Goal: Information Seeking & Learning: Learn about a topic

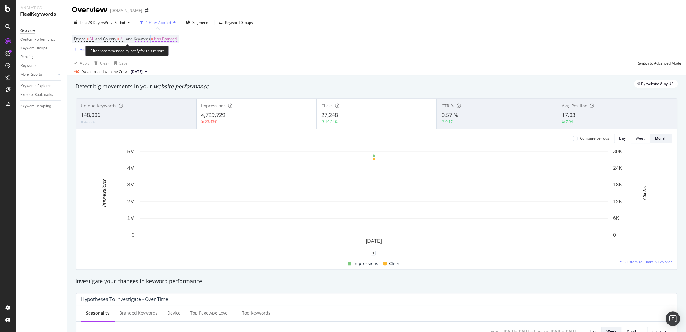
click at [155, 40] on span "Keywords = Non-Branded" at bounding box center [155, 38] width 43 height 5
click at [171, 52] on icon "button" at bounding box center [171, 53] width 2 height 4
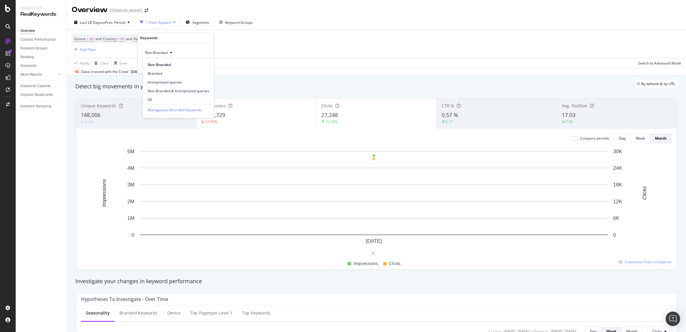
click at [168, 100] on span "All" at bounding box center [178, 99] width 61 height 5
click at [205, 70] on div "All Cancel Add filter Apply" at bounding box center [176, 58] width 76 height 30
click at [205, 64] on div "Apply" at bounding box center [203, 65] width 9 height 5
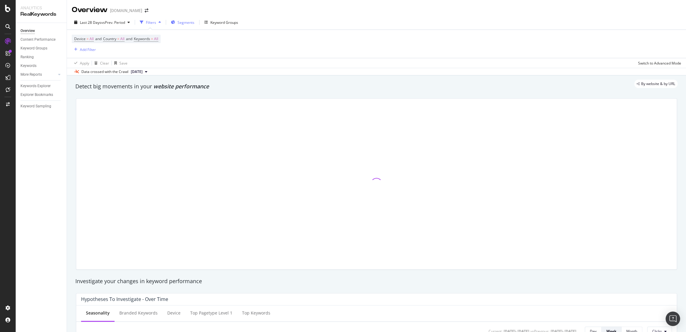
click at [187, 22] on span "Segments" at bounding box center [185, 22] width 17 height 5
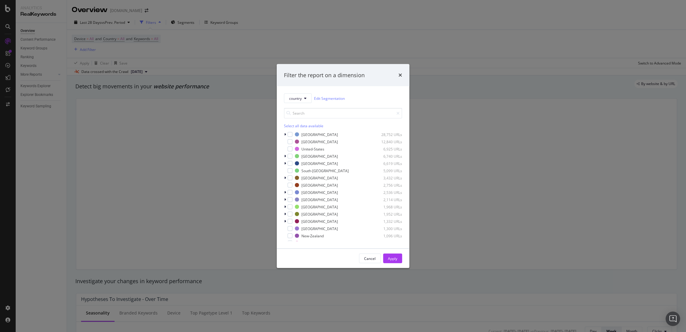
click at [289, 133] on div "modal" at bounding box center [289, 134] width 5 height 5
click at [389, 261] on div "Apply" at bounding box center [392, 258] width 9 height 9
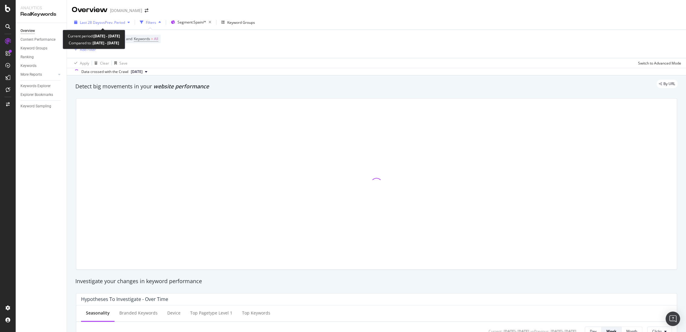
click at [114, 23] on span "vs Prev. Period" at bounding box center [113, 22] width 24 height 5
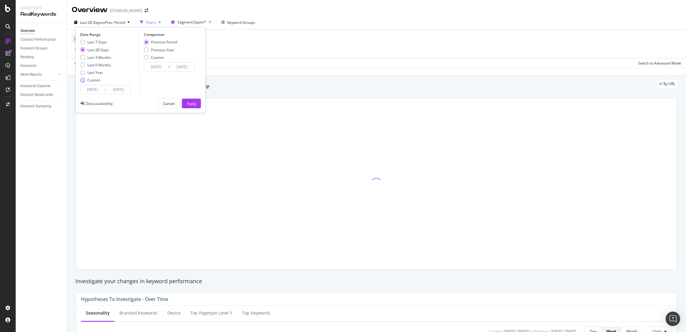
click at [86, 81] on div "Custom" at bounding box center [95, 79] width 31 height 5
click at [87, 89] on input "[DATE]" at bounding box center [92, 89] width 24 height 8
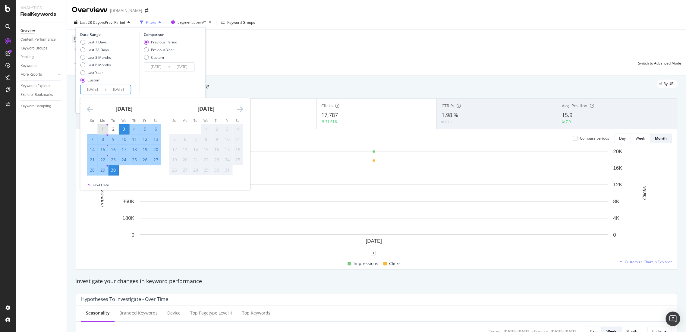
click at [100, 127] on div "1" at bounding box center [103, 129] width 10 height 6
type input "[DATE]"
click at [124, 158] on div "24" at bounding box center [124, 160] width 10 height 6
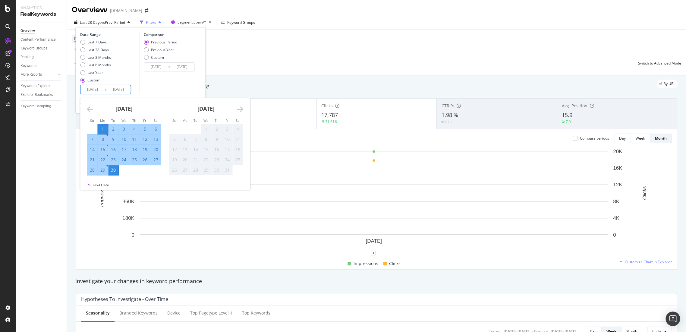
type input "[DATE]"
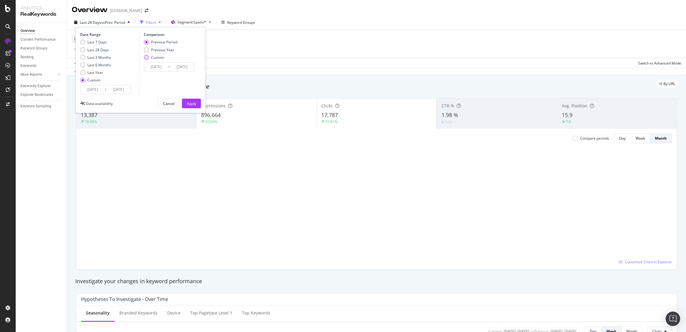
click at [145, 57] on div "Custom" at bounding box center [146, 57] width 5 height 5
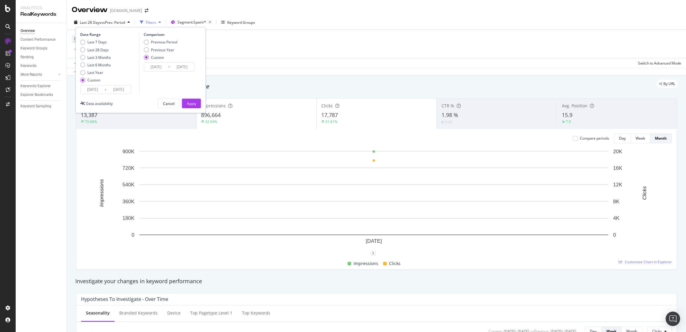
click at [157, 63] on input "[DATE]" at bounding box center [156, 67] width 24 height 8
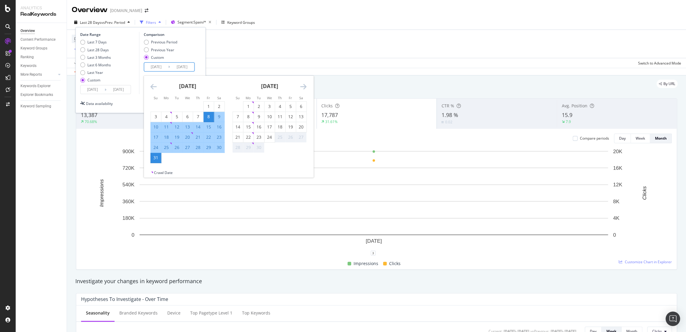
click at [152, 87] on icon "Move backward to switch to the previous month." at bounding box center [153, 86] width 6 height 7
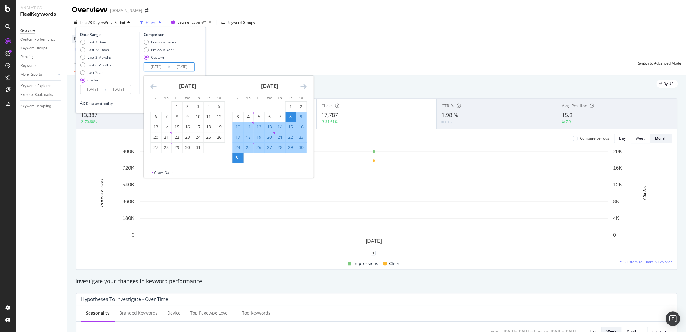
click at [304, 88] on icon "Move forward to switch to the next month." at bounding box center [303, 86] width 6 height 7
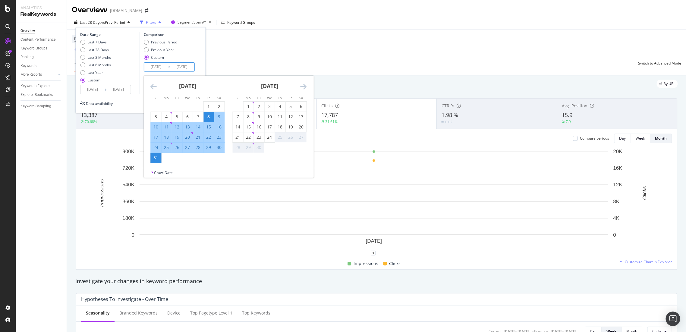
click at [304, 88] on icon "Move forward to switch to the next month." at bounding box center [303, 86] width 6 height 7
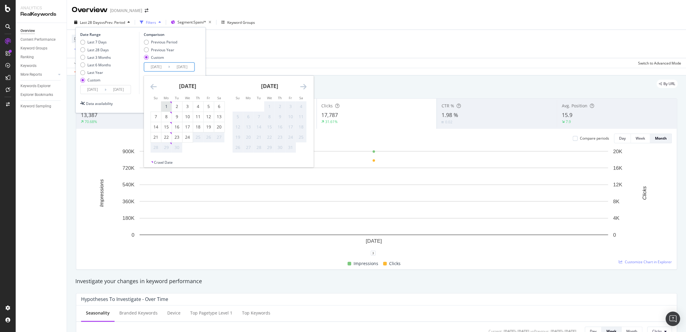
click at [166, 104] on div "1" at bounding box center [166, 106] width 10 height 6
type input "[DATE]"
click at [184, 136] on div "24" at bounding box center [187, 137] width 10 height 6
type input "[DATE]"
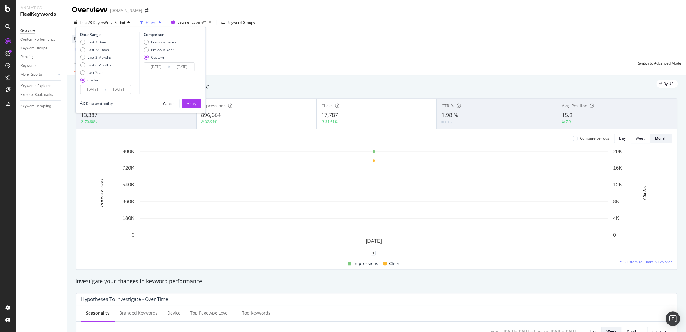
click at [154, 66] on input "[DATE]" at bounding box center [156, 67] width 24 height 8
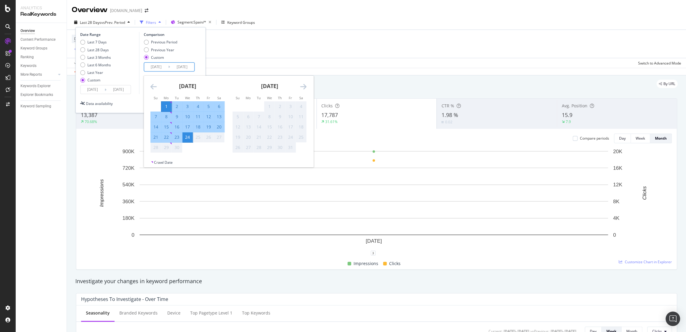
click at [157, 86] on div "[DATE]" at bounding box center [187, 89] width 74 height 26
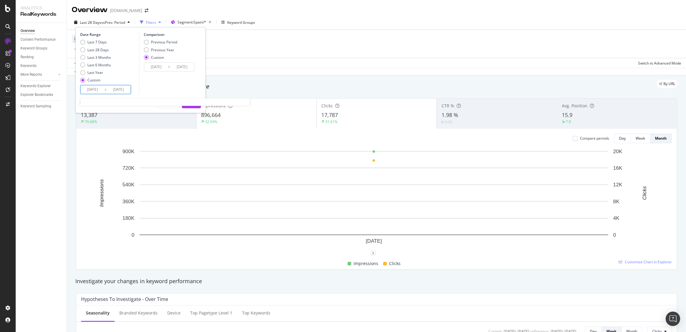
click at [92, 89] on input "[DATE]" at bounding box center [92, 89] width 24 height 8
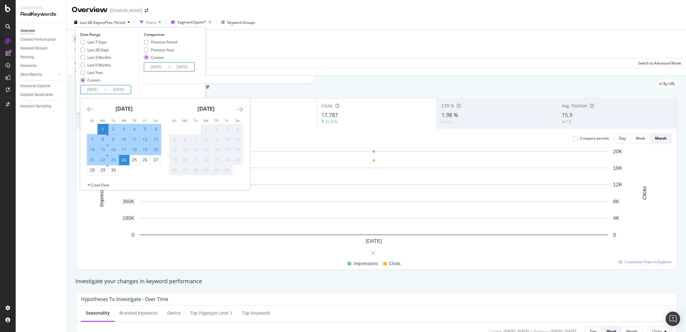
click at [162, 64] on input "[DATE]" at bounding box center [156, 67] width 24 height 8
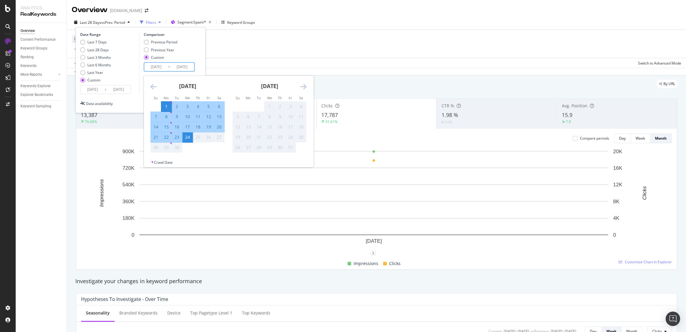
click at [154, 88] on icon "Move backward to switch to the previous month." at bounding box center [153, 86] width 6 height 7
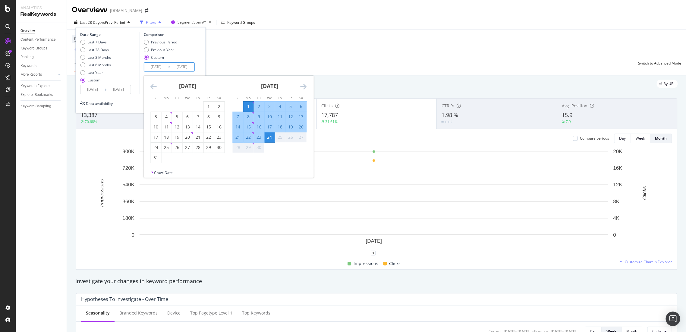
click at [154, 88] on icon "Move backward to switch to the previous month." at bounding box center [153, 86] width 6 height 7
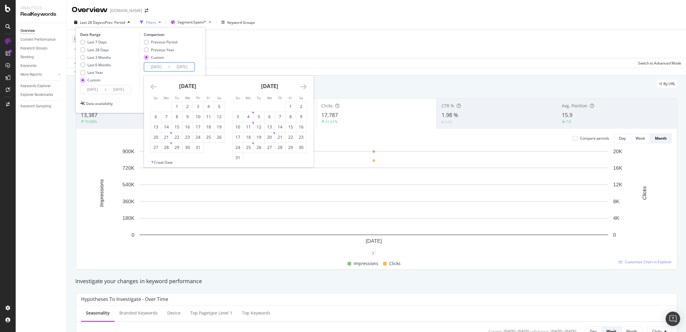
click at [154, 88] on icon "Move backward to switch to the previous month." at bounding box center [153, 86] width 6 height 7
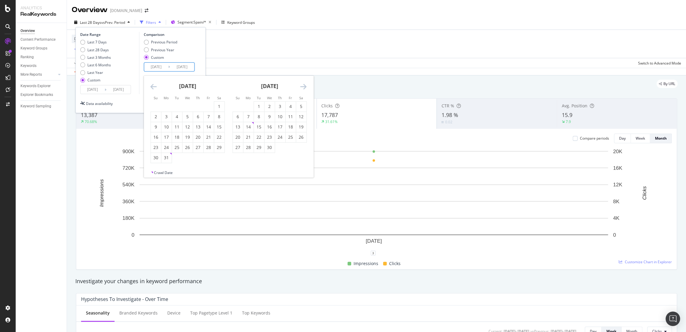
click at [154, 88] on icon "Move backward to switch to the previous month." at bounding box center [153, 86] width 6 height 7
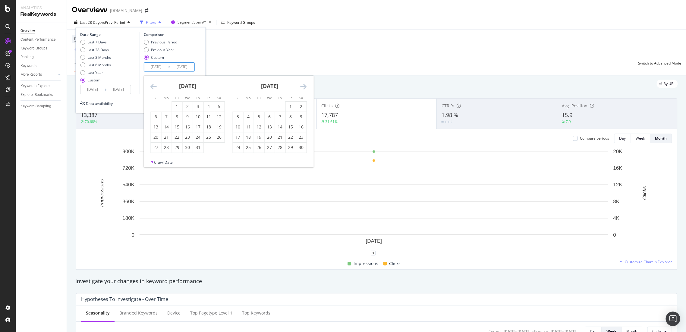
click at [154, 88] on icon "Move backward to switch to the previous month." at bounding box center [153, 86] width 6 height 7
click at [241, 110] on div "1" at bounding box center [238, 107] width 10 height 10
type input "[DATE]"
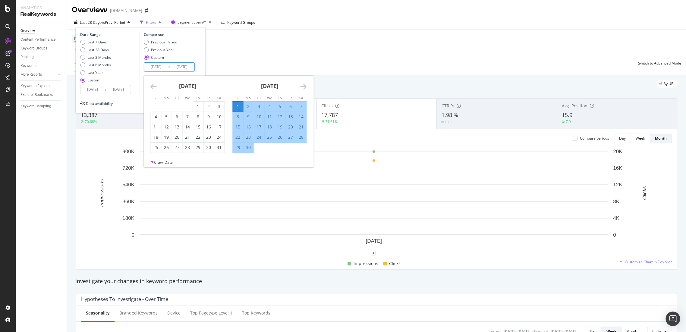
click at [255, 137] on div "24" at bounding box center [259, 137] width 10 height 6
type input "[DATE]"
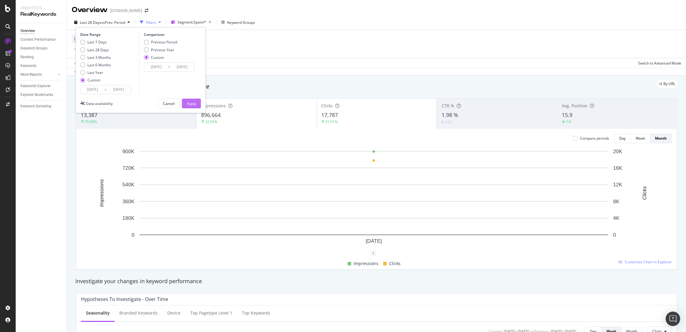
click at [193, 100] on div "Apply" at bounding box center [190, 103] width 9 height 9
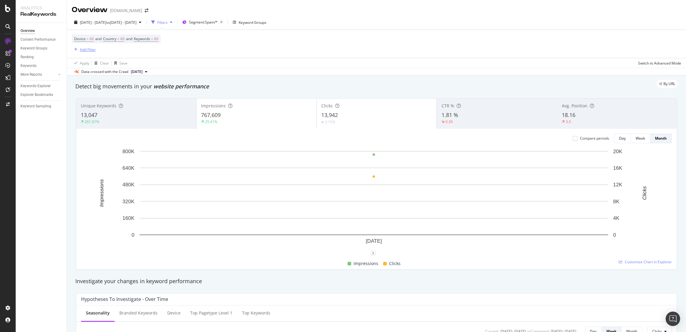
click at [81, 48] on div "Add Filter" at bounding box center [88, 49] width 16 height 5
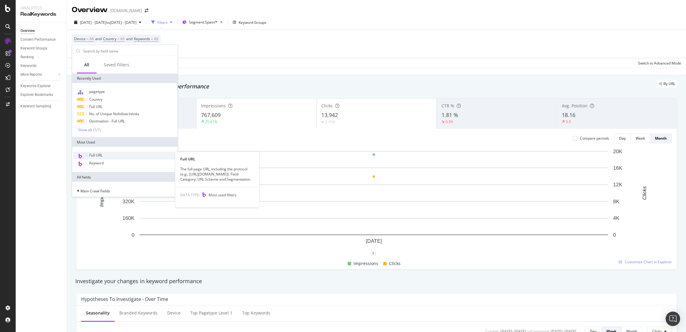
click at [103, 155] on div "Full URL" at bounding box center [124, 156] width 103 height 8
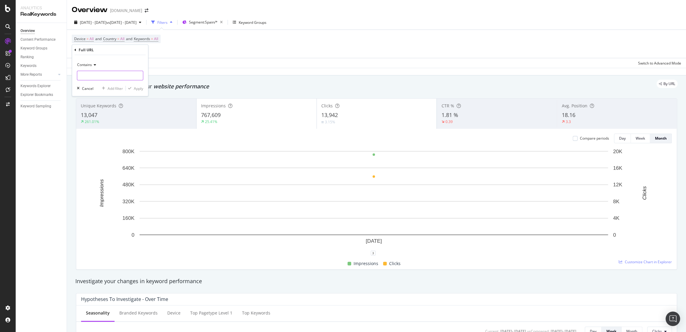
click at [101, 75] on input "text" at bounding box center [110, 76] width 66 height 10
type input "[DOMAIN_NAME]"
click at [141, 91] on div "Apply" at bounding box center [134, 88] width 17 height 5
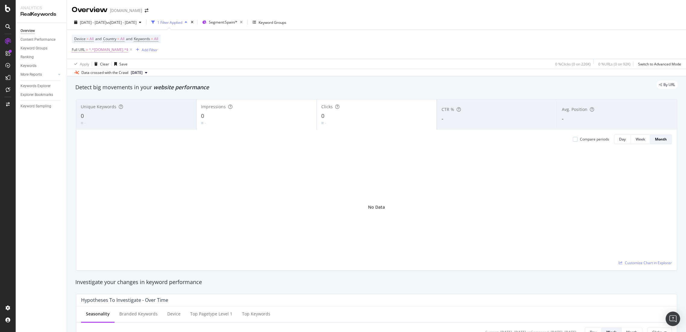
click at [109, 49] on span "^.*[DOMAIN_NAME].*$" at bounding box center [108, 49] width 39 height 8
click at [104, 75] on input "[DOMAIN_NAME]" at bounding box center [105, 75] width 57 height 10
paste input "g-star."
type input "[DOMAIN_NAME]"
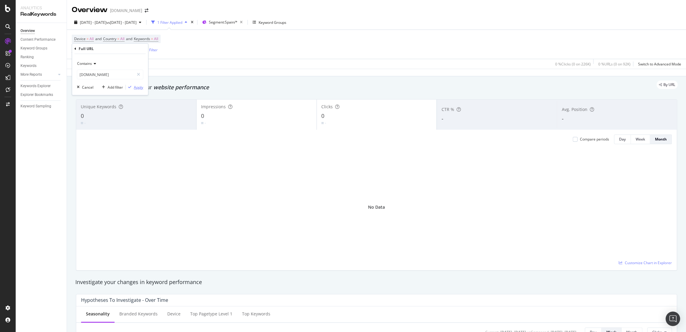
click at [136, 85] on div "Apply" at bounding box center [138, 87] width 9 height 5
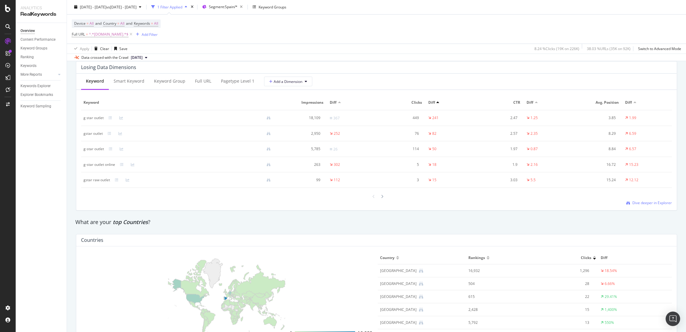
scroll to position [713, 0]
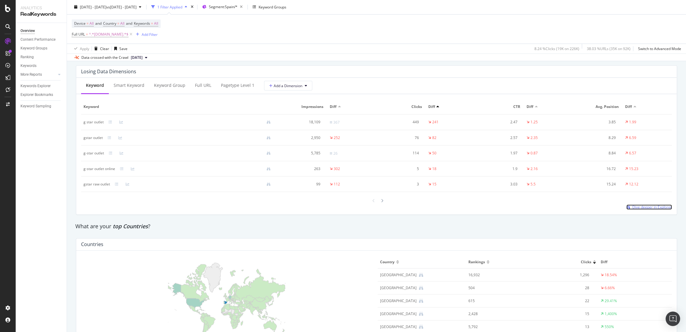
click at [617, 209] on span "Dive deeper in Explorer" at bounding box center [651, 206] width 39 height 5
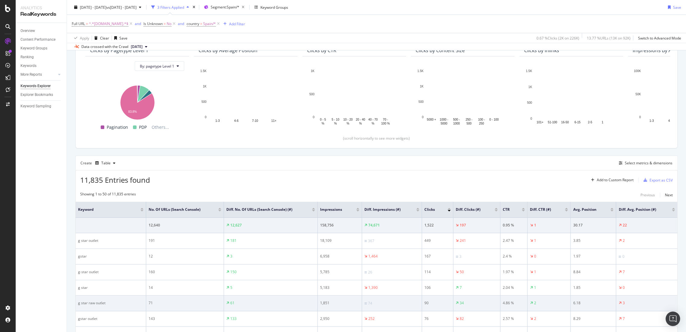
scroll to position [143, 0]
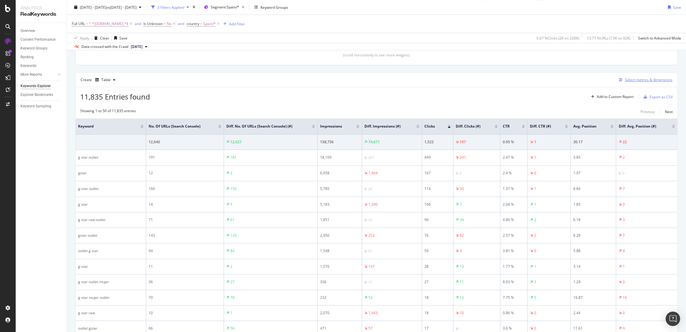
click at [617, 79] on div "Select metrics & dimensions" at bounding box center [648, 79] width 48 height 5
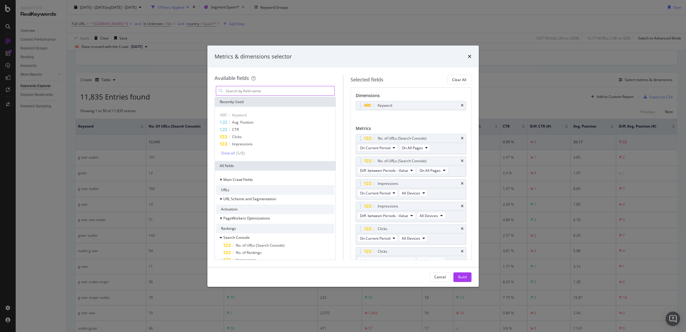
click at [265, 92] on input "modal" at bounding box center [279, 90] width 109 height 9
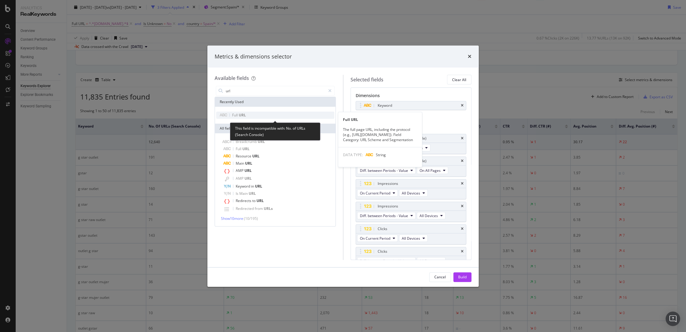
click at [256, 114] on div "Full URL" at bounding box center [275, 114] width 118 height 7
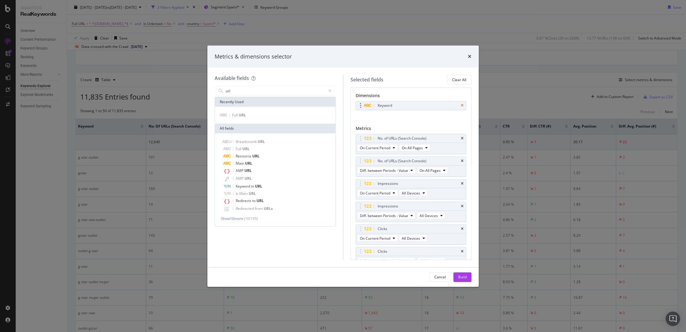
click at [461, 105] on icon "times" at bounding box center [462, 106] width 3 height 4
click at [461, 135] on icon "times" at bounding box center [462, 137] width 3 height 4
click at [455, 137] on div "No. of URLs (Search Console)" at bounding box center [411, 136] width 110 height 8
click at [454, 136] on div "No. of URLs (Search Console)" at bounding box center [417, 136] width 83 height 6
click at [459, 136] on div "No. of URLs (Search Console)" at bounding box center [411, 136] width 110 height 8
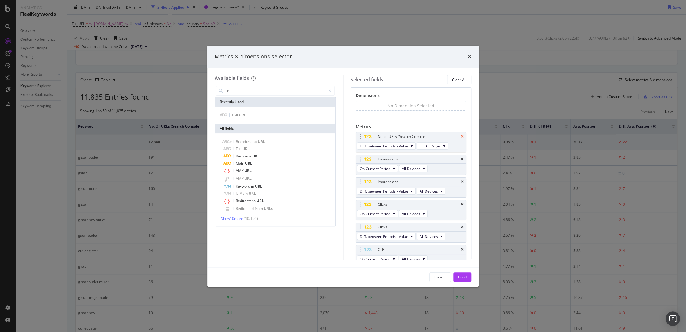
click at [461, 136] on icon "times" at bounding box center [462, 137] width 3 height 4
click at [280, 115] on div "Full URL" at bounding box center [275, 114] width 118 height 7
click at [468, 270] on div "Cancel Build" at bounding box center [342, 276] width 271 height 19
click at [259, 92] on input "url" at bounding box center [275, 90] width 100 height 9
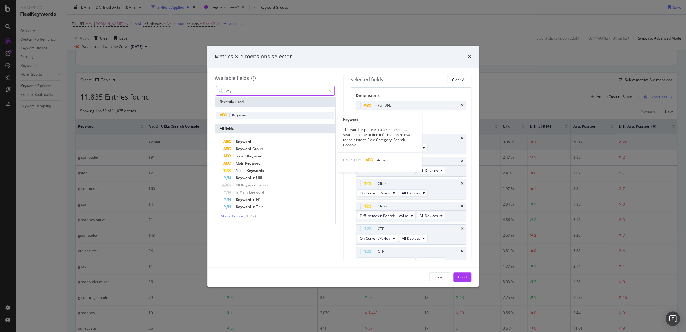
type input "key"
click at [250, 115] on div "Keyword" at bounding box center [275, 114] width 118 height 7
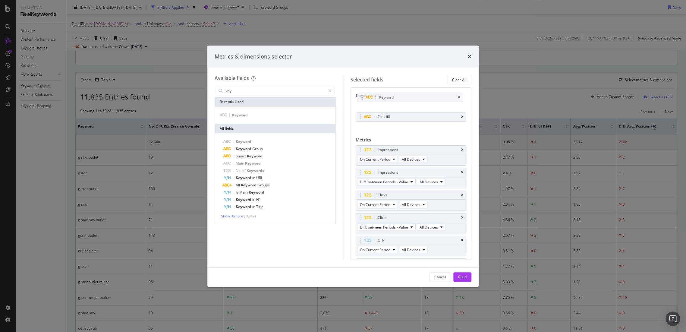
drag, startPoint x: 401, startPoint y: 116, endPoint x: 402, endPoint y: 96, distance: 19.7
click at [402, 96] on body "Analytics RealKeywords Overview Content Performance Keyword Groups Ranking Keyw…" at bounding box center [343, 166] width 686 height 332
click at [462, 278] on div "Build" at bounding box center [462, 276] width 8 height 5
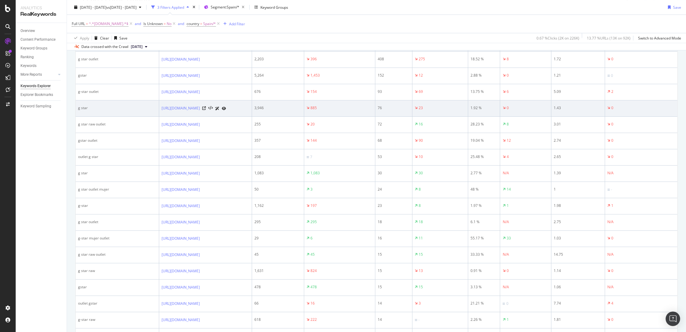
scroll to position [210, 0]
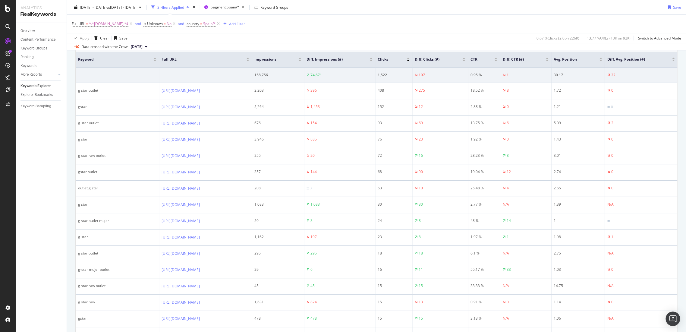
click at [617, 60] on div at bounding box center [672, 61] width 3 height 2
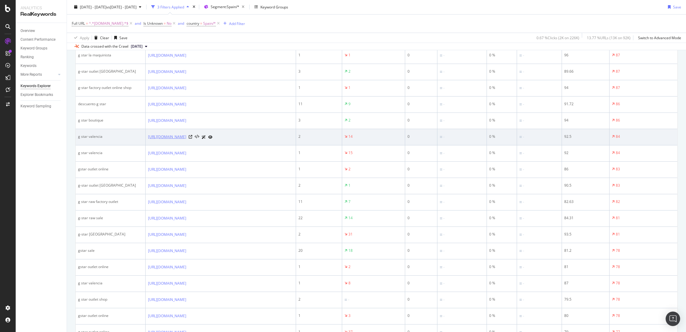
scroll to position [512, 0]
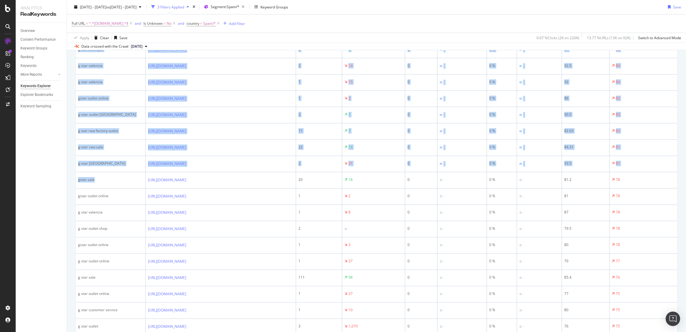
drag, startPoint x: 99, startPoint y: 180, endPoint x: 74, endPoint y: 180, distance: 24.4
click at [74, 180] on div "By URL Top Charts Clicks By pagetype Level 1 By: pagetype Level 1 Hold CTRL whi…" at bounding box center [376, 91] width 619 height 1075
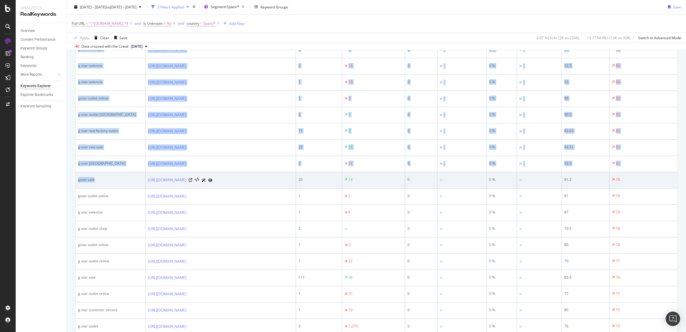
click at [111, 177] on div "gstar sale" at bounding box center [110, 179] width 65 height 5
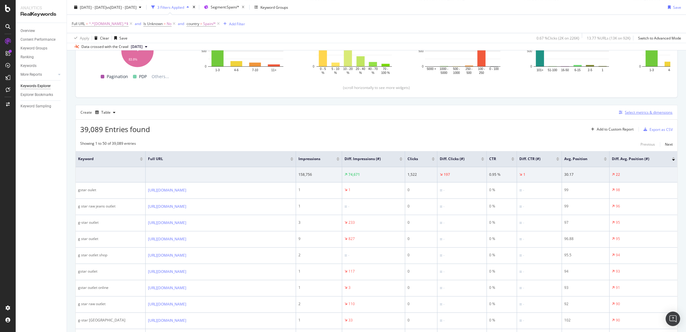
scroll to position [71, 0]
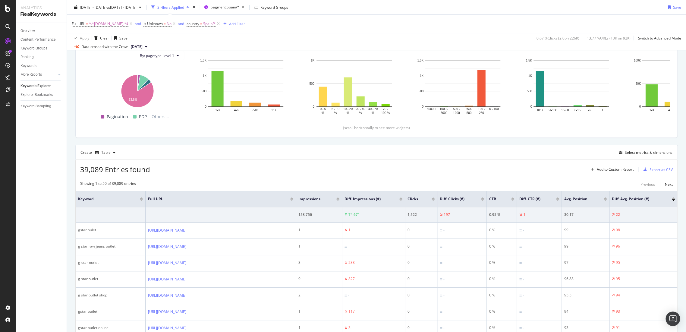
click at [617, 199] on div at bounding box center [672, 200] width 3 height 2
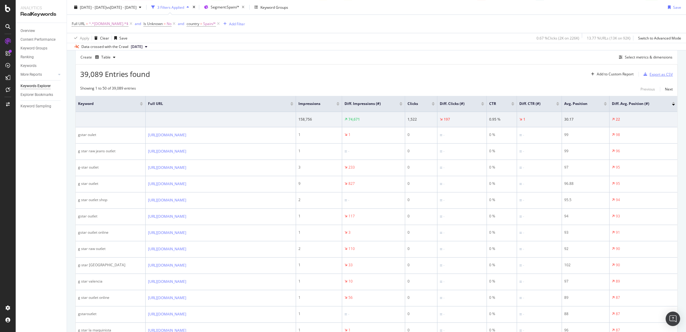
scroll to position [138, 0]
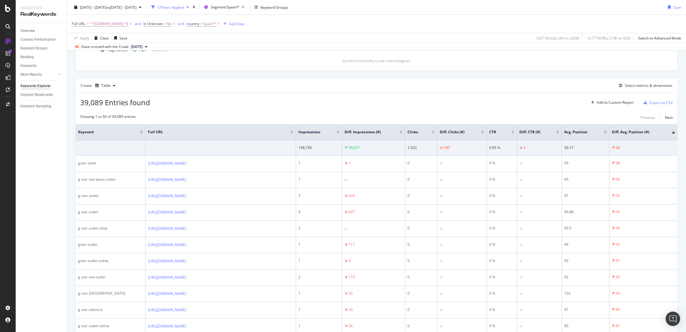
click at [617, 130] on div at bounding box center [672, 131] width 3 height 2
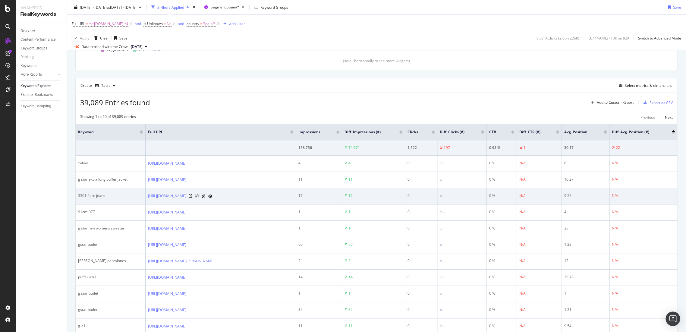
scroll to position [171, 0]
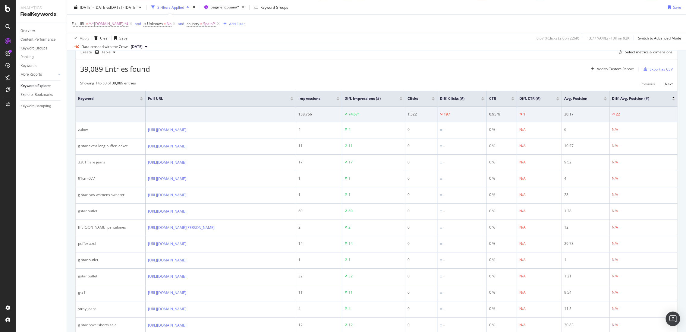
click at [432, 97] on div at bounding box center [432, 98] width 3 height 2
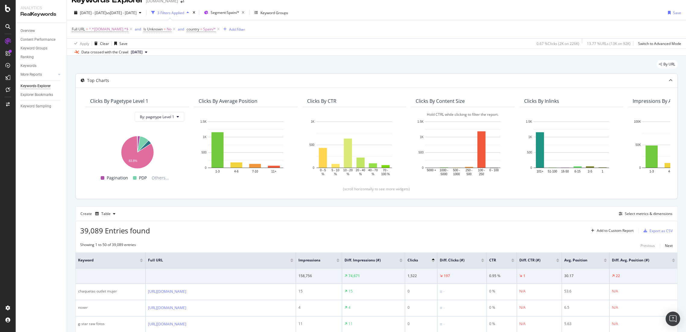
scroll to position [171, 0]
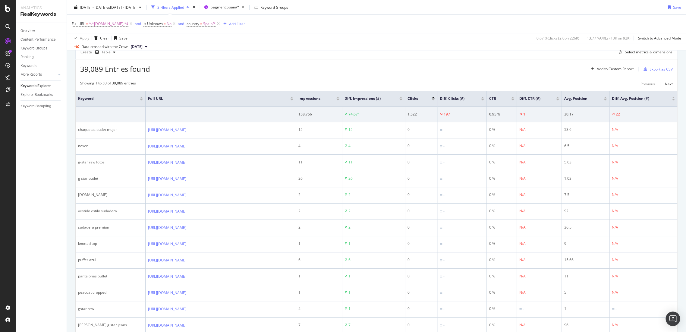
click at [432, 99] on div at bounding box center [432, 100] width 3 height 2
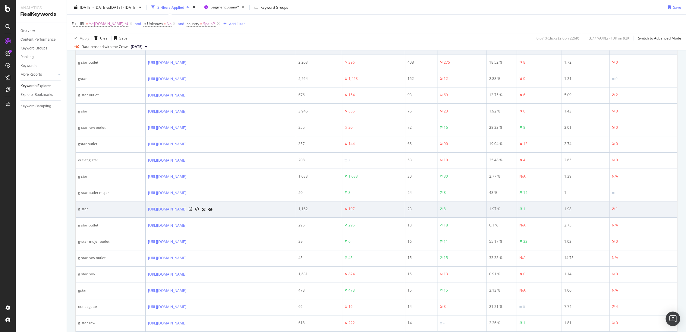
scroll to position [171, 0]
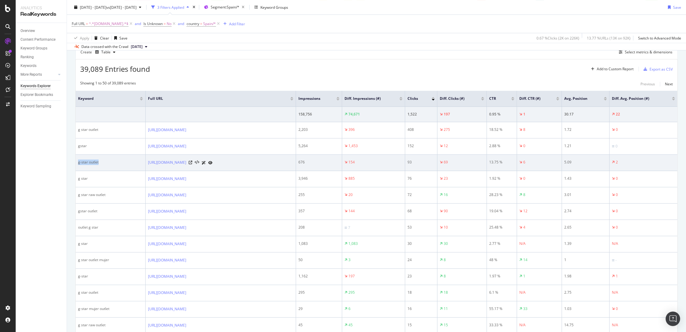
drag, startPoint x: 101, startPoint y: 161, endPoint x: 76, endPoint y: 161, distance: 25.0
click at [76, 161] on td "g-star outlet" at bounding box center [111, 163] width 70 height 16
copy div "g-star outlet"
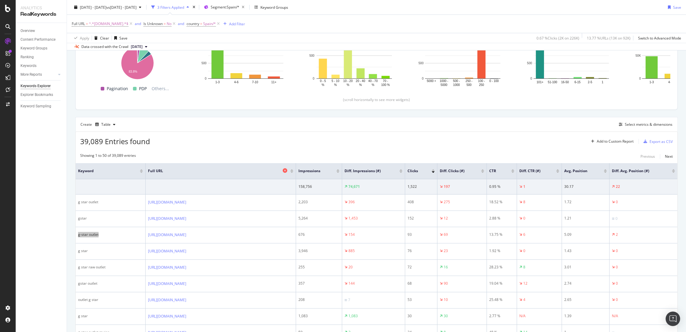
scroll to position [37, 0]
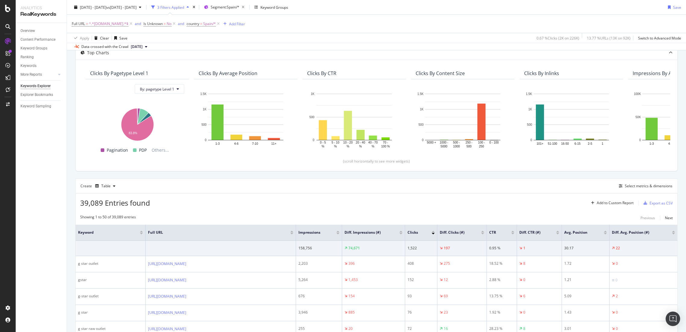
drag, startPoint x: 669, startPoint y: 232, endPoint x: 25, endPoint y: 330, distance: 650.8
click at [617, 233] on div at bounding box center [672, 234] width 3 height 2
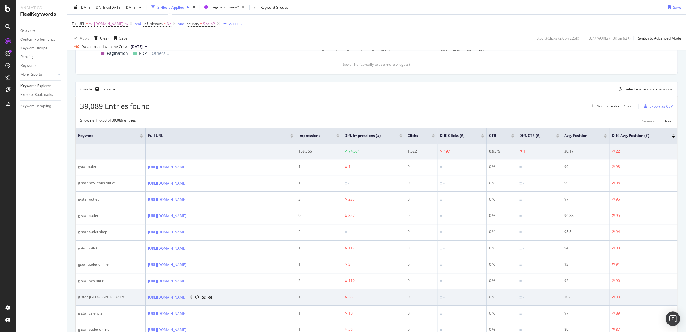
scroll to position [205, 0]
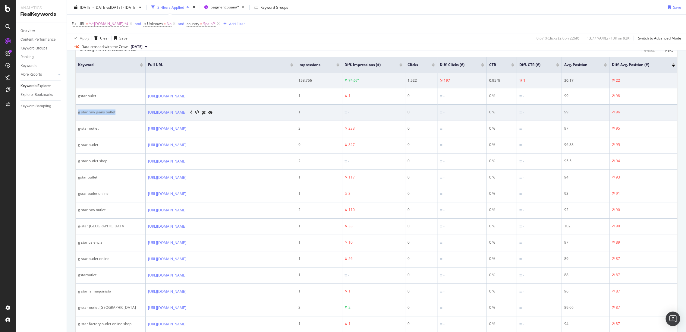
drag, startPoint x: 120, startPoint y: 111, endPoint x: 77, endPoint y: 115, distance: 43.5
click at [77, 115] on td "g star raw jeans outlet" at bounding box center [111, 113] width 70 height 16
copy div "g star raw jeans outlet"
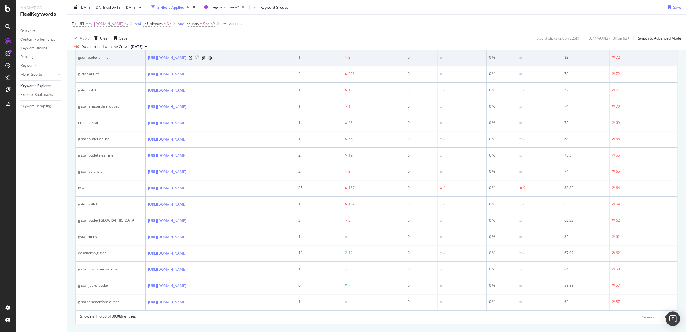
scroll to position [807, 0]
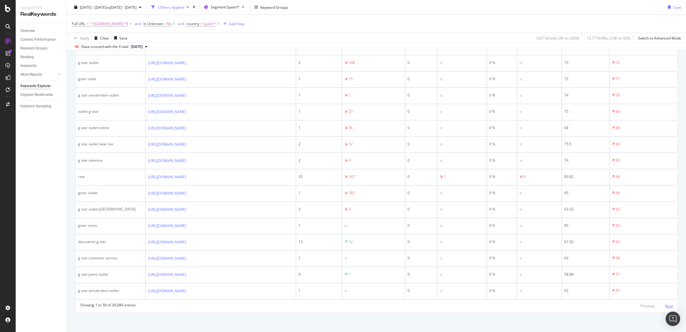
click at [617, 298] on div "Next" at bounding box center [669, 305] width 8 height 5
click at [617, 298] on div "Next" at bounding box center [669, 305] width 8 height 7
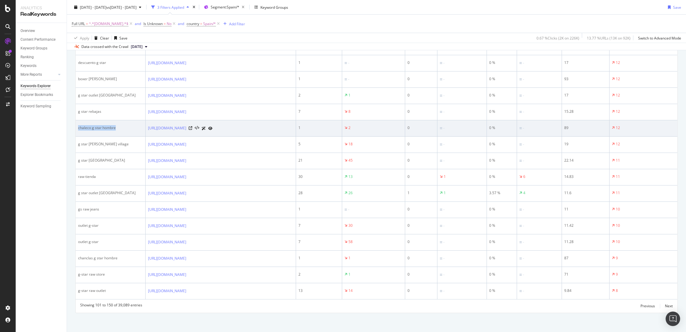
drag, startPoint x: 120, startPoint y: 127, endPoint x: 77, endPoint y: 127, distance: 43.4
click at [77, 127] on td "chaleco g star hombre" at bounding box center [111, 128] width 70 height 16
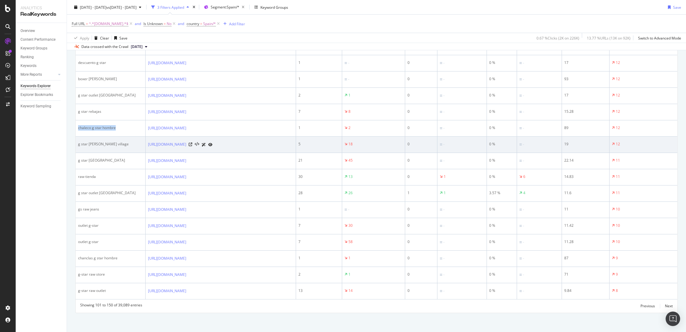
copy div "chaleco g star hombre"
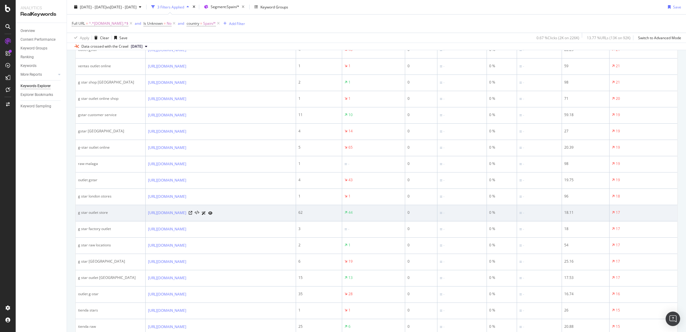
scroll to position [339, 0]
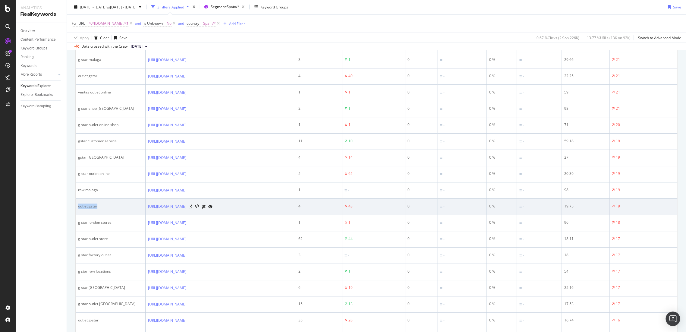
drag, startPoint x: 120, startPoint y: 203, endPoint x: 76, endPoint y: 205, distance: 43.7
click at [76, 205] on td "outlet gstar" at bounding box center [111, 207] width 70 height 16
copy div "outlet gstar"
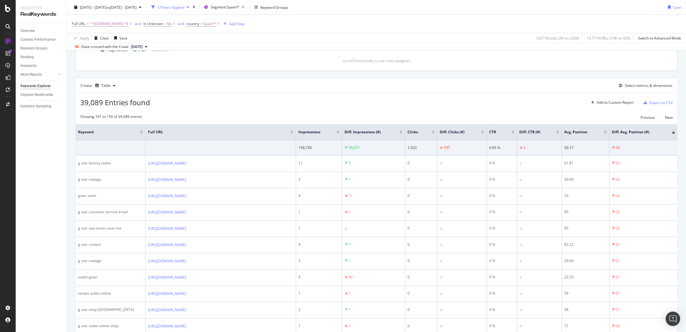
scroll to position [4, 0]
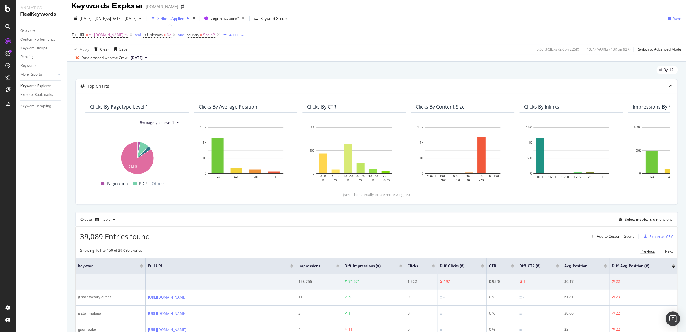
drag, startPoint x: 643, startPoint y: 252, endPoint x: 497, endPoint y: 237, distance: 147.2
click at [617, 252] on div "Previous" at bounding box center [647, 251] width 14 height 5
click at [617, 250] on div "Previous" at bounding box center [647, 251] width 14 height 5
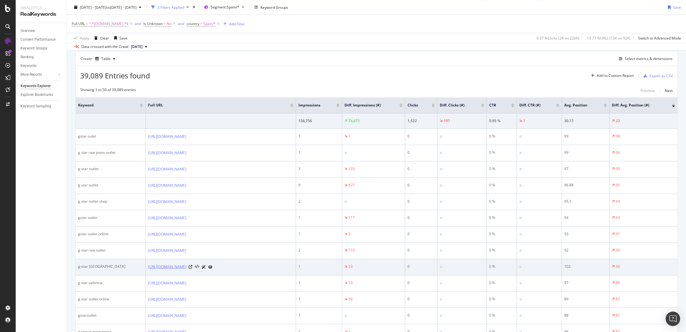
scroll to position [205, 0]
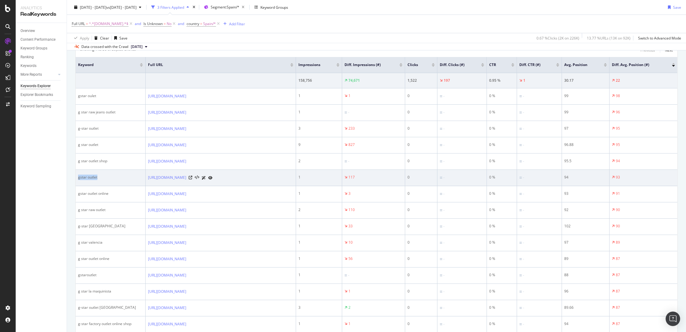
drag, startPoint x: 101, startPoint y: 178, endPoint x: 78, endPoint y: 176, distance: 22.6
click at [78, 176] on div "gstar outlet" at bounding box center [110, 176] width 65 height 5
copy div "gstar outlet"
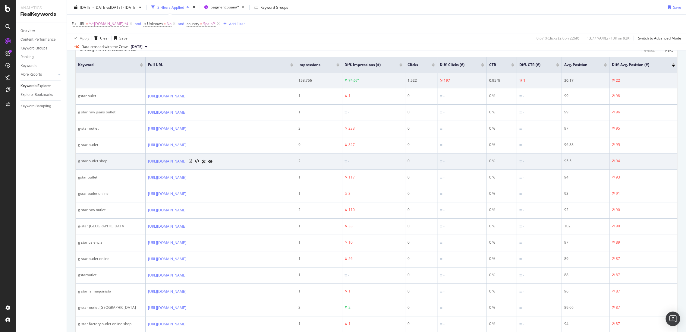
drag, startPoint x: 213, startPoint y: 175, endPoint x: 245, endPoint y: 169, distance: 32.8
click at [245, 169] on td "[URL][DOMAIN_NAME]" at bounding box center [220, 161] width 150 height 16
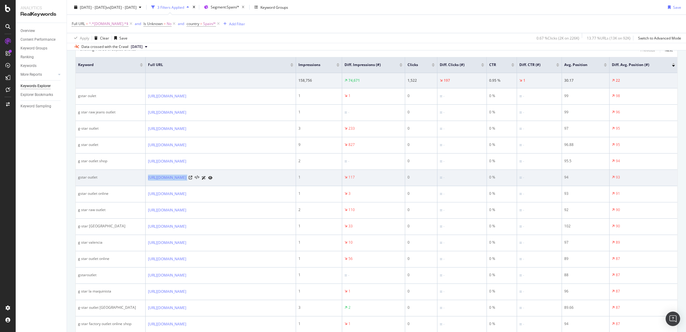
drag, startPoint x: 244, startPoint y: 181, endPoint x: 144, endPoint y: 175, distance: 99.9
click at [144, 175] on tr "gstar outlet [URL][DOMAIN_NAME] 1 117 0 - 0 % - 94 93" at bounding box center [376, 178] width 601 height 16
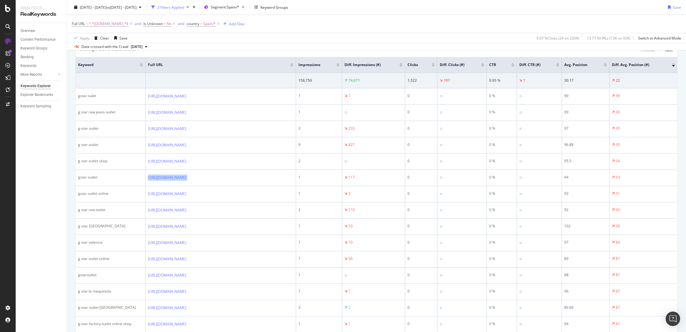
copy tr "[URL][DOMAIN_NAME]"
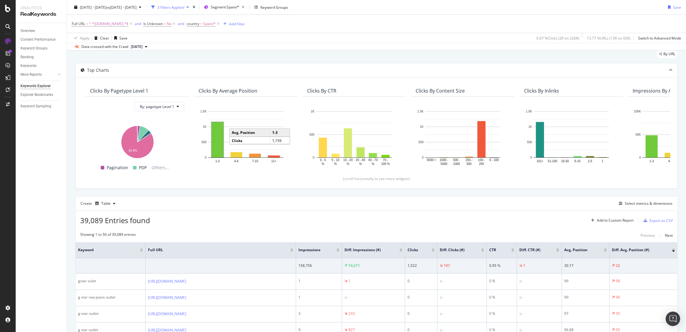
scroll to position [0, 0]
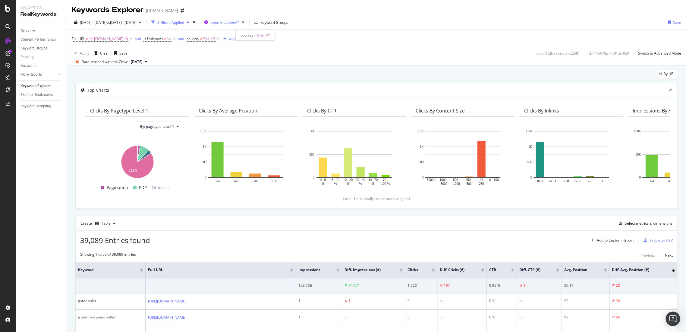
click at [239, 22] on span "Segment: [GEOGRAPHIC_DATA]/*" at bounding box center [225, 22] width 29 height 5
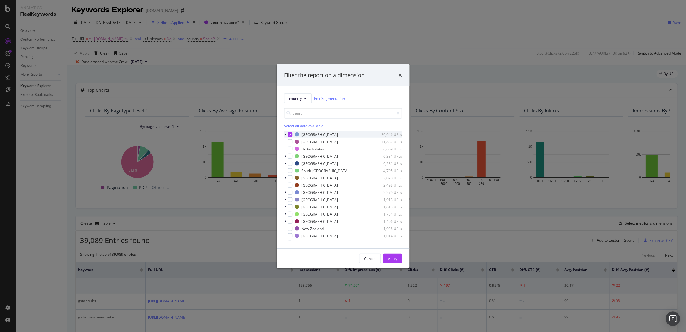
click at [290, 135] on icon "modal" at bounding box center [290, 134] width 3 height 3
click at [291, 142] on div "modal" at bounding box center [289, 141] width 5 height 5
click at [394, 260] on div "Apply" at bounding box center [392, 257] width 9 height 5
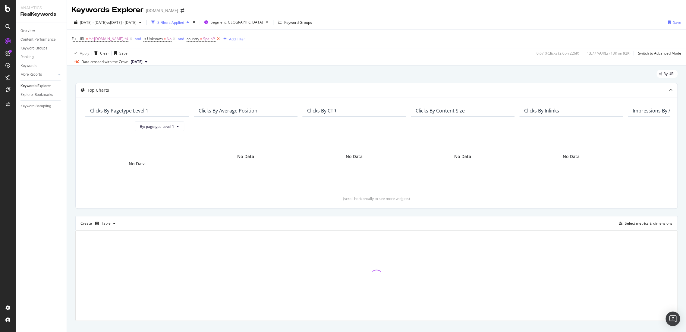
click at [217, 39] on icon at bounding box center [218, 39] width 5 height 6
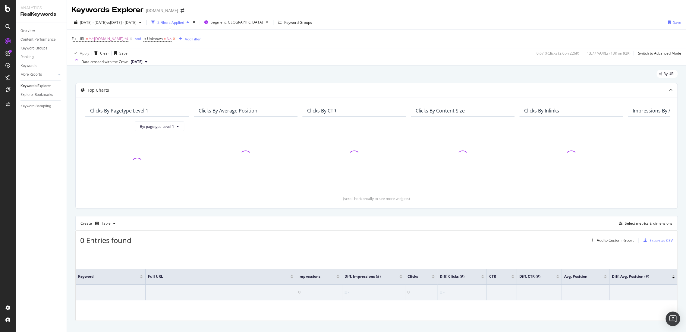
click at [174, 39] on icon at bounding box center [173, 39] width 5 height 6
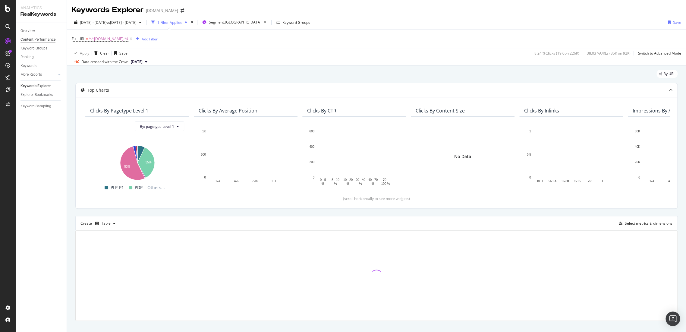
scroll to position [10, 0]
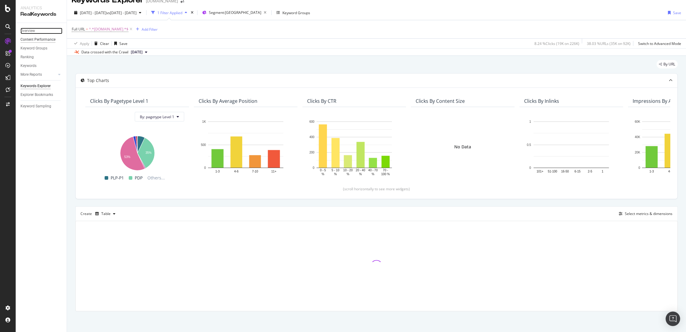
click at [30, 30] on div "Overview" at bounding box center [27, 31] width 14 height 6
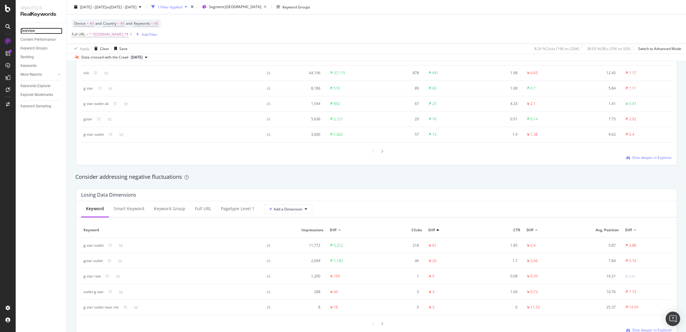
scroll to position [636, 0]
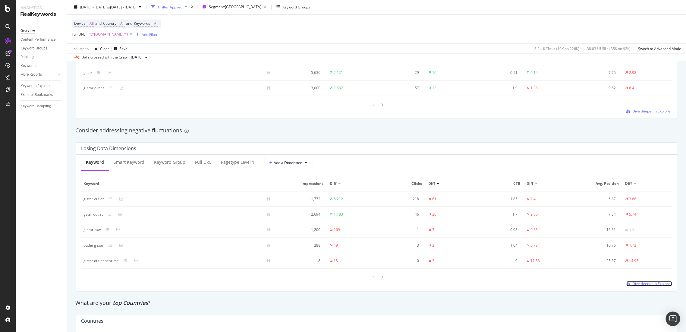
click at [617, 284] on span "Dive deeper in Explorer" at bounding box center [651, 283] width 39 height 5
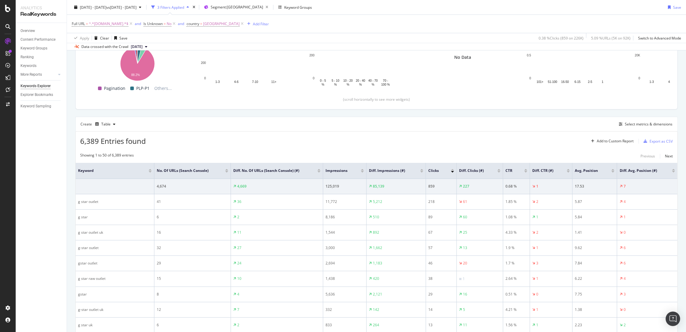
scroll to position [67, 0]
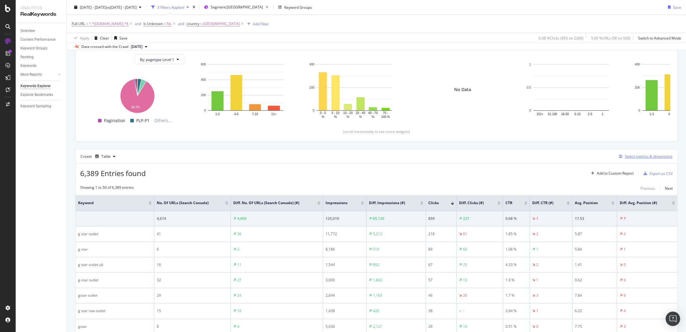
click at [617, 158] on div "Select metrics & dimensions" at bounding box center [648, 156] width 48 height 5
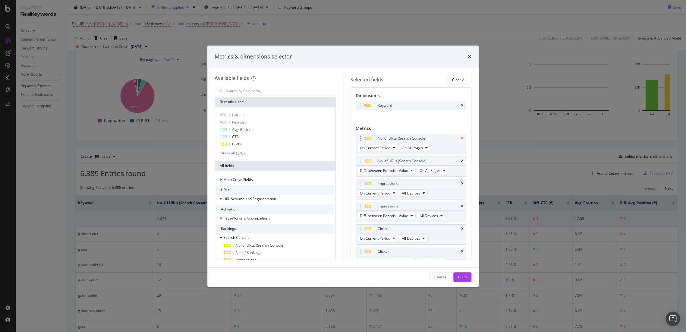
click at [461, 136] on icon "times" at bounding box center [462, 138] width 3 height 4
click at [461, 137] on icon "times" at bounding box center [462, 138] width 3 height 4
click at [263, 116] on div "Full URL" at bounding box center [275, 114] width 118 height 7
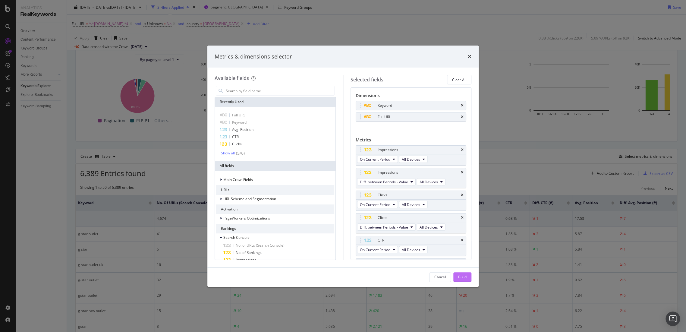
click at [467, 274] on button "Build" at bounding box center [462, 277] width 18 height 10
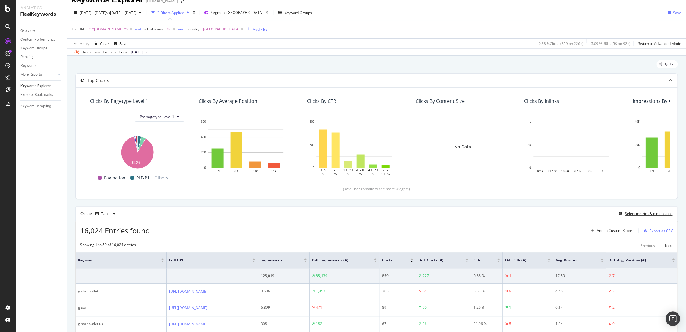
scroll to position [177, 0]
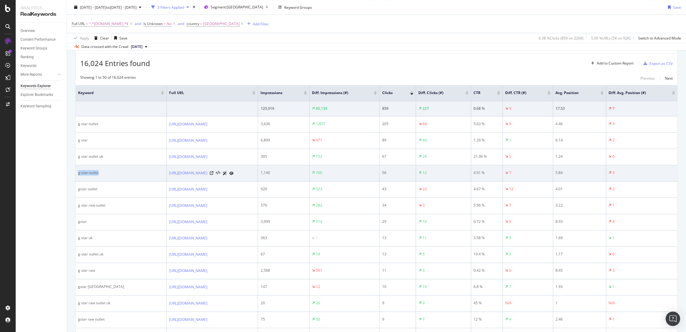
drag, startPoint x: 101, startPoint y: 171, endPoint x: 76, endPoint y: 173, distance: 25.4
click at [76, 173] on td "g-star outlet" at bounding box center [121, 173] width 91 height 16
copy div "g-star outlet"
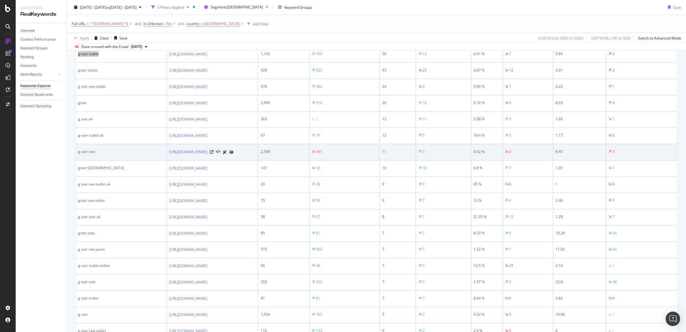
scroll to position [238, 0]
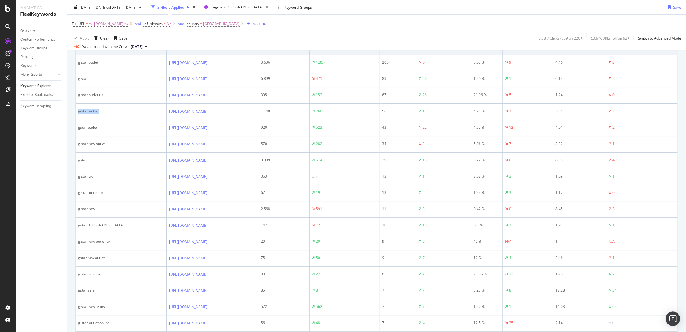
click at [132, 24] on icon at bounding box center [130, 24] width 5 height 6
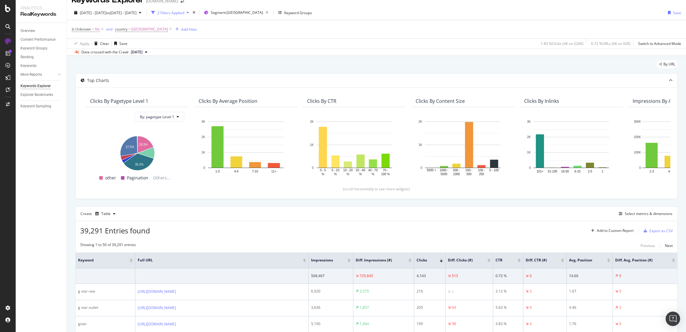
scroll to position [207, 0]
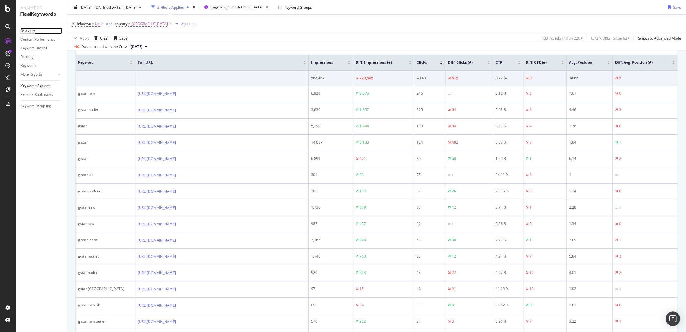
click at [24, 30] on div "Overview" at bounding box center [27, 31] width 14 height 6
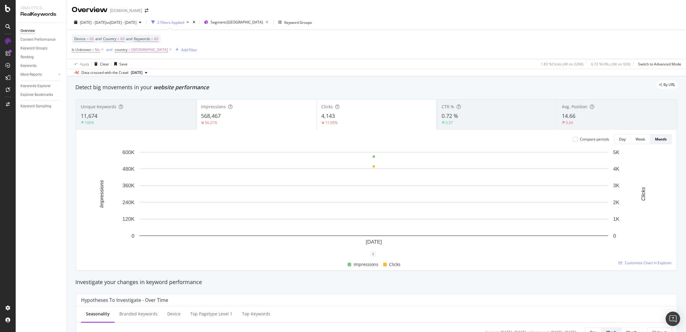
click at [184, 24] on div "2 Filters Applied" at bounding box center [170, 22] width 27 height 5
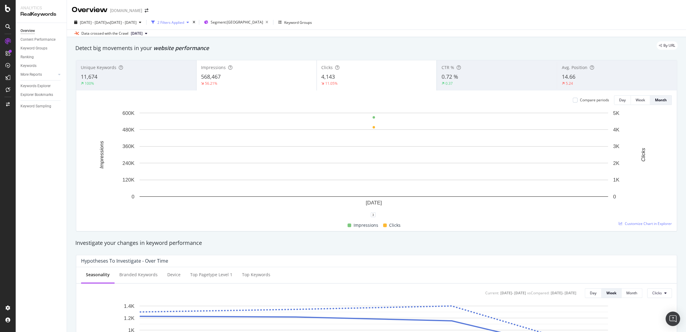
click at [184, 24] on div "2 Filters Applied" at bounding box center [170, 22] width 27 height 5
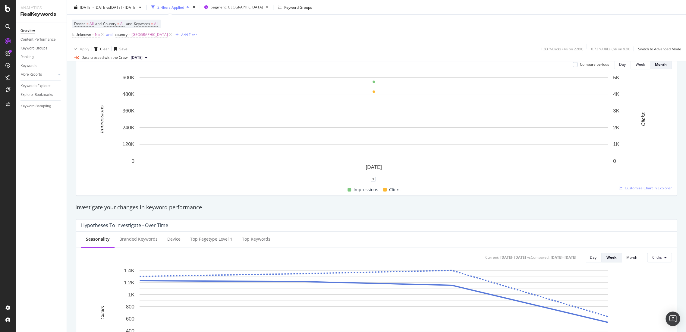
scroll to position [33, 0]
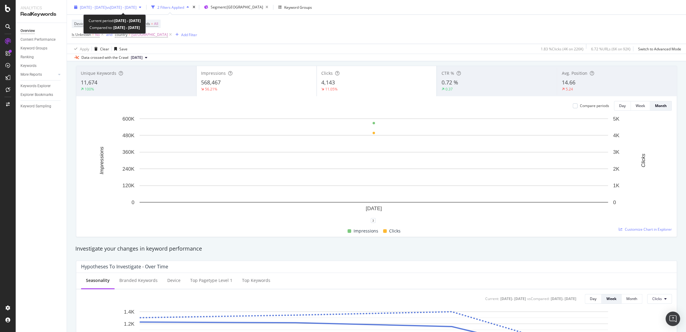
click at [136, 6] on span "vs [DATE] - [DATE]" at bounding box center [121, 7] width 30 height 5
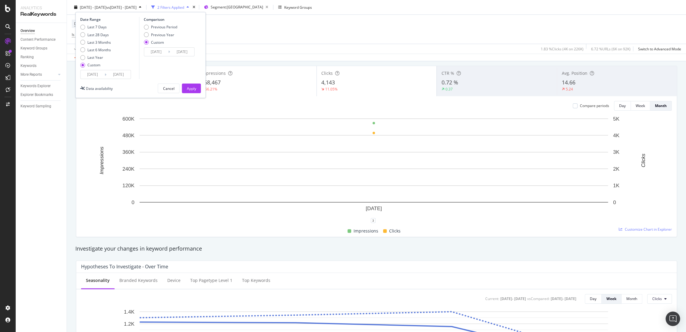
click at [95, 75] on input "[DATE]" at bounding box center [92, 74] width 24 height 8
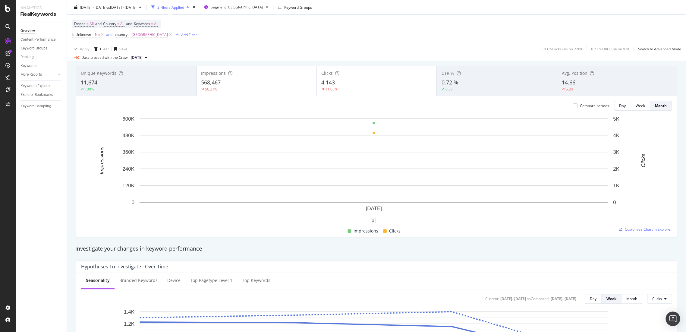
click at [332, 26] on div "Device = All and Country = All and Keywords = All Is Unknown = No and country =…" at bounding box center [376, 29] width 609 height 29
click at [106, 6] on span "[DATE] - [DATE]" at bounding box center [93, 7] width 27 height 5
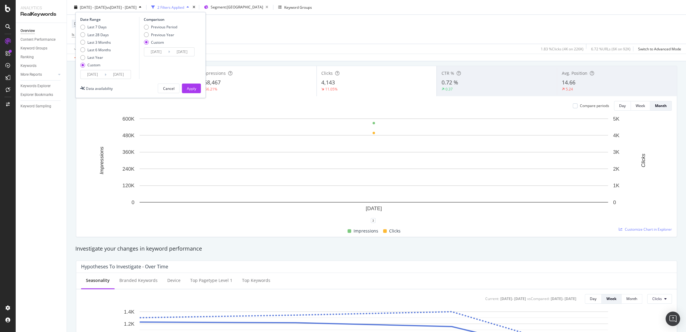
click at [110, 78] on input "[DATE]" at bounding box center [118, 74] width 24 height 8
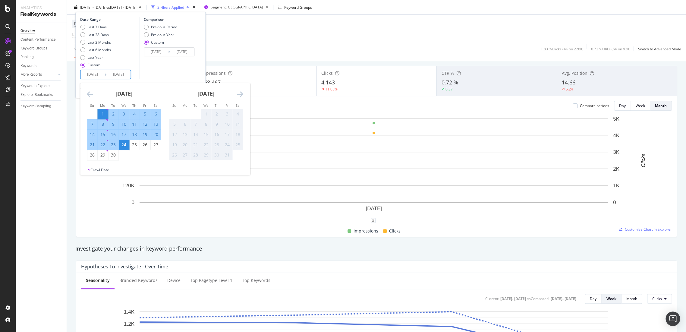
click at [126, 77] on input "[DATE]" at bounding box center [118, 74] width 24 height 8
click at [129, 75] on input "[DATE]" at bounding box center [118, 74] width 24 height 8
click at [162, 68] on div "Comparison Previous Period Previous Year Custom [DATE] Navigate forward to inte…" at bounding box center [167, 48] width 57 height 62
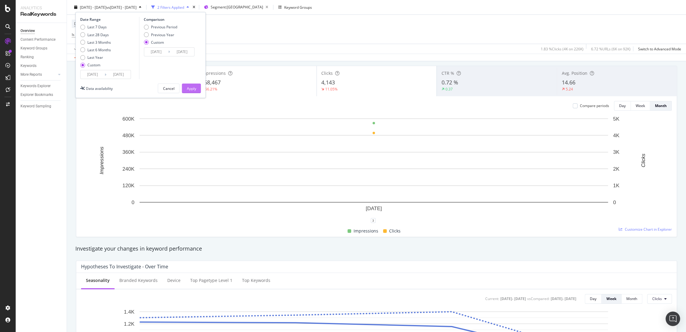
click at [191, 86] on div "Apply" at bounding box center [190, 88] width 9 height 5
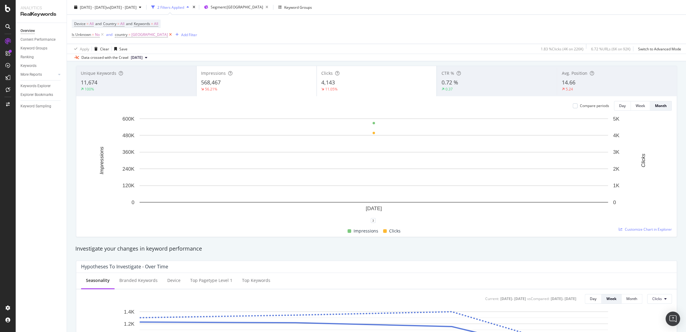
click at [168, 34] on icon at bounding box center [170, 35] width 5 height 6
click at [141, 11] on div "[DATE] - [DATE] vs [DATE] - [DATE]" at bounding box center [108, 7] width 72 height 9
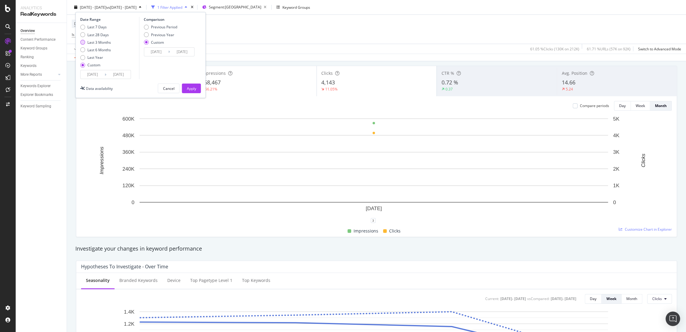
click at [94, 42] on div "Last 3 Months" at bounding box center [98, 41] width 23 height 5
type input "[DATE]"
click at [154, 33] on div "Previous Year" at bounding box center [162, 34] width 23 height 5
type input "[DATE]"
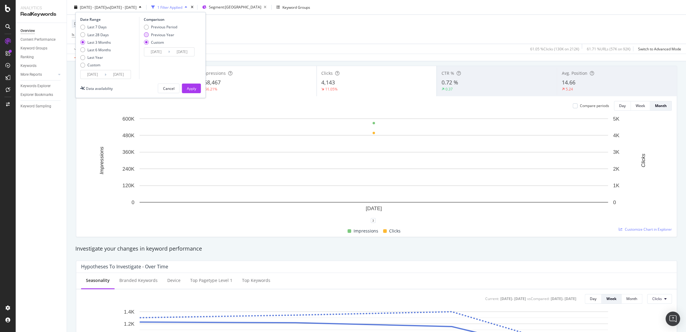
type input "[DATE]"
click at [190, 84] on div "Apply" at bounding box center [190, 88] width 9 height 9
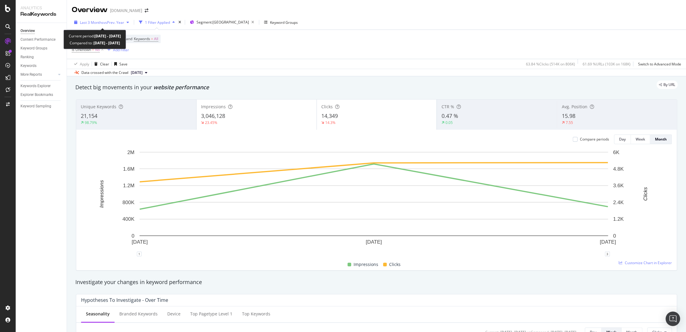
click at [101, 19] on div "Last 3 Months vs Prev. Year" at bounding box center [102, 22] width 60 height 9
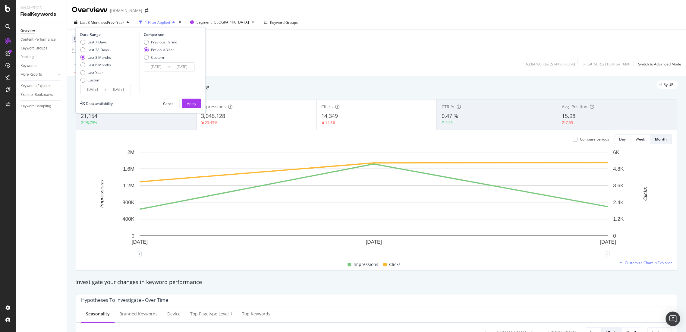
drag, startPoint x: 103, startPoint y: 48, endPoint x: 147, endPoint y: 69, distance: 48.8
click at [103, 49] on div "Last 28 Days" at bounding box center [97, 49] width 21 height 5
type input "[DATE]"
click at [183, 105] on button "Apply" at bounding box center [191, 104] width 19 height 10
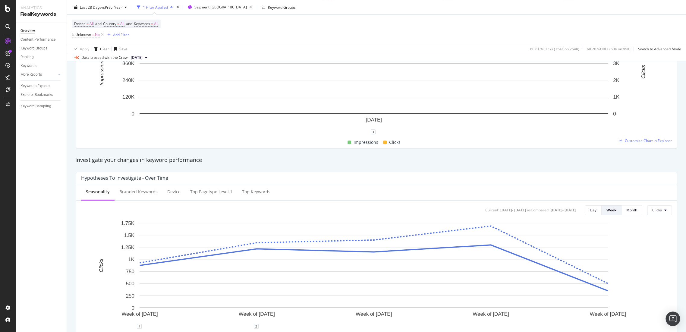
scroll to position [67, 0]
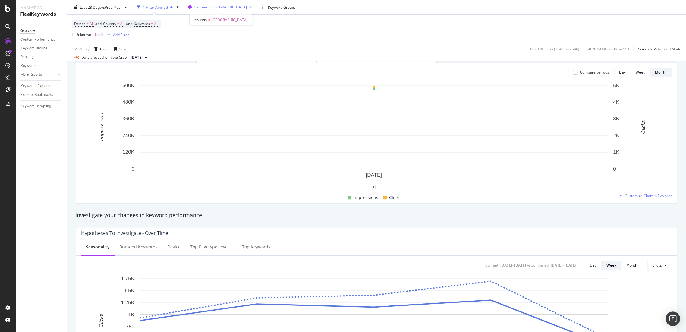
click at [217, 7] on span "Segment: [GEOGRAPHIC_DATA]" at bounding box center [220, 7] width 52 height 5
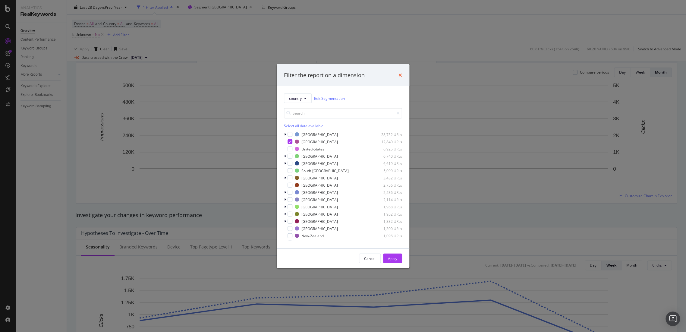
click at [400, 73] on icon "times" at bounding box center [400, 75] width 4 height 5
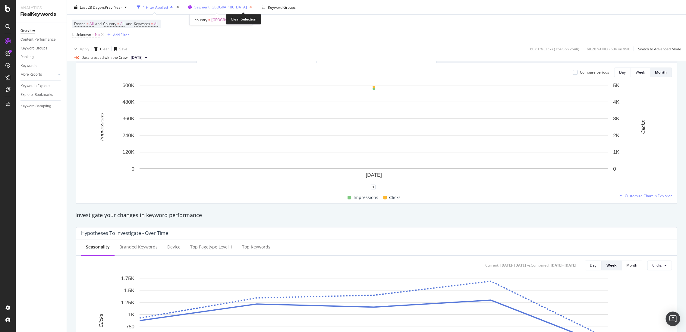
drag, startPoint x: 241, startPoint y: 7, endPoint x: 112, endPoint y: 26, distance: 130.3
click at [247, 7] on icon "button" at bounding box center [251, 7] width 8 height 8
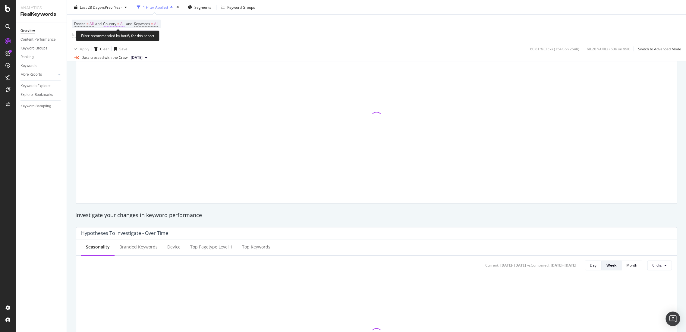
click at [112, 26] on span "Country" at bounding box center [109, 23] width 13 height 5
click at [128, 36] on div "All" at bounding box center [143, 38] width 66 height 10
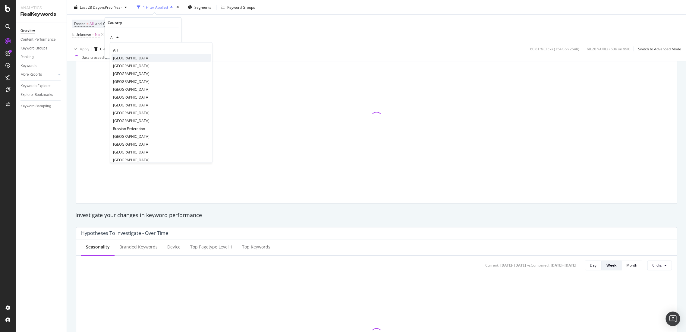
click at [127, 59] on span "[GEOGRAPHIC_DATA]" at bounding box center [131, 57] width 36 height 5
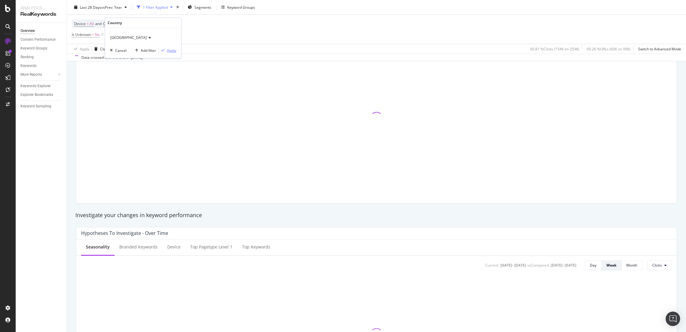
click at [168, 51] on div "Apply" at bounding box center [171, 50] width 9 height 5
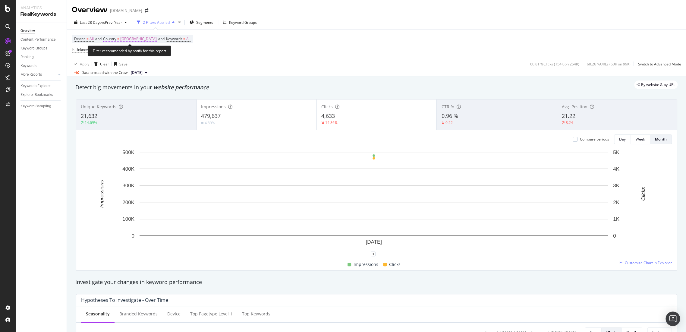
click at [139, 41] on span "[GEOGRAPHIC_DATA]" at bounding box center [138, 39] width 36 height 8
click at [120, 66] on div "Cancel" at bounding box center [120, 65] width 11 height 5
click at [122, 36] on span "[GEOGRAPHIC_DATA]" at bounding box center [138, 39] width 36 height 8
click at [174, 68] on div "Apply" at bounding box center [171, 65] width 9 height 5
click at [245, 66] on div "Apply Clear Save 60.81 % Clicks ( 154K on 254K ) 60.26 % URLs ( 60K on 99K ) Sw…" at bounding box center [376, 64] width 619 height 10
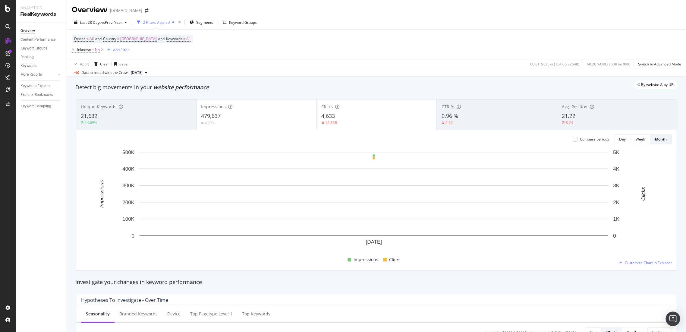
click at [254, 52] on div "Device = All and Country = [GEOGRAPHIC_DATA] and Keywords = All Is Unknown = No…" at bounding box center [376, 44] width 609 height 29
click at [126, 38] on span "[GEOGRAPHIC_DATA]" at bounding box center [138, 39] width 36 height 8
click at [133, 52] on span "[GEOGRAPHIC_DATA]" at bounding box center [128, 52] width 36 height 5
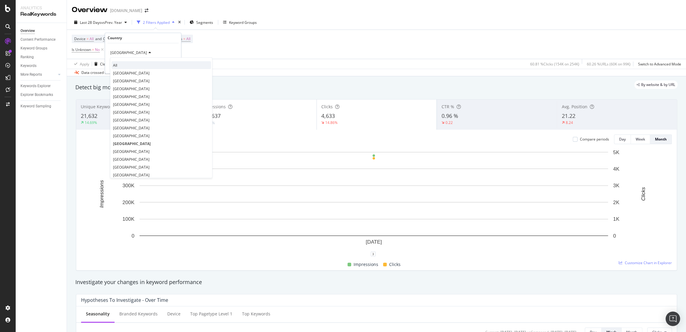
click at [133, 61] on div "All" at bounding box center [160, 65] width 99 height 8
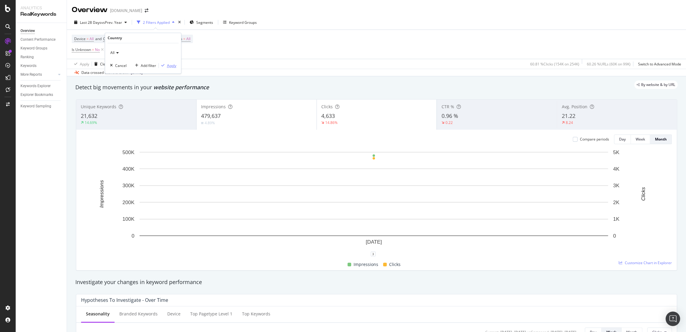
click at [170, 64] on div "Apply" at bounding box center [171, 65] width 9 height 5
click at [202, 20] on span "Segments" at bounding box center [204, 22] width 17 height 5
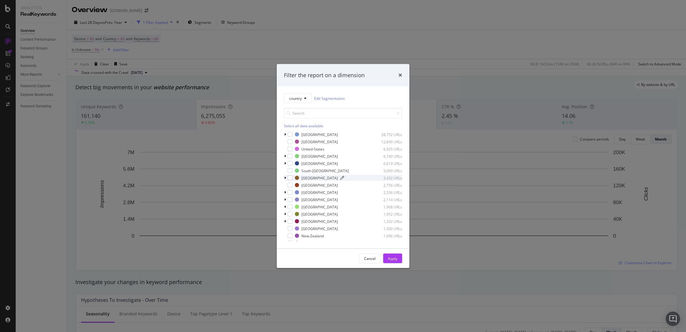
click at [290, 142] on div "modal" at bounding box center [289, 141] width 5 height 5
click at [390, 261] on div "Apply" at bounding box center [392, 258] width 9 height 9
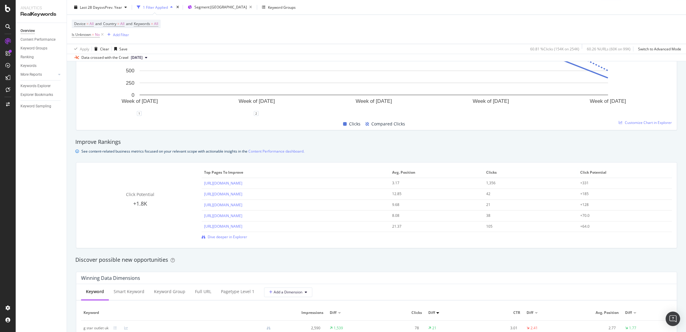
scroll to position [535, 0]
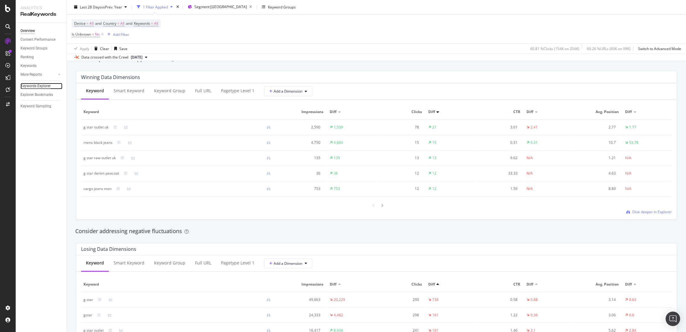
click at [40, 84] on div "Keywords Explorer" at bounding box center [35, 86] width 30 height 6
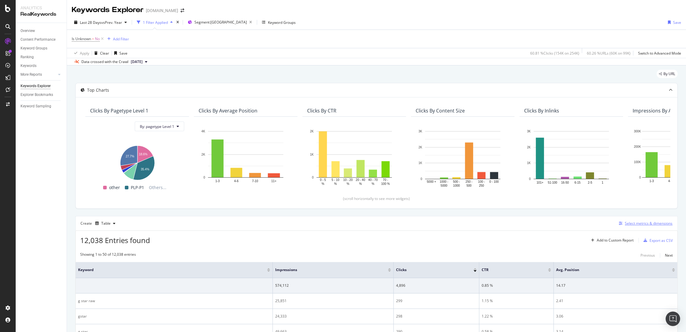
click at [617, 224] on div "Select metrics & dimensions" at bounding box center [648, 223] width 48 height 5
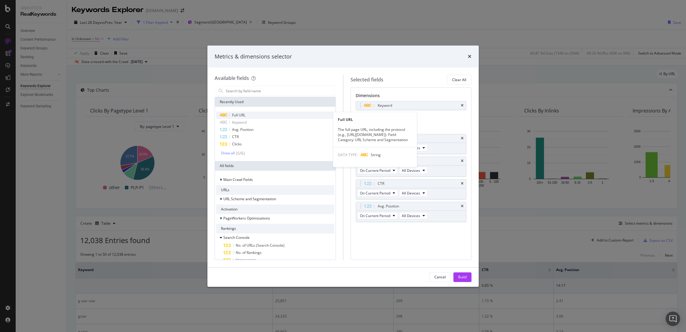
click at [256, 118] on div "Full URL" at bounding box center [275, 114] width 118 height 7
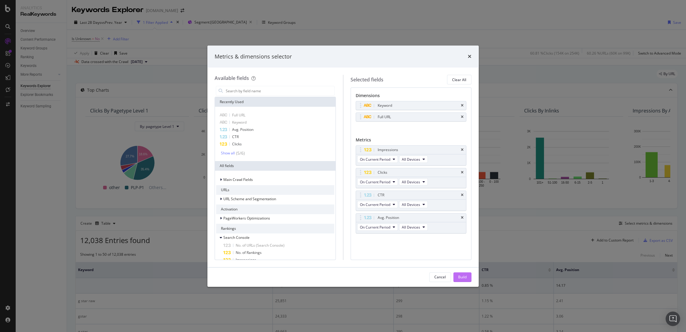
click at [465, 278] on div "Build" at bounding box center [462, 276] width 8 height 5
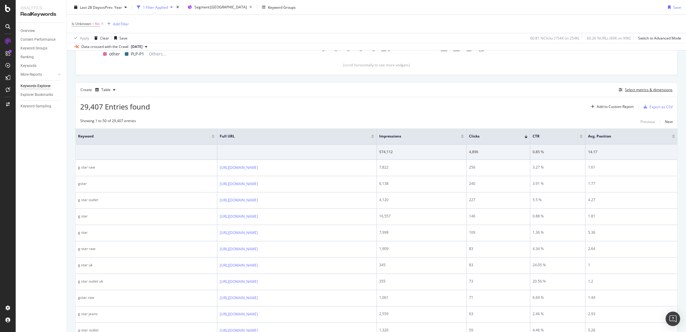
scroll to position [134, 0]
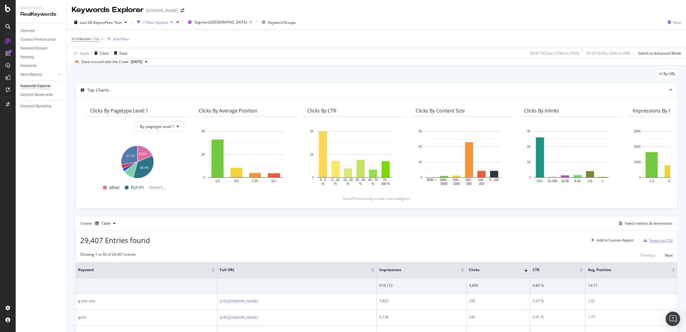
scroll to position [134, 0]
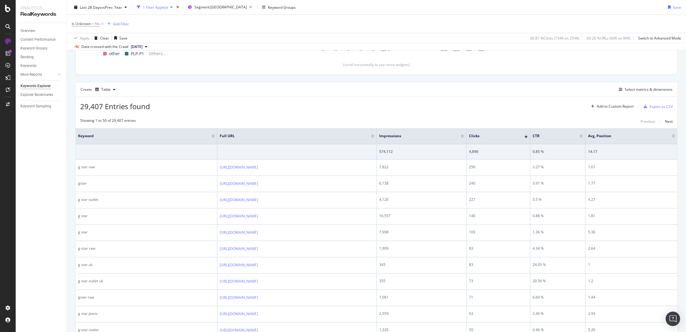
click at [638, 95] on div "Create Table Select metrics & dimensions" at bounding box center [376, 89] width 602 height 14
click at [629, 89] on div "Select metrics & dimensions" at bounding box center [648, 89] width 48 height 5
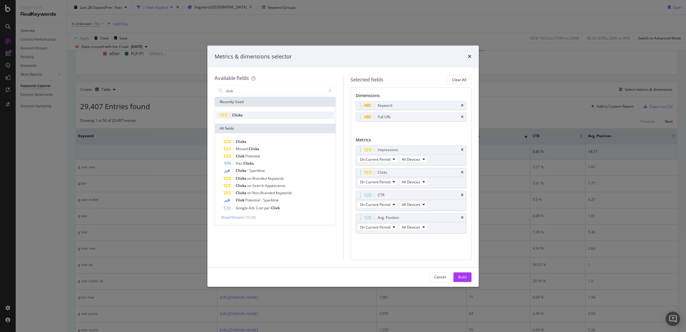
click at [255, 113] on div "Clicks" at bounding box center [275, 114] width 118 height 7
drag, startPoint x: 390, startPoint y: 242, endPoint x: 394, endPoint y: 197, distance: 44.7
click at [394, 197] on body "Analytics RealKeywords Overview Content Performance Keyword Groups Ranking Keyw…" at bounding box center [343, 166] width 686 height 332
click at [252, 93] on input "click" at bounding box center [275, 90] width 100 height 9
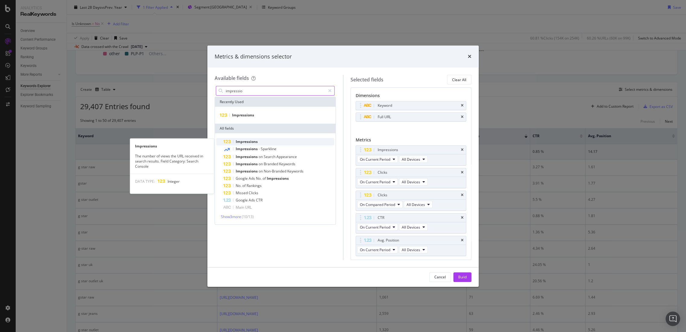
type input "impressio"
click at [249, 138] on div "Impressions" at bounding box center [278, 141] width 111 height 7
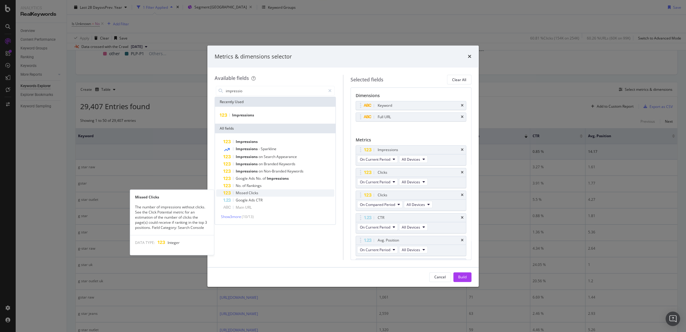
scroll to position [18, 0]
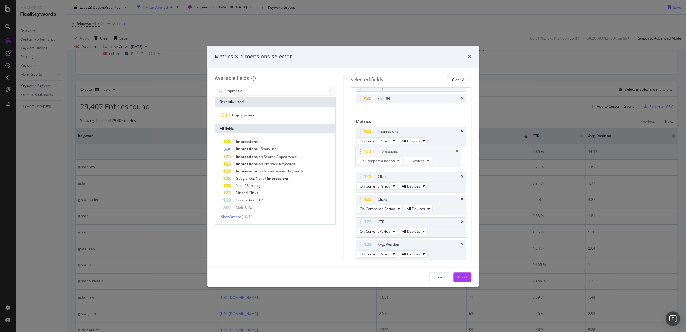
drag, startPoint x: 390, startPoint y: 247, endPoint x: 389, endPoint y: 155, distance: 92.5
click at [389, 155] on body "Analytics RealKeywords Overview Content Performance Keyword Groups Ranking Keyw…" at bounding box center [343, 166] width 686 height 332
click at [469, 278] on button "Build" at bounding box center [462, 277] width 18 height 10
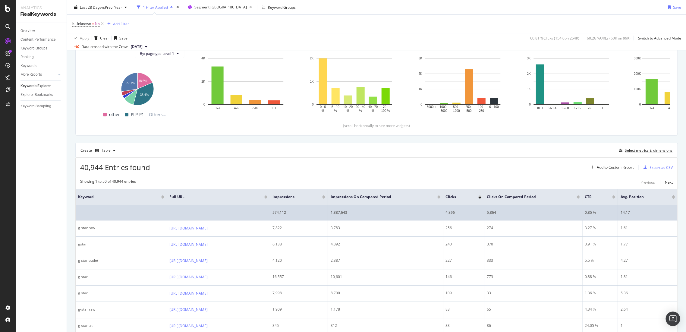
scroll to position [77, 0]
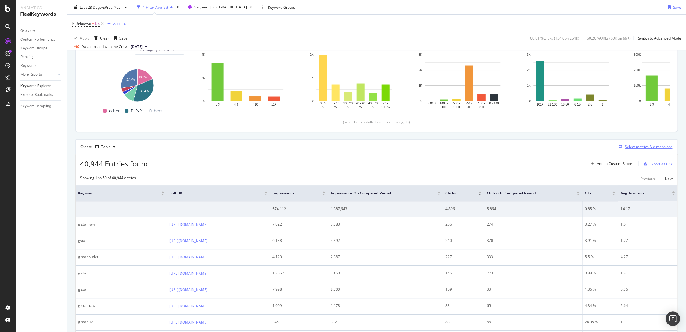
click at [630, 147] on div "Select metrics & dimensions" at bounding box center [648, 146] width 48 height 5
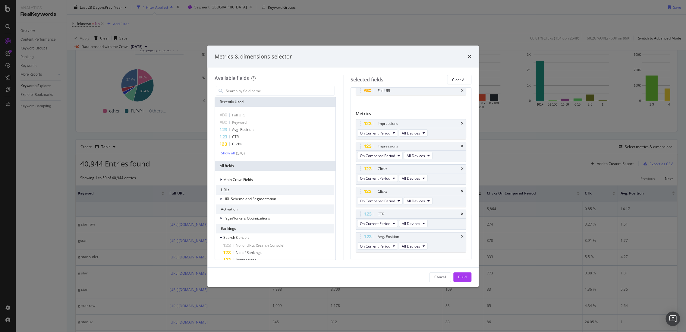
scroll to position [39, 0]
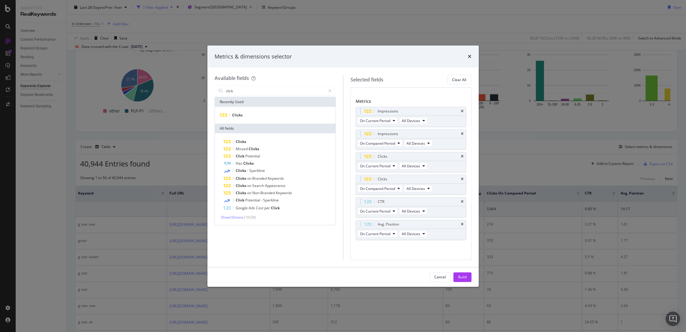
click at [260, 119] on div "Clicks" at bounding box center [275, 115] width 120 height 17
click at [261, 114] on div "Clicks" at bounding box center [275, 114] width 118 height 7
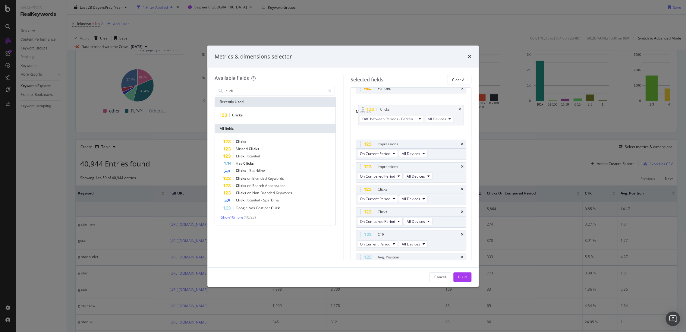
scroll to position [23, 0]
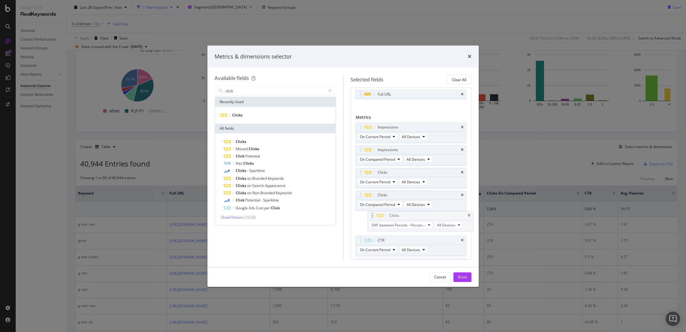
drag, startPoint x: 399, startPoint y: 242, endPoint x: 410, endPoint y: 214, distance: 30.3
click at [410, 214] on body "Analytics RealKeywords Overview Content Performance Keyword Groups Ranking Keyw…" at bounding box center [343, 166] width 686 height 332
click at [234, 89] on input "click" at bounding box center [275, 90] width 100 height 9
type input "impressio"
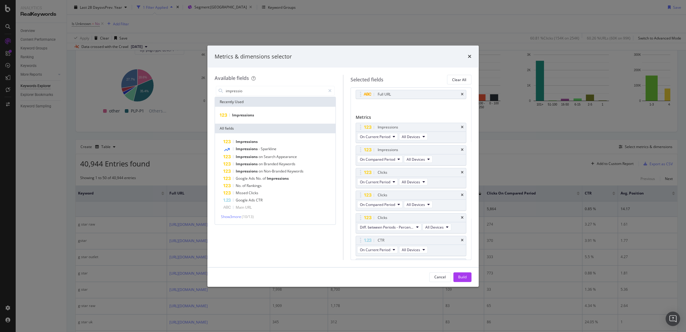
click at [240, 119] on div "Impressions" at bounding box center [275, 115] width 120 height 17
click at [243, 113] on span "Impressions" at bounding box center [243, 114] width 22 height 5
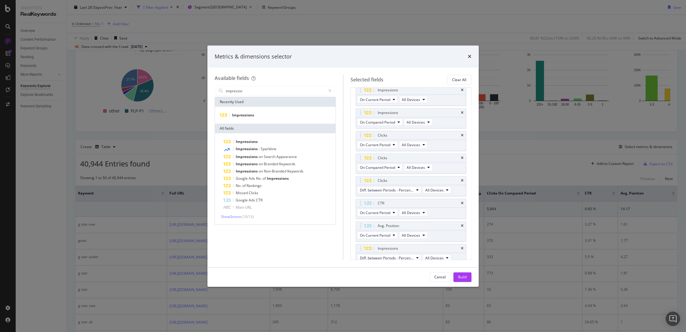
scroll to position [64, 0]
drag, startPoint x: 395, startPoint y: 245, endPoint x: 404, endPoint y: 133, distance: 112.4
click at [404, 133] on body "Analytics RealKeywords Overview Content Performance Keyword Groups Ranking Keyw…" at bounding box center [343, 166] width 686 height 332
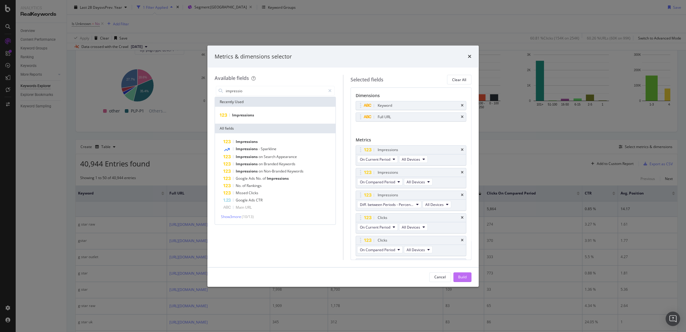
click at [466, 274] on div "Build" at bounding box center [462, 276] width 8 height 9
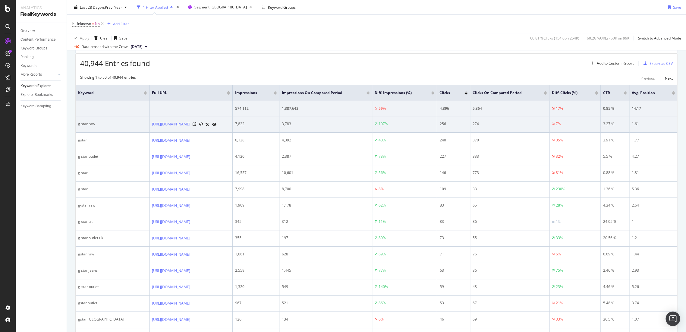
scroll to position [110, 0]
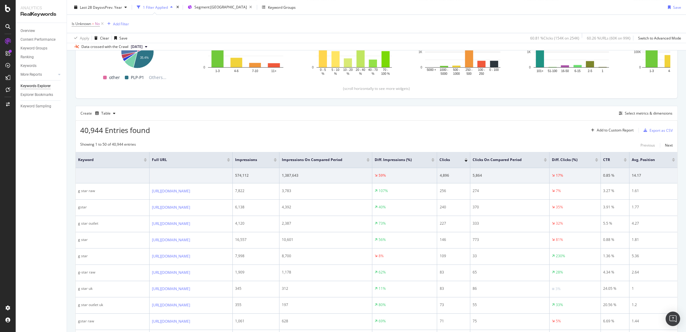
click at [434, 160] on div at bounding box center [432, 161] width 3 height 2
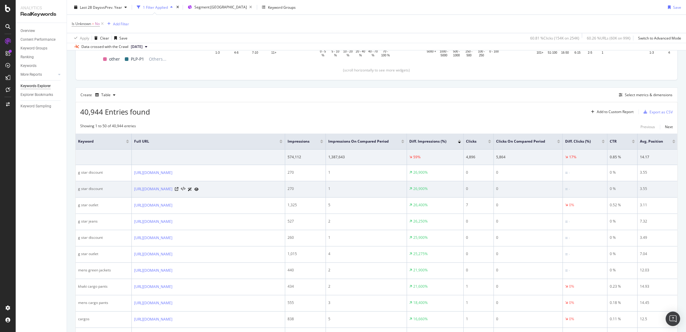
scroll to position [210, 0]
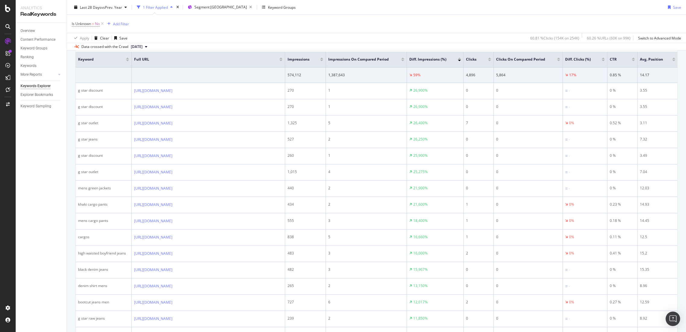
click at [459, 60] on div at bounding box center [459, 61] width 3 height 2
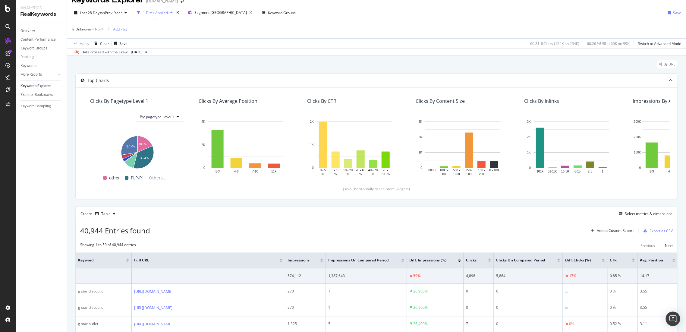
scroll to position [210, 0]
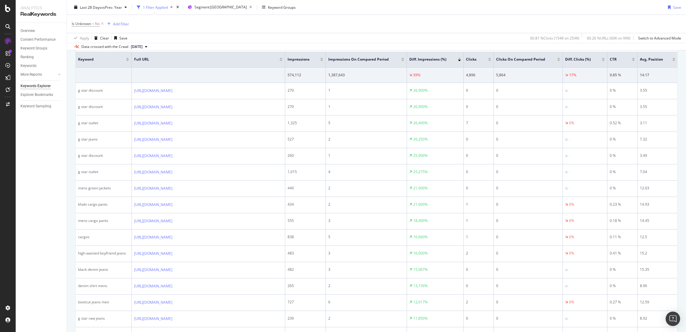
click at [459, 58] on div at bounding box center [459, 59] width 3 height 2
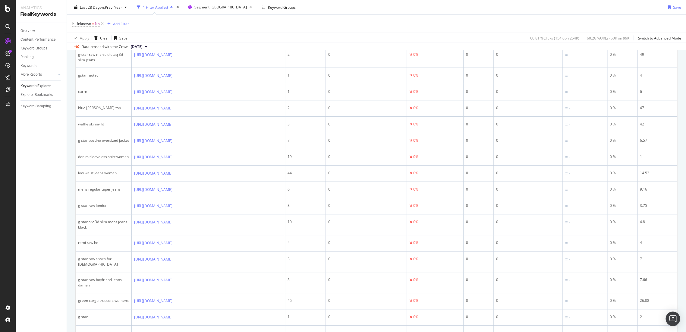
scroll to position [869, 0]
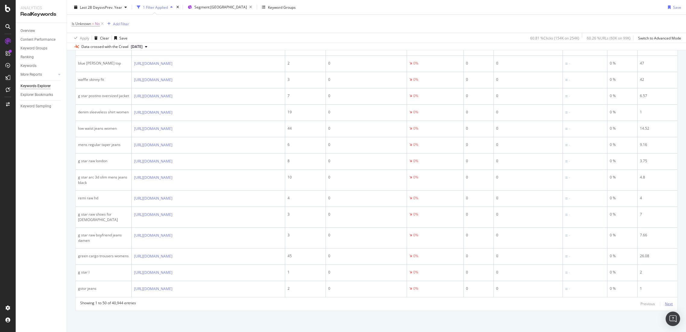
click at [666, 303] on div "Next" at bounding box center [669, 303] width 8 height 5
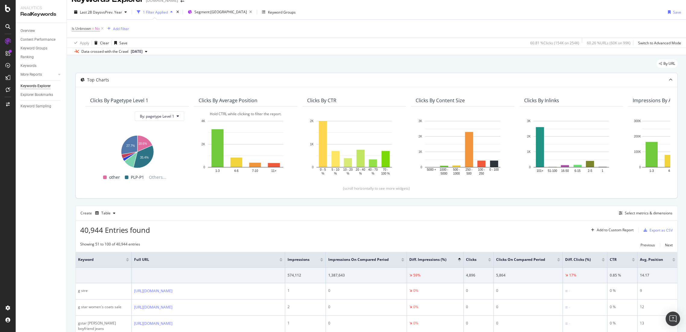
scroll to position [0, 0]
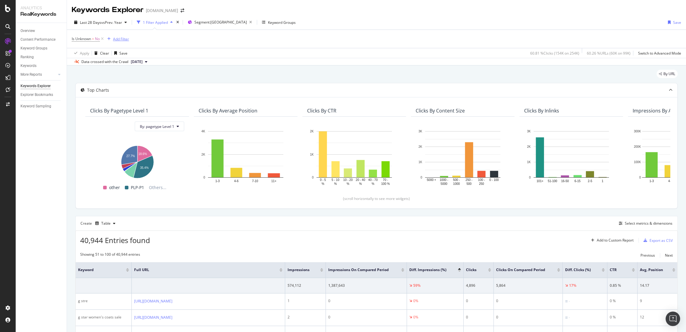
click at [112, 37] on div "button" at bounding box center [109, 39] width 8 height 4
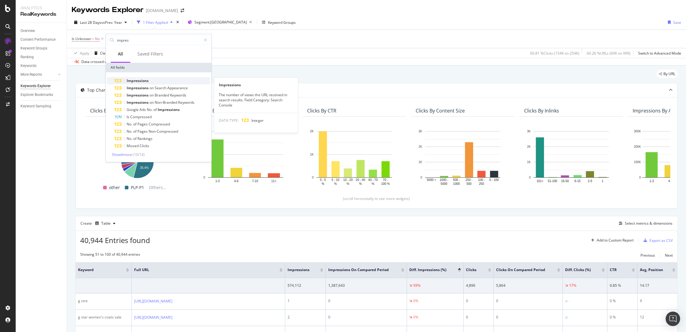
type input "impres"
click at [159, 78] on div "Impressions" at bounding box center [162, 80] width 96 height 7
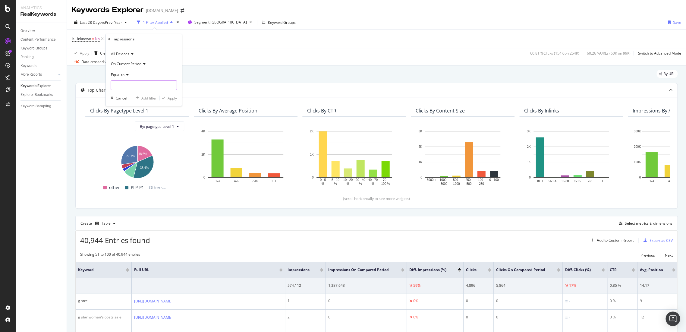
click at [127, 85] on input "number" at bounding box center [144, 85] width 66 height 10
click at [128, 66] on div "On Current Period" at bounding box center [144, 64] width 66 height 10
click at [142, 89] on div "Diff. Between Period - Percentage" at bounding box center [144, 92] width 64 height 8
click at [130, 76] on div "Equal to" at bounding box center [144, 75] width 66 height 10
click at [146, 93] on div "Not Equal to" at bounding box center [144, 95] width 64 height 8
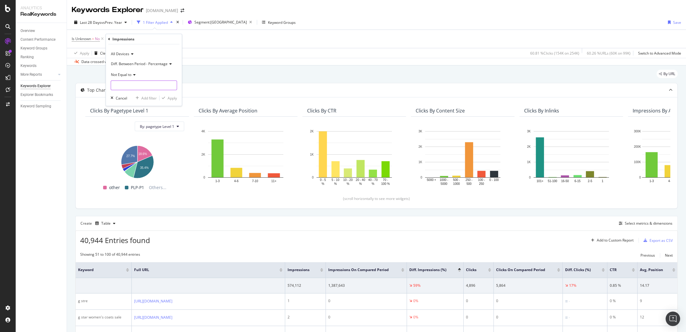
click at [144, 89] on input "number" at bounding box center [144, 85] width 66 height 10
type input "0"
click at [177, 99] on div "All Devices Diff. Between Period - Percentage Not Equal to 0 Cancel Add filter …" at bounding box center [144, 74] width 76 height 61
click at [174, 99] on div "Apply" at bounding box center [171, 97] width 9 height 5
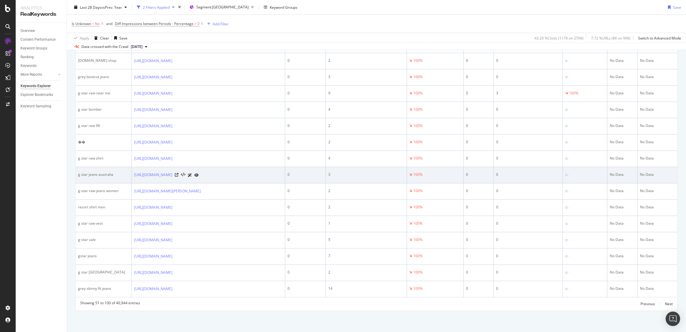
scroll to position [824, 0]
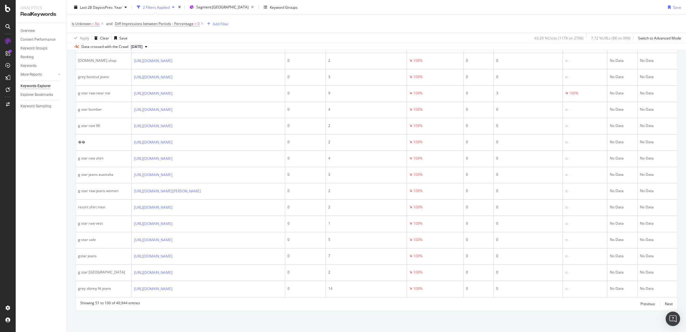
click at [659, 302] on div "Previous Next" at bounding box center [656, 303] width 32 height 7
click at [665, 304] on div "Next" at bounding box center [669, 303] width 8 height 5
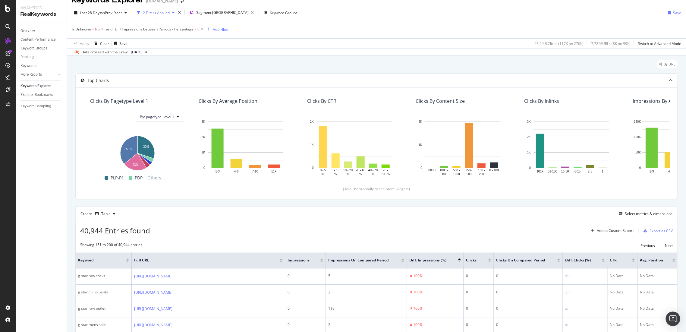
scroll to position [834, 0]
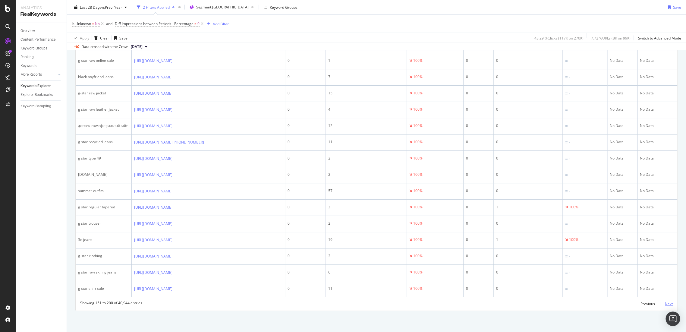
click at [665, 302] on div "Next" at bounding box center [669, 303] width 8 height 5
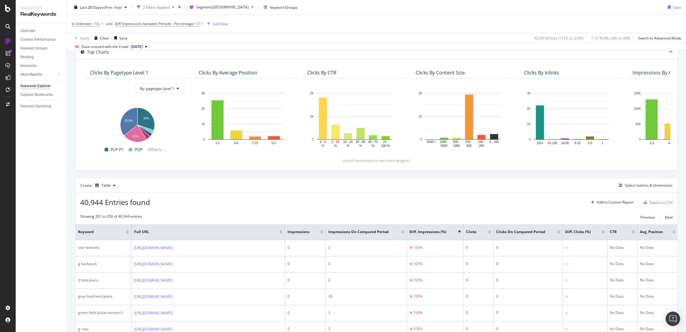
scroll to position [0, 0]
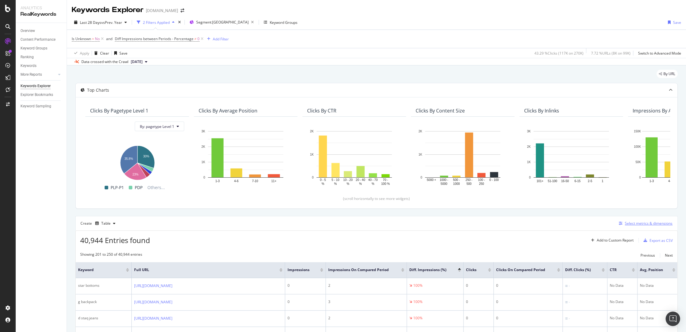
click at [624, 224] on div "Select metrics & dimensions" at bounding box center [648, 223] width 48 height 5
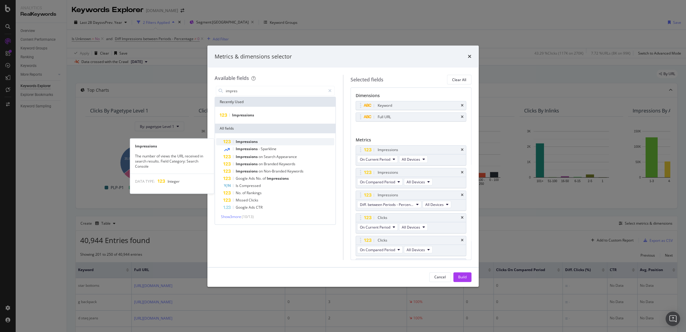
type input "impres"
click at [287, 144] on div "Impressions" at bounding box center [278, 141] width 111 height 7
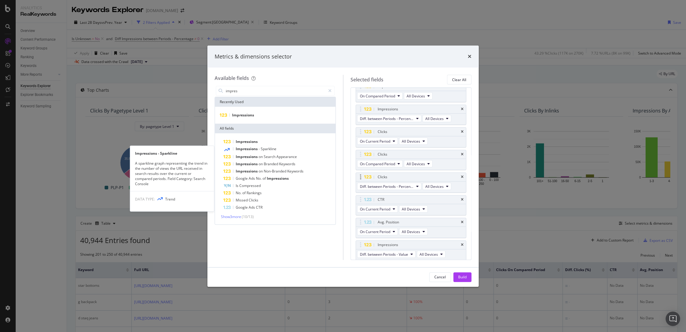
scroll to position [86, 0]
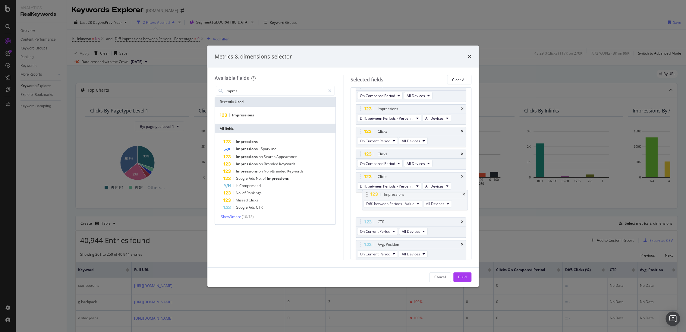
drag, startPoint x: 397, startPoint y: 247, endPoint x: 404, endPoint y: 197, distance: 49.8
click at [404, 197] on body "Analytics RealKeywords Overview Content Performance Keyword Groups Ranking Keyw…" at bounding box center [343, 166] width 686 height 332
click at [461, 222] on icon "times" at bounding box center [462, 222] width 3 height 4
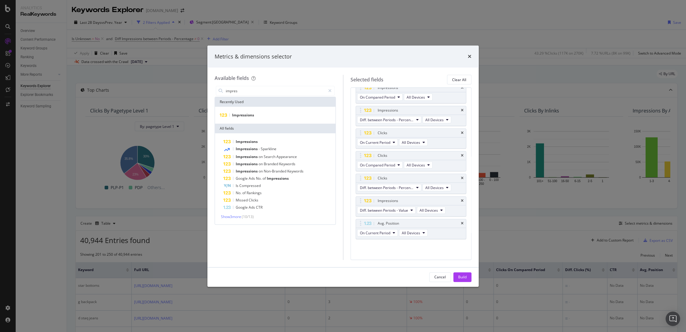
scroll to position [84, 0]
click at [461, 223] on icon "times" at bounding box center [462, 224] width 3 height 4
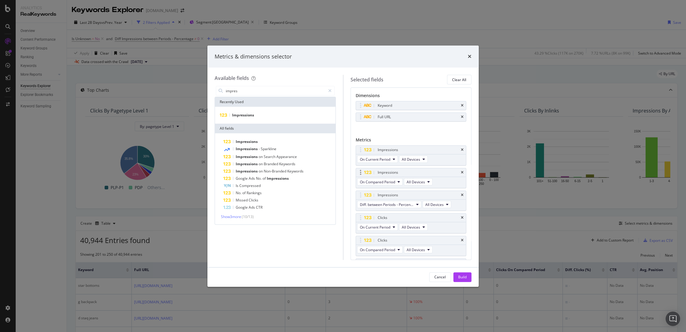
scroll to position [61, 0]
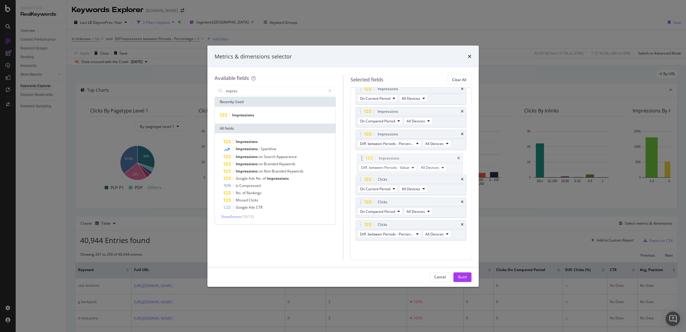
drag, startPoint x: 395, startPoint y: 222, endPoint x: 396, endPoint y: 161, distance: 61.8
click at [396, 161] on body "Analytics RealKeywords Overview Content Performance Keyword Groups Ranking Keyw…" at bounding box center [343, 166] width 686 height 332
click at [257, 114] on div "Impressions" at bounding box center [275, 114] width 118 height 7
drag, startPoint x: 457, startPoint y: 223, endPoint x: 457, endPoint y: 230, distance: 7.2
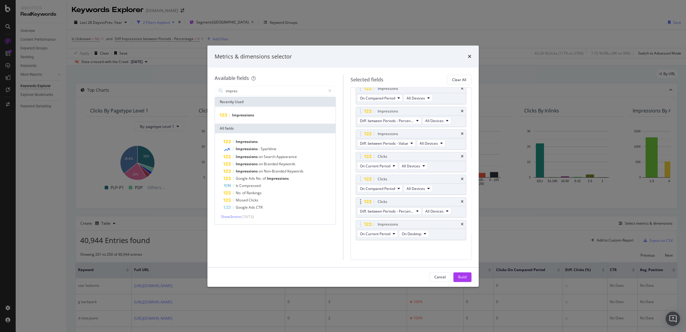
click at [461, 223] on icon "times" at bounding box center [462, 224] width 3 height 4
click at [459, 274] on div "Build" at bounding box center [462, 276] width 8 height 5
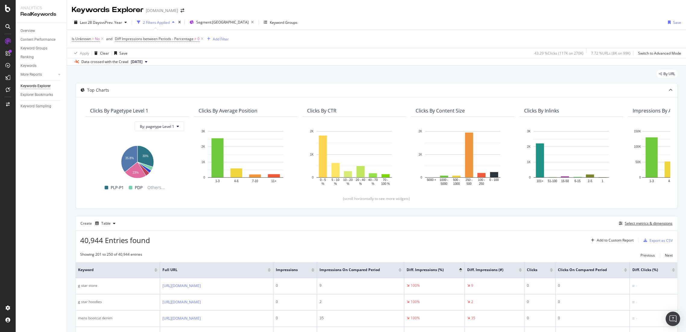
scroll to position [167, 0]
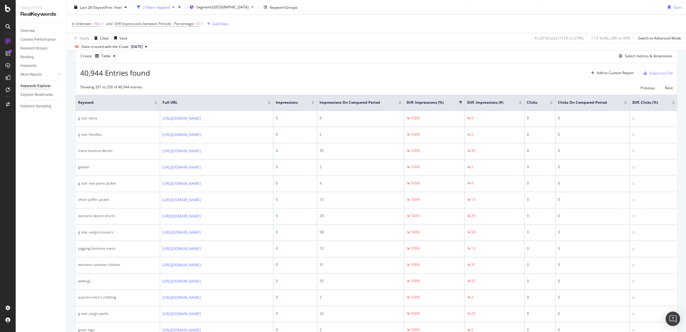
click at [521, 103] on div "Diff. Impressions (#)" at bounding box center [494, 102] width 55 height 6
click at [521, 101] on div at bounding box center [519, 102] width 3 height 2
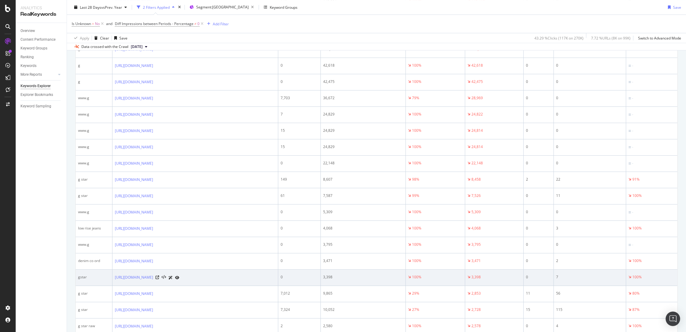
scroll to position [201, 0]
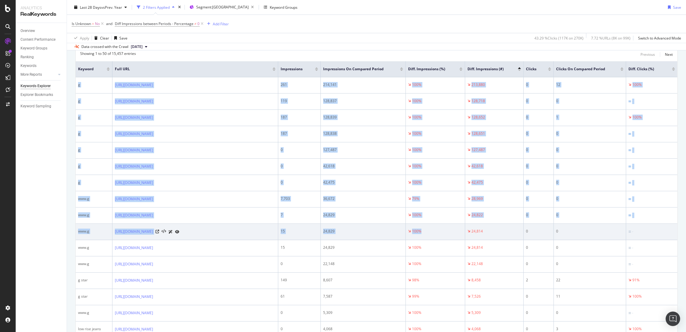
drag, startPoint x: 77, startPoint y: 85, endPoint x: 427, endPoint y: 230, distance: 379.1
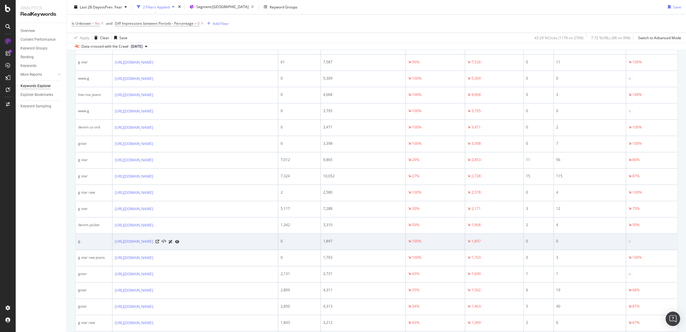
scroll to position [435, 0]
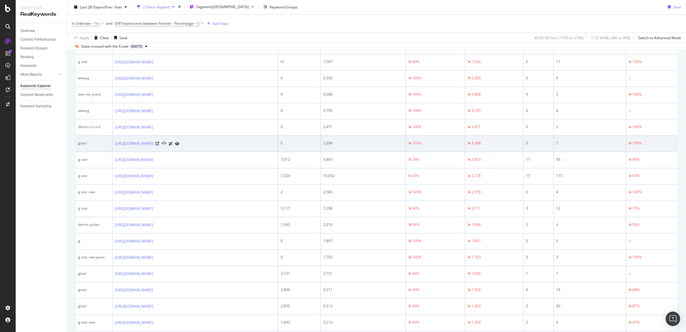
click at [94, 137] on td "gstar" at bounding box center [94, 144] width 37 height 16
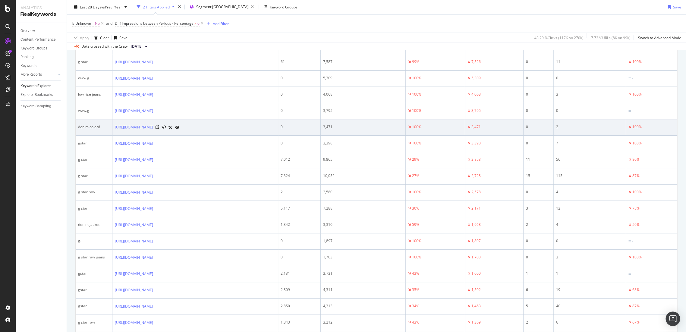
click at [89, 125] on div "denim co ord" at bounding box center [94, 126] width 32 height 5
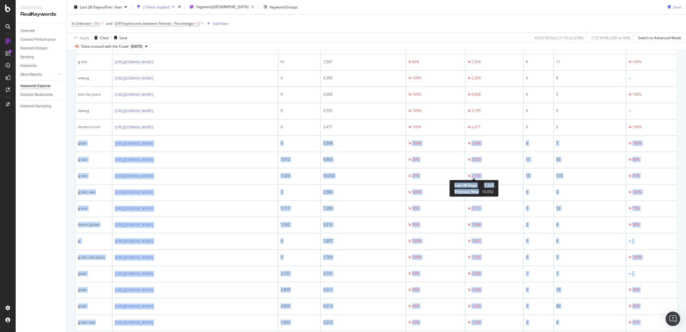
drag, startPoint x: 77, startPoint y: 141, endPoint x: 480, endPoint y: 196, distance: 406.8
click at [480, 196] on div "Analytics RealKeywords Overview Content Performance Keyword Groups Ranking Keyw…" at bounding box center [343, 166] width 686 height 332
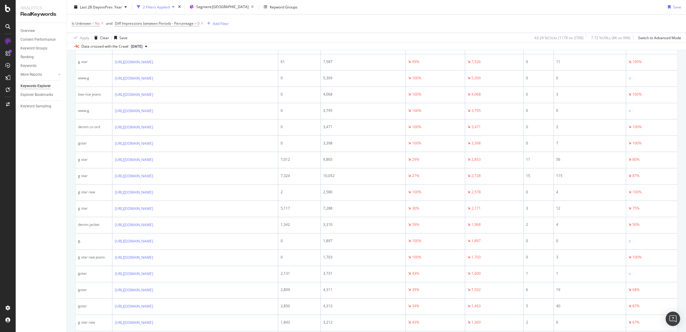
click at [52, 147] on div "Overview Content Performance Keyword Groups Ranking Keywords More Reports Count…" at bounding box center [41, 177] width 51 height 309
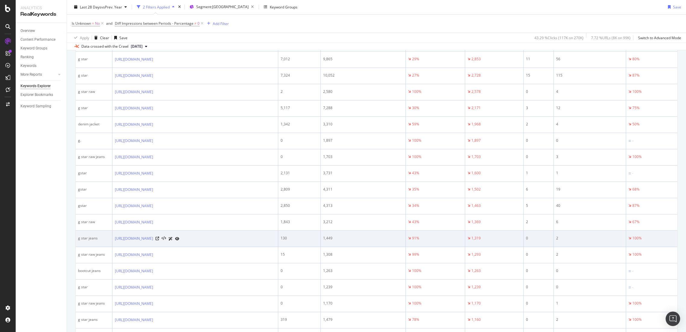
scroll to position [636, 0]
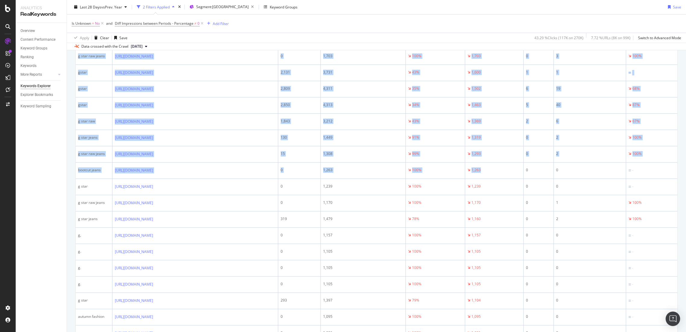
drag, startPoint x: 492, startPoint y: 167, endPoint x: 74, endPoint y: 170, distance: 417.8
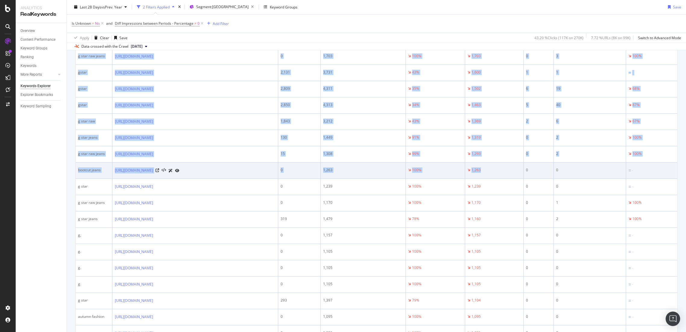
click at [77, 168] on td "bootcut jeans" at bounding box center [94, 170] width 37 height 16
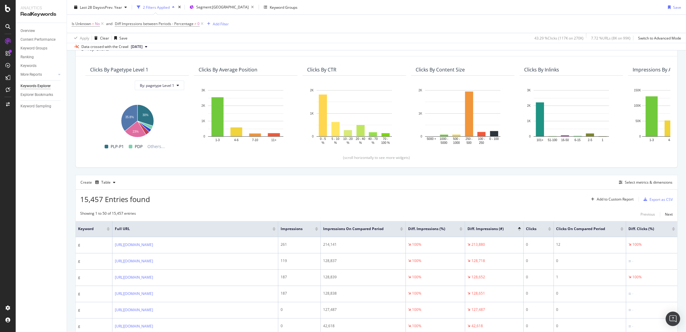
scroll to position [0, 0]
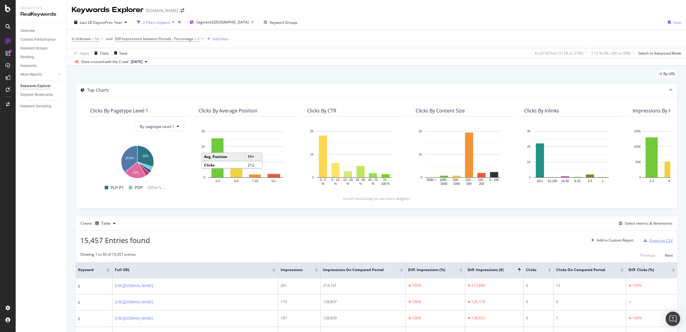
click at [655, 240] on div "Export as CSV" at bounding box center [660, 240] width 23 height 5
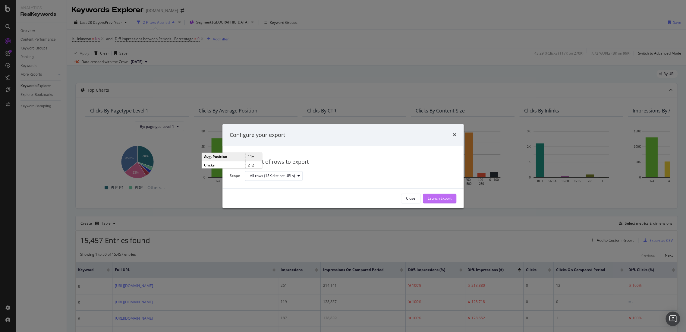
click at [455, 197] on button "Launch Export" at bounding box center [439, 198] width 33 height 10
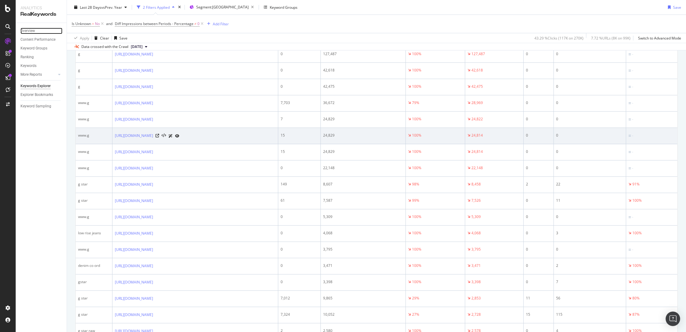
scroll to position [335, 0]
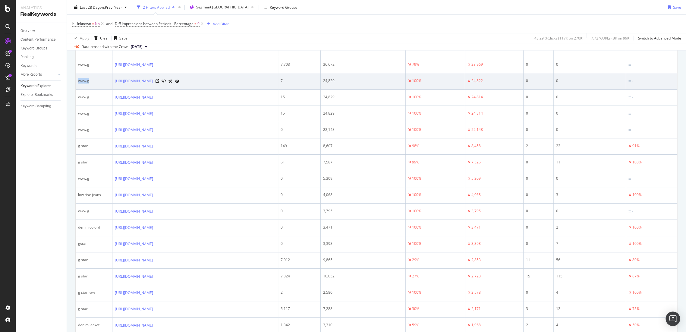
drag, startPoint x: 82, startPoint y: 78, endPoint x: 77, endPoint y: 78, distance: 4.8
click at [77, 78] on td "www.g" at bounding box center [94, 81] width 37 height 16
copy div "www.g"
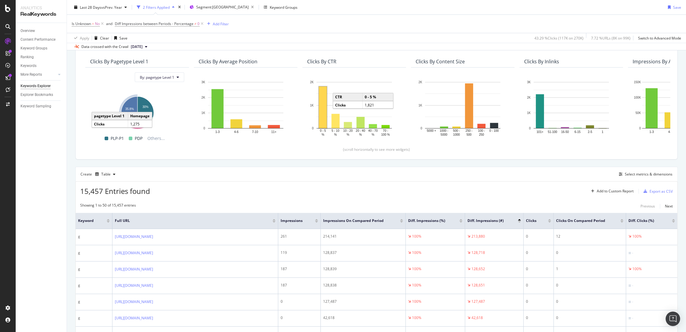
scroll to position [134, 0]
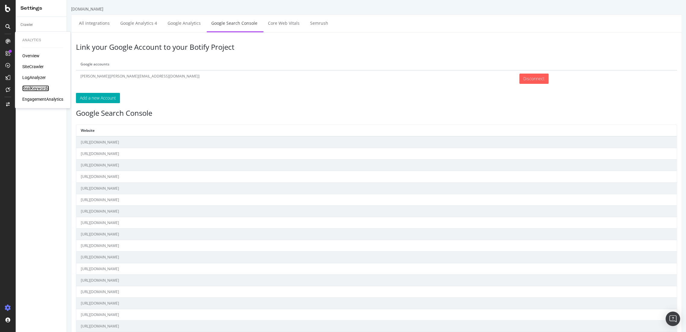
click at [33, 87] on div "RealKeywords" at bounding box center [35, 88] width 27 height 6
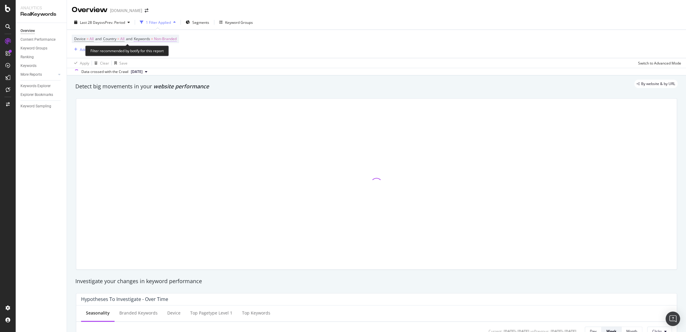
click at [177, 38] on span "Non-Branded" at bounding box center [165, 39] width 23 height 8
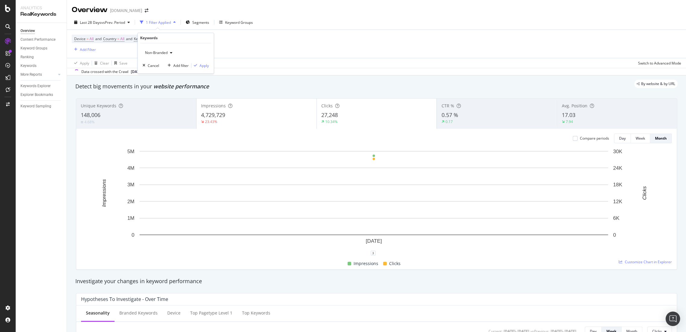
click at [168, 55] on div "button" at bounding box center [170, 53] width 7 height 4
click at [163, 97] on span "All" at bounding box center [178, 99] width 61 height 5
click at [201, 67] on div "Apply" at bounding box center [203, 65] width 9 height 5
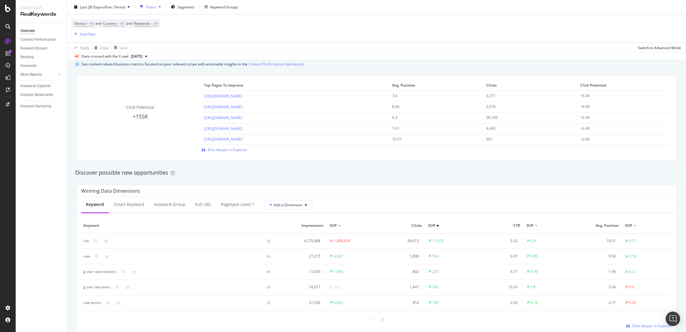
scroll to position [468, 0]
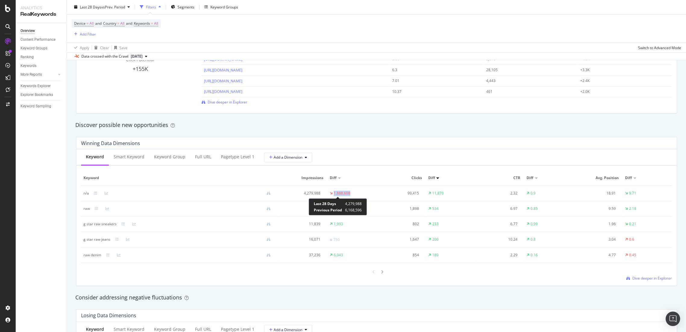
drag, startPoint x: 358, startPoint y: 192, endPoint x: 327, endPoint y: 194, distance: 30.8
click at [327, 194] on td "1,888,608" at bounding box center [351, 193] width 49 height 15
click at [426, 296] on div "Consider addressing negative fluctuations" at bounding box center [376, 297] width 602 height 8
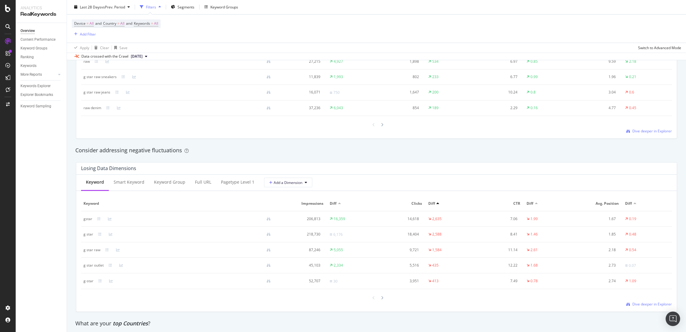
scroll to position [669, 0]
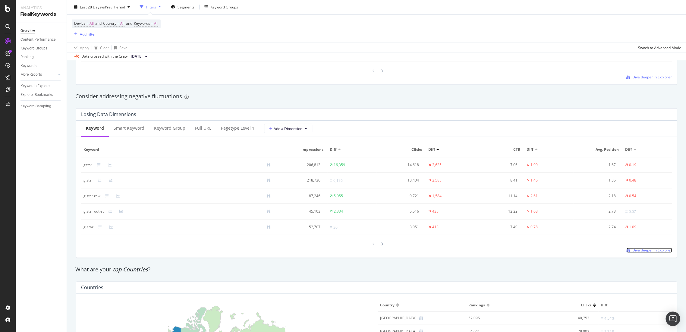
click at [640, 249] on span "Dive deeper in Explorer" at bounding box center [651, 249] width 39 height 5
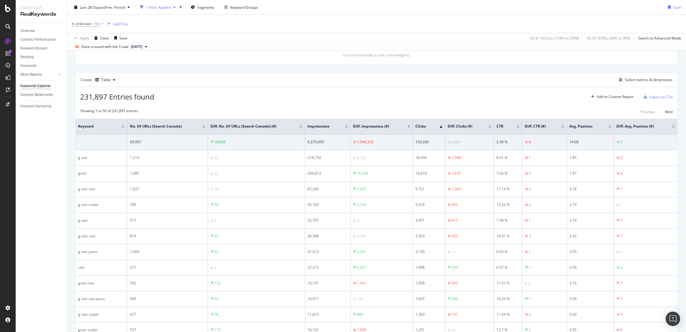
scroll to position [43, 0]
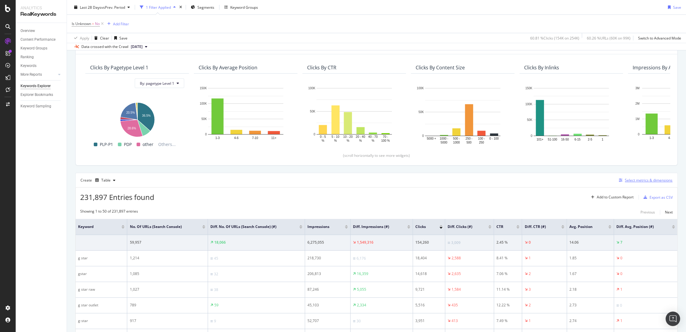
click at [631, 179] on div "Select metrics & dimensions" at bounding box center [648, 179] width 48 height 5
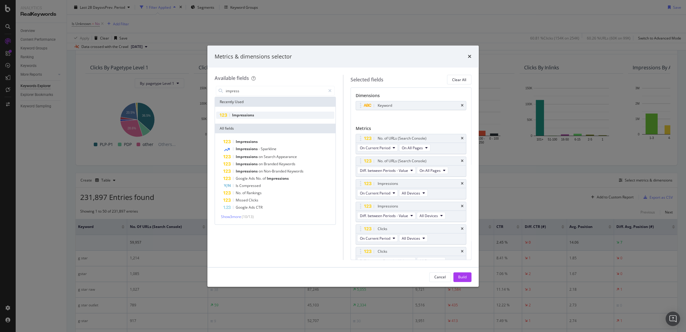
type input "impress"
click at [250, 115] on span "Impressions" at bounding box center [243, 114] width 22 height 5
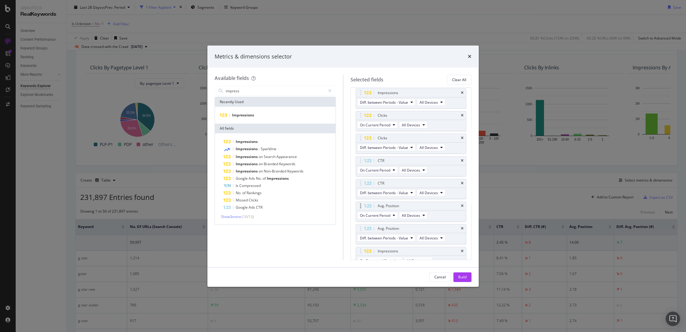
scroll to position [120, 0]
click at [394, 253] on span "On Compared Period" at bounding box center [377, 254] width 35 height 5
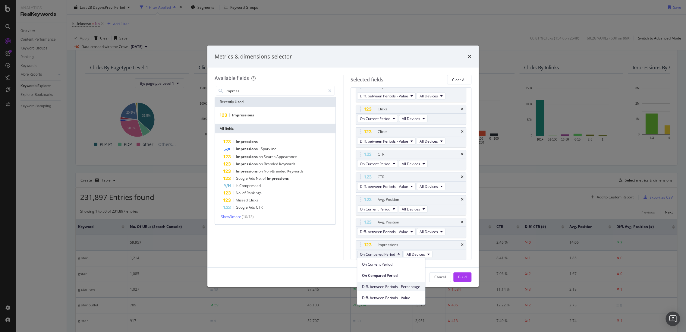
click at [393, 287] on span "Diff. between Periods - Percentage" at bounding box center [391, 285] width 58 height 5
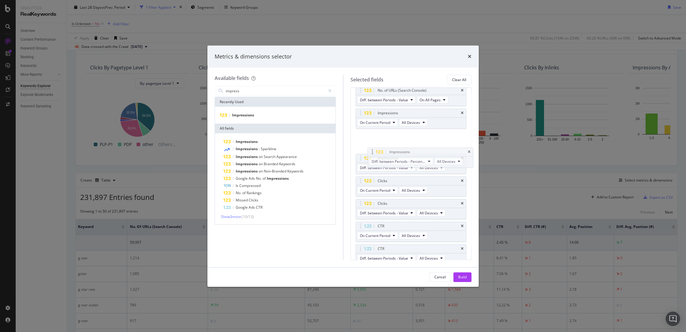
scroll to position [70, 0]
drag, startPoint x: 390, startPoint y: 243, endPoint x: 402, endPoint y: 158, distance: 85.8
click at [402, 158] on body "Analytics RealKeywords Overview Content Performance Keyword Groups Ranking Keyw…" at bounding box center [343, 166] width 686 height 332
click at [460, 275] on div "Build" at bounding box center [462, 276] width 8 height 5
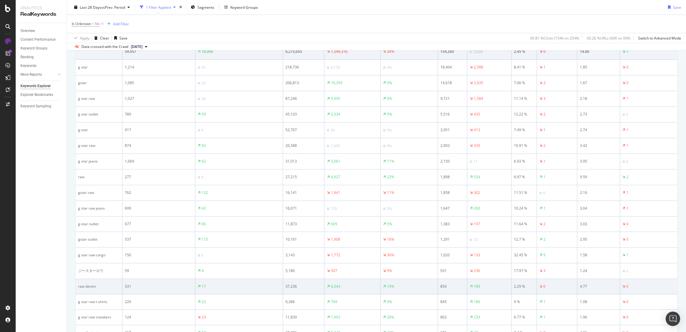
scroll to position [177, 0]
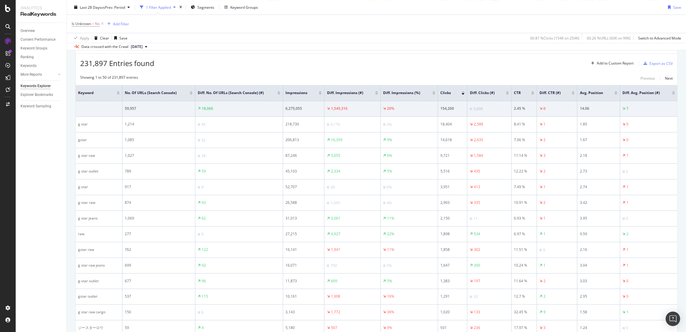
click at [431, 94] on div "Diff. Impressions (%)" at bounding box center [409, 93] width 52 height 6
click at [432, 93] on div at bounding box center [433, 94] width 3 height 2
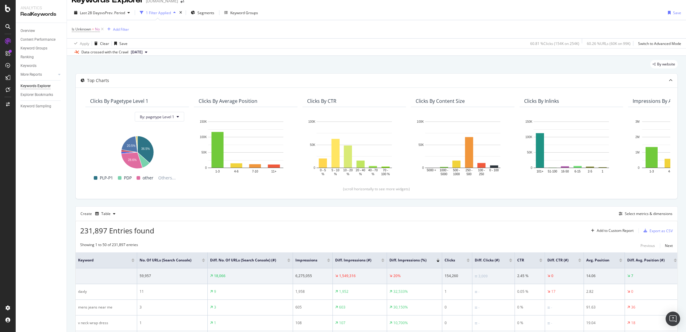
scroll to position [177, 0]
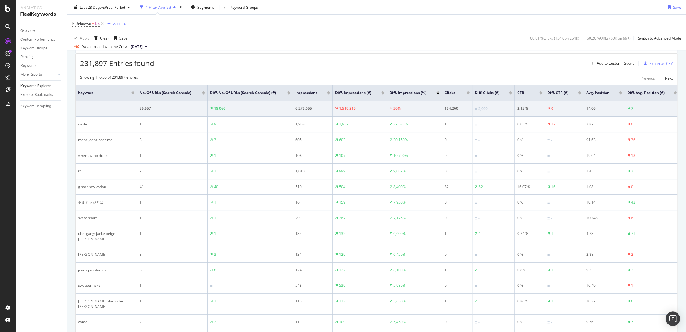
click at [383, 91] on div at bounding box center [382, 92] width 3 height 2
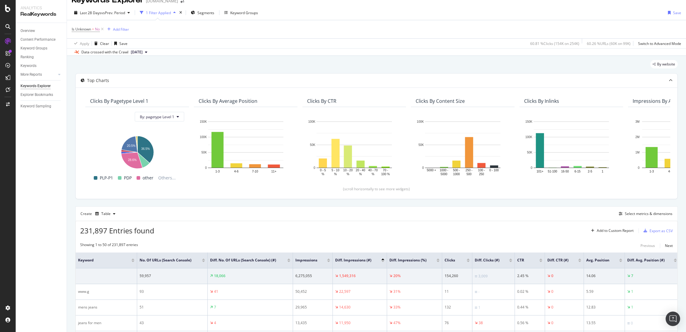
scroll to position [177, 0]
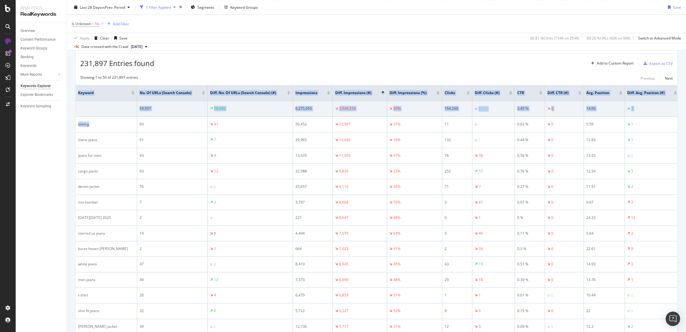
drag, startPoint x: 103, startPoint y: 121, endPoint x: 75, endPoint y: 124, distance: 28.1
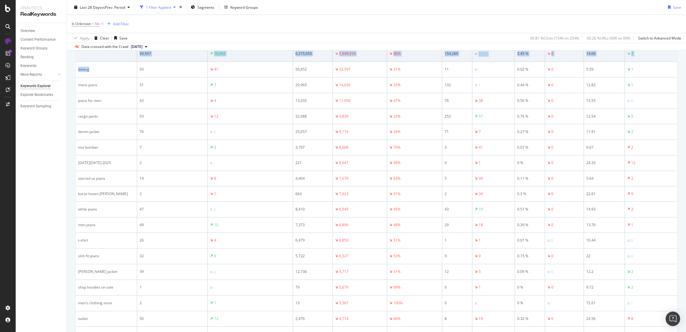
scroll to position [180, 0]
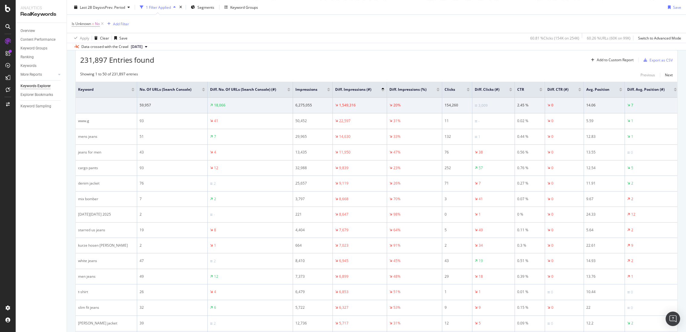
click at [41, 184] on div "Overview Content Performance Keyword Groups Ranking Keywords More Reports Count…" at bounding box center [41, 177] width 51 height 309
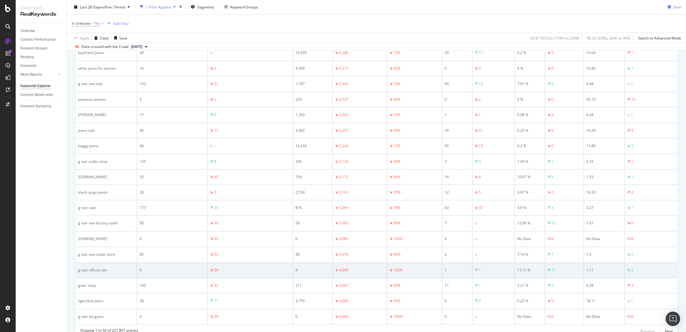
scroll to position [783, 0]
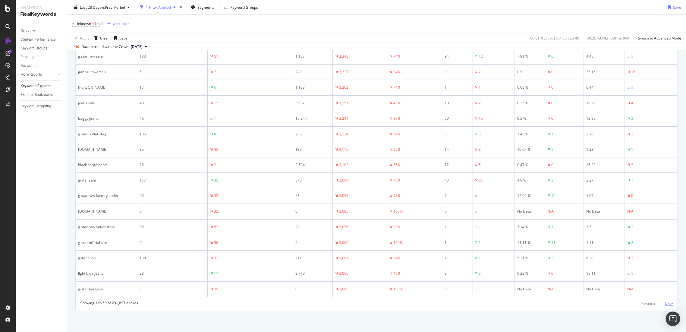
click at [665, 304] on div "Next" at bounding box center [669, 303] width 8 height 5
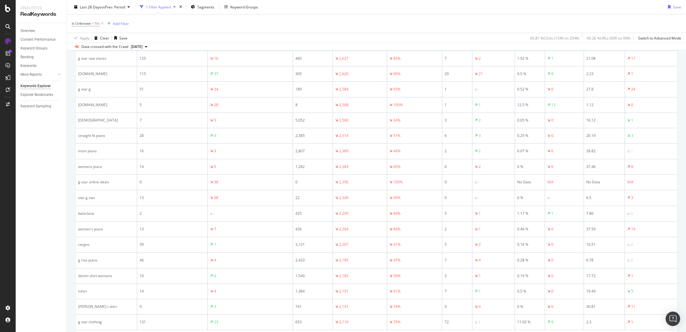
scroll to position [781, 0]
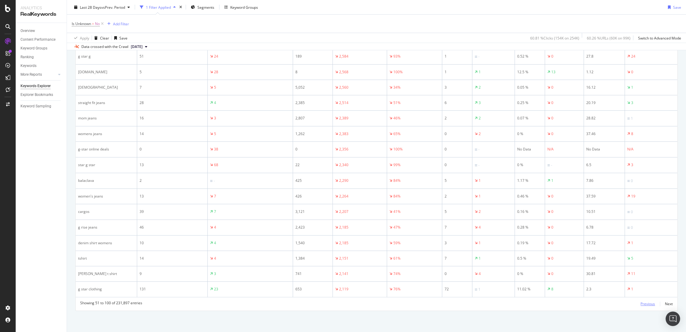
click at [640, 304] on div "Previous" at bounding box center [647, 303] width 14 height 5
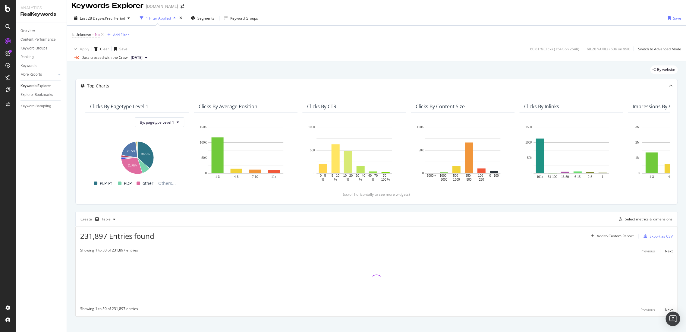
scroll to position [0, 0]
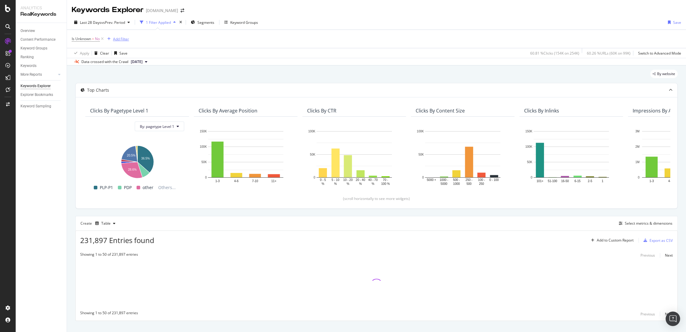
click at [125, 40] on div "Add Filter" at bounding box center [121, 38] width 16 height 5
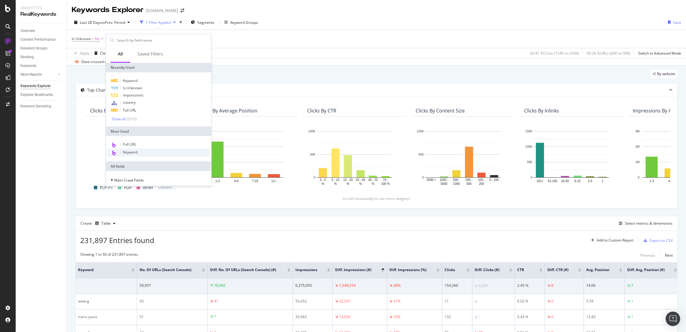
click at [139, 151] on div "Keyword" at bounding box center [158, 153] width 103 height 8
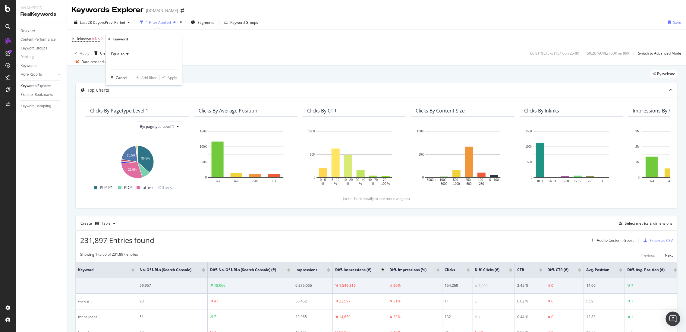
click at [121, 52] on span "Equal to" at bounding box center [118, 53] width 14 height 5
click at [127, 75] on span "Not equal to" at bounding box center [124, 74] width 20 height 5
click at [125, 67] on input "text" at bounding box center [144, 65] width 66 height 10
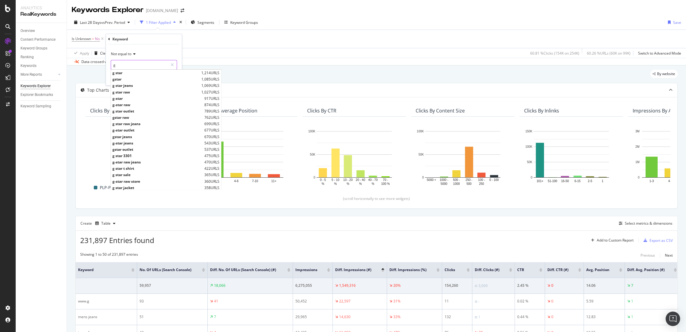
type input "g"
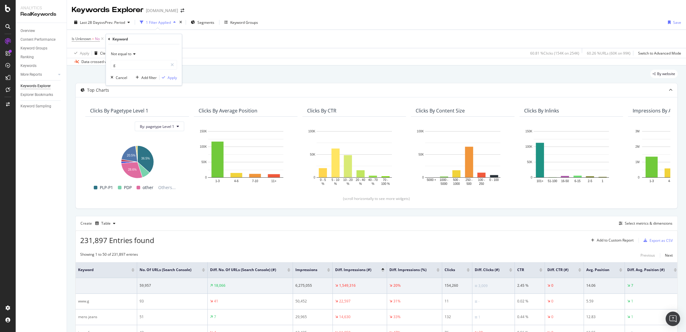
click at [163, 46] on div "Not equal to g g Cancel Add filter Apply" at bounding box center [144, 64] width 76 height 41
click at [169, 77] on div "Apply" at bounding box center [171, 77] width 9 height 5
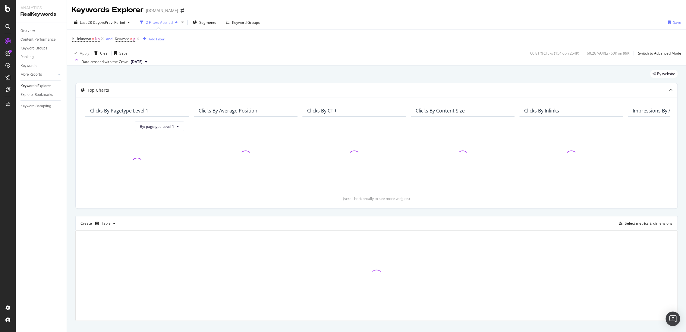
click at [157, 38] on div "Add Filter" at bounding box center [157, 38] width 16 height 5
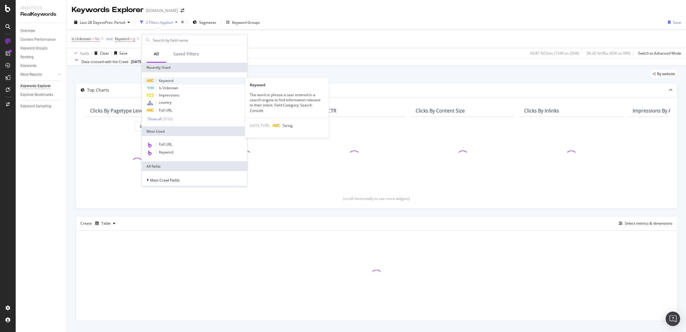
click at [169, 79] on span "Keyword" at bounding box center [166, 80] width 14 height 5
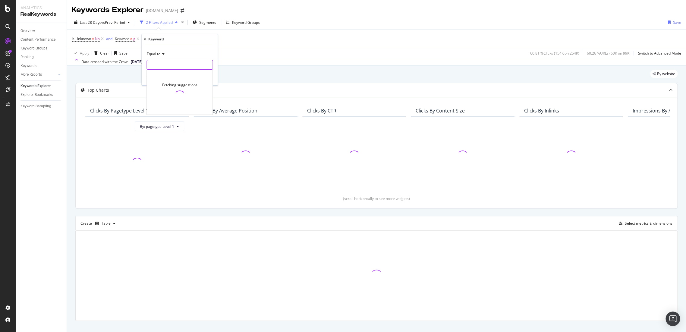
click at [163, 65] on input "text" at bounding box center [180, 65] width 66 height 10
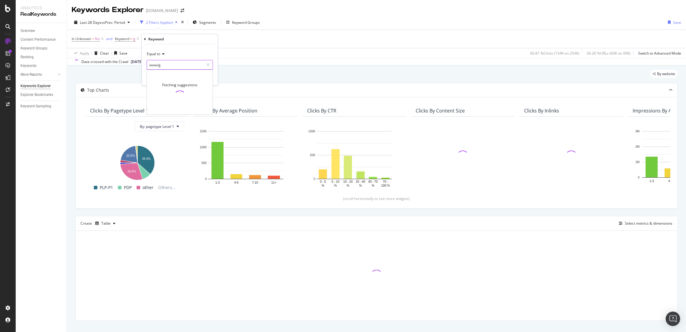
type input "www/g"
click at [160, 55] on span "Equal to" at bounding box center [154, 53] width 14 height 5
click at [166, 70] on div "Not equal to" at bounding box center [180, 74] width 64 height 8
click at [164, 64] on input "www/g" at bounding box center [175, 65] width 57 height 10
type input "www.g"
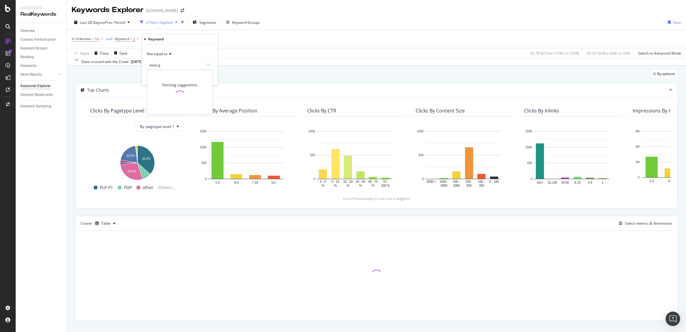
click at [199, 47] on div "Not equal to www.g www.g Fetching suggestions Cancel Add filter Apply" at bounding box center [180, 64] width 76 height 41
click at [209, 79] on div "Apply" at bounding box center [207, 77] width 9 height 5
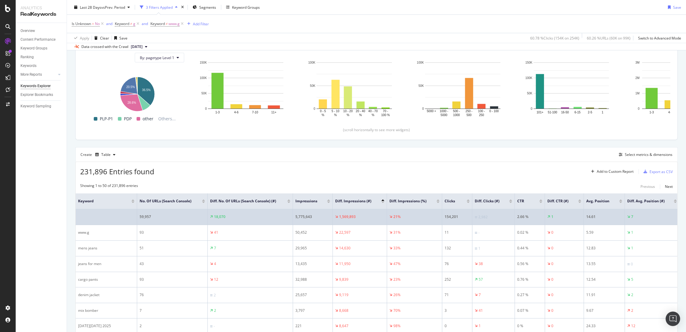
scroll to position [110, 0]
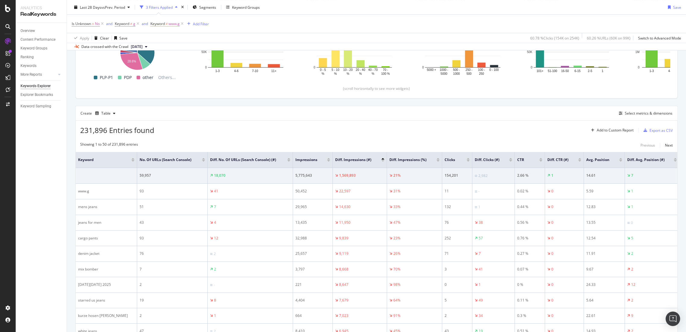
click at [168, 23] on span "≠" at bounding box center [167, 23] width 2 height 5
click at [214, 61] on div "Apply" at bounding box center [217, 60] width 9 height 5
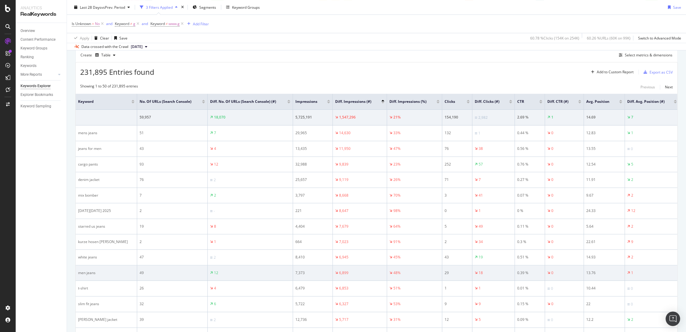
scroll to position [210, 0]
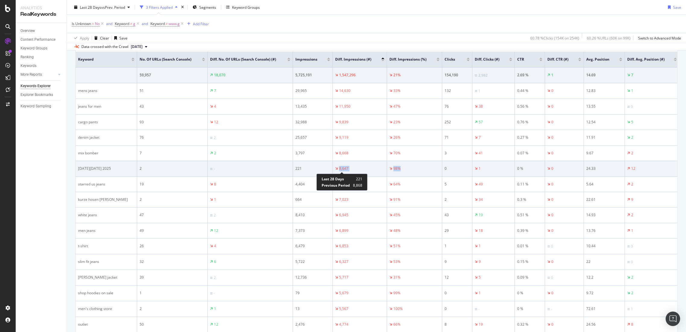
drag, startPoint x: 408, startPoint y: 171, endPoint x: 336, endPoint y: 168, distance: 71.8
click at [336, 168] on tr "black friday 2025 2 - 221 8,647 98% 0 1 0 % 0 24.33 12" at bounding box center [377, 169] width 603 height 16
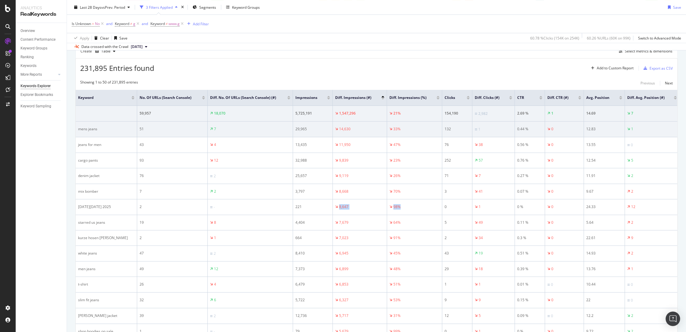
scroll to position [143, 0]
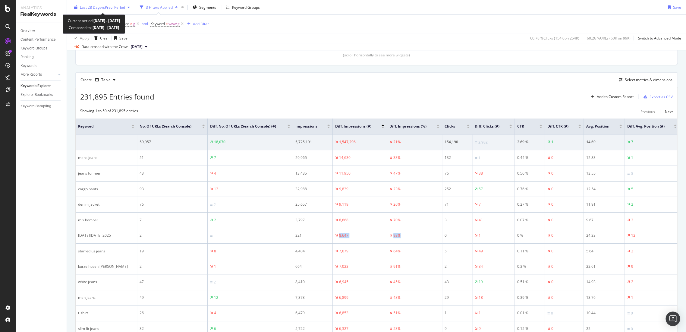
click at [91, 7] on span "Last 28 Days" at bounding box center [90, 7] width 21 height 5
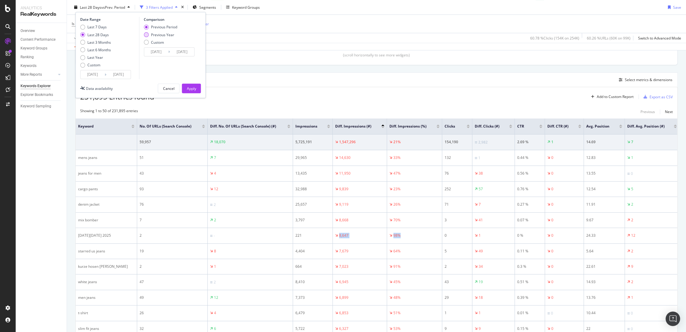
click at [150, 35] on div "Previous Year" at bounding box center [160, 34] width 33 height 5
type input "[DATE]"
click at [187, 80] on div "Date Range Last 7 Days Last 28 Days Last 3 Months Last 6 Months Last Year Custo…" at bounding box center [140, 55] width 130 height 86
click at [192, 86] on div "Apply" at bounding box center [190, 88] width 9 height 5
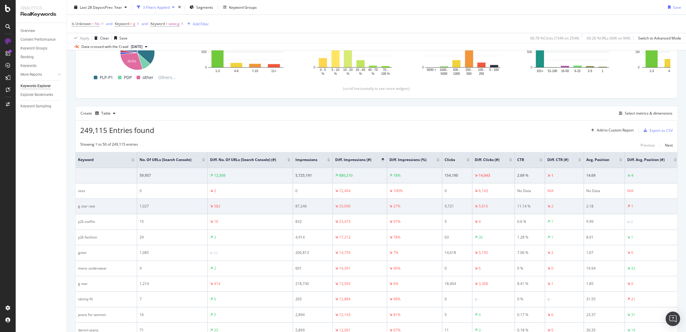
scroll to position [177, 0]
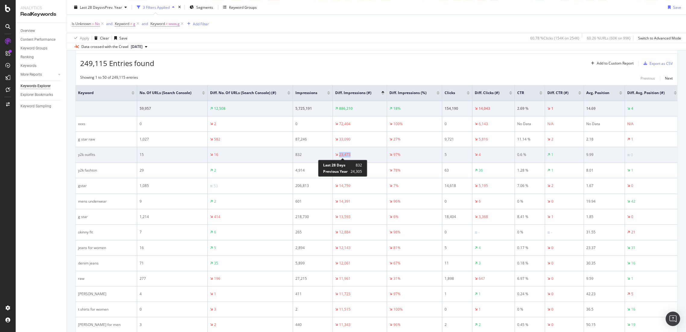
drag, startPoint x: 365, startPoint y: 156, endPoint x: 335, endPoint y: 156, distance: 30.1
click at [335, 156] on div "23,473" at bounding box center [359, 154] width 49 height 5
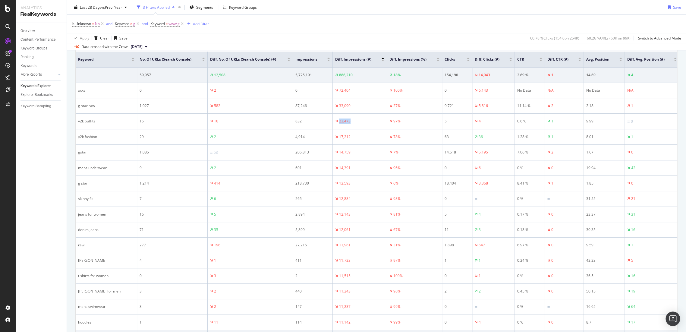
scroll to position [43, 0]
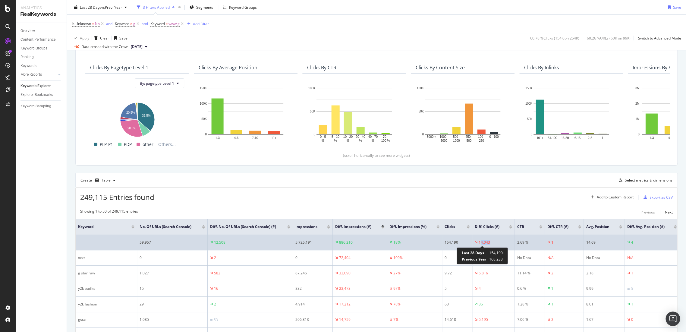
drag, startPoint x: 496, startPoint y: 239, endPoint x: 481, endPoint y: 241, distance: 14.9
click at [481, 241] on div "14,043" at bounding box center [492, 241] width 37 height 5
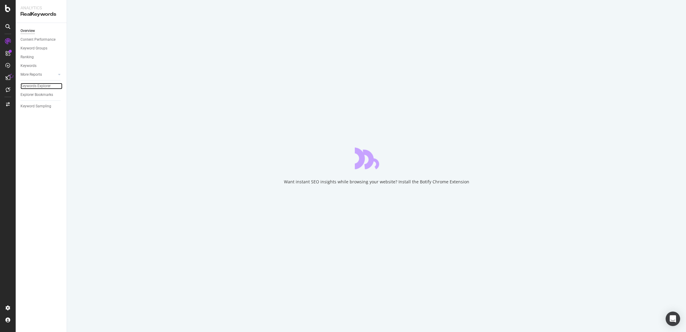
click at [28, 84] on div "Keywords Explorer" at bounding box center [35, 86] width 30 height 6
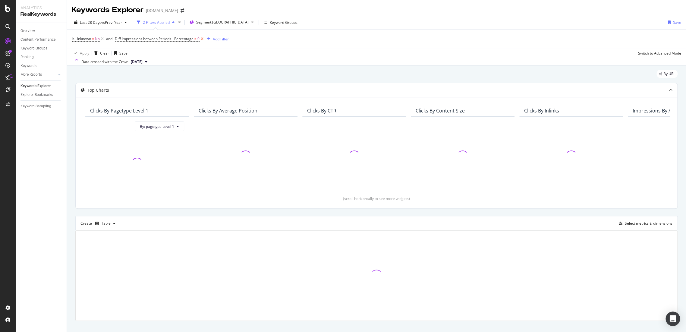
click at [202, 39] on icon at bounding box center [201, 39] width 5 height 6
click at [113, 38] on div "Add Filter" at bounding box center [121, 38] width 16 height 5
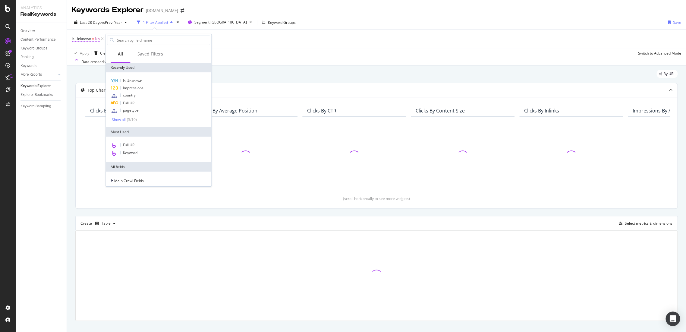
click at [98, 40] on span "No" at bounding box center [97, 39] width 5 height 8
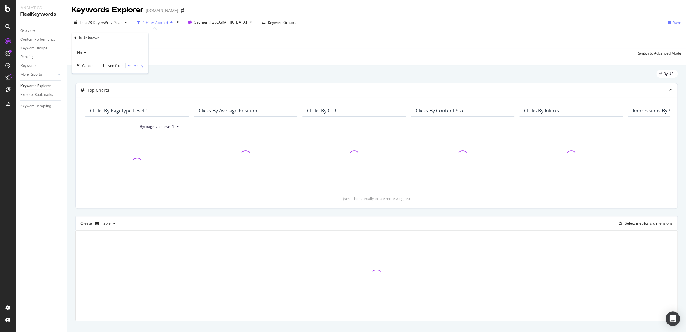
click at [103, 38] on div "Is Unknown" at bounding box center [109, 38] width 71 height 10
click at [184, 36] on div "Is Unknown = No Add Filter" at bounding box center [376, 39] width 609 height 18
click at [105, 39] on div "button" at bounding box center [109, 39] width 8 height 4
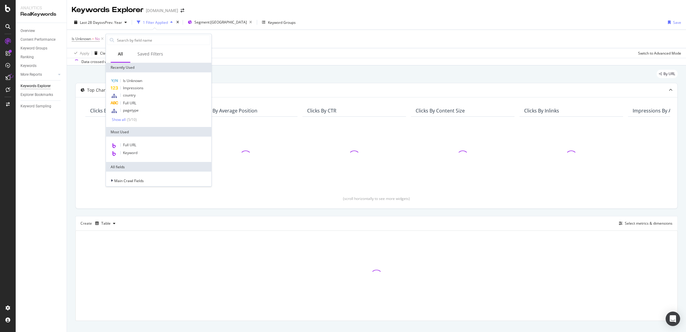
click at [311, 43] on div "Is Unknown = No Add Filter" at bounding box center [376, 39] width 609 height 18
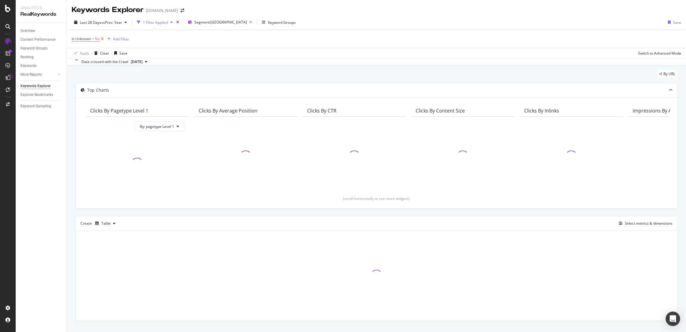
click at [102, 39] on icon at bounding box center [102, 39] width 5 height 6
click at [94, 40] on div "Add Filter" at bounding box center [88, 38] width 16 height 5
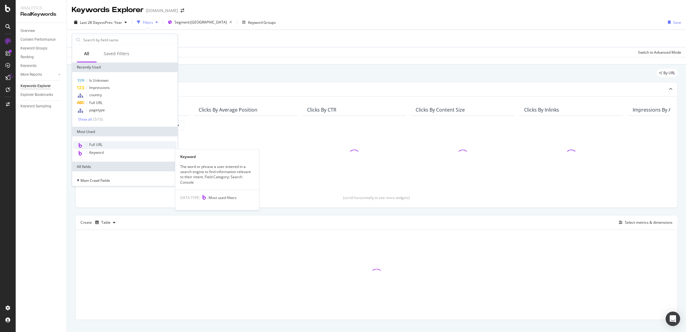
click at [101, 148] on div "Full URL" at bounding box center [124, 145] width 103 height 8
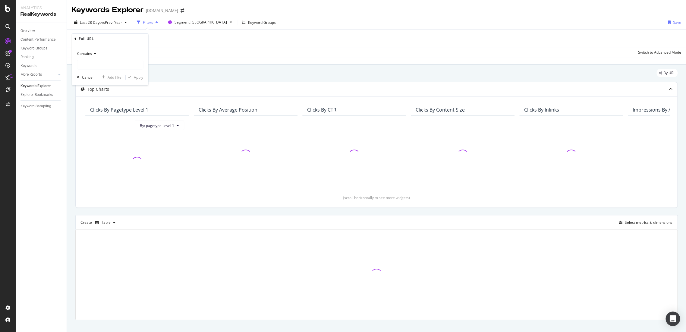
click at [75, 38] on icon at bounding box center [75, 39] width 2 height 4
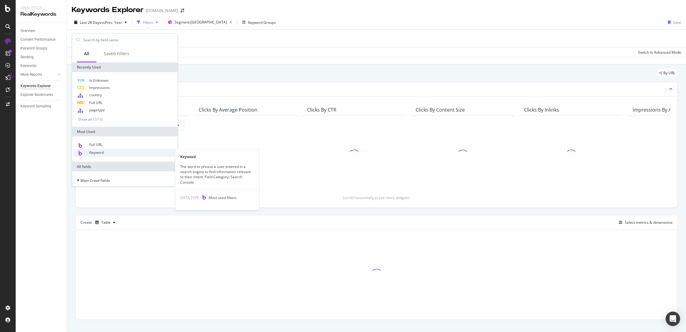
click at [110, 154] on div "Keyword" at bounding box center [124, 153] width 103 height 8
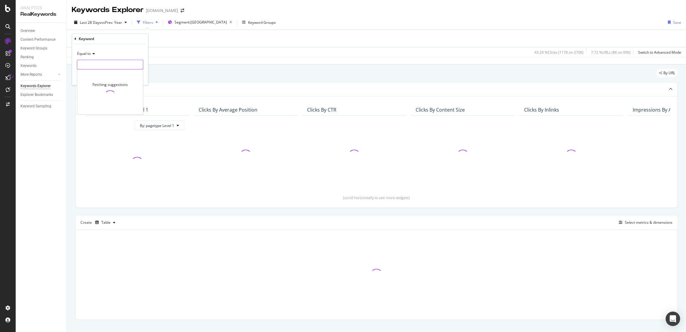
click at [106, 63] on input "text" at bounding box center [110, 65] width 66 height 10
type input "g"
drag, startPoint x: 139, startPoint y: 80, endPoint x: 177, endPoint y: 84, distance: 38.2
click at [139, 80] on button "Apply" at bounding box center [134, 77] width 17 height 6
click at [77, 40] on span "Keyword" at bounding box center [79, 38] width 14 height 5
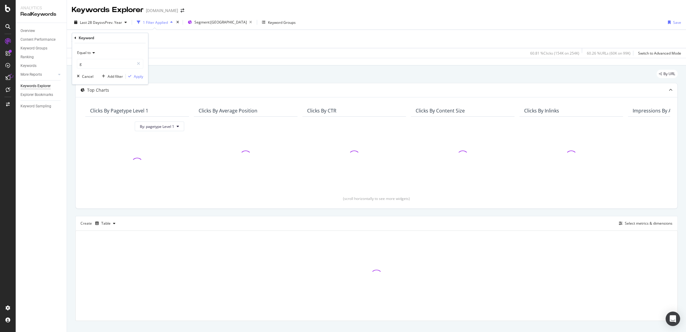
click at [88, 53] on span "Equal to" at bounding box center [84, 52] width 14 height 5
click at [91, 75] on span "Not equal to" at bounding box center [90, 72] width 20 height 5
click at [134, 75] on div "Apply" at bounding box center [138, 76] width 9 height 5
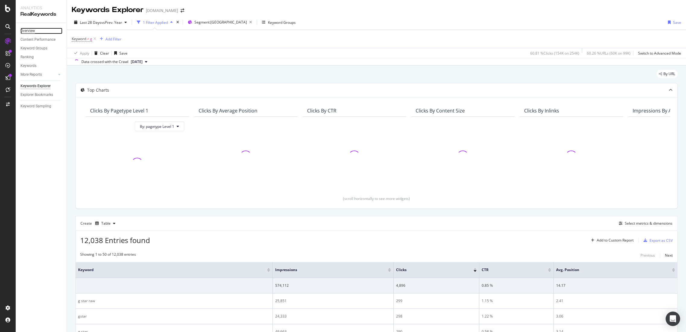
click at [32, 31] on div "Overview" at bounding box center [27, 31] width 14 height 6
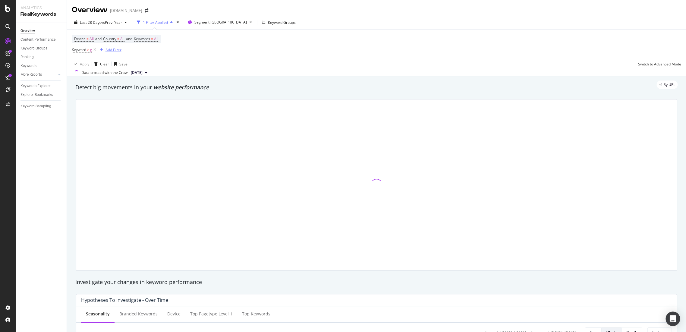
click at [117, 49] on div "Add Filter" at bounding box center [113, 49] width 16 height 5
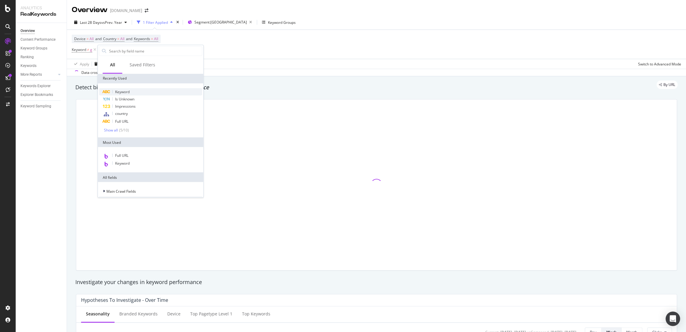
click at [124, 93] on span "Keyword" at bounding box center [122, 91] width 14 height 5
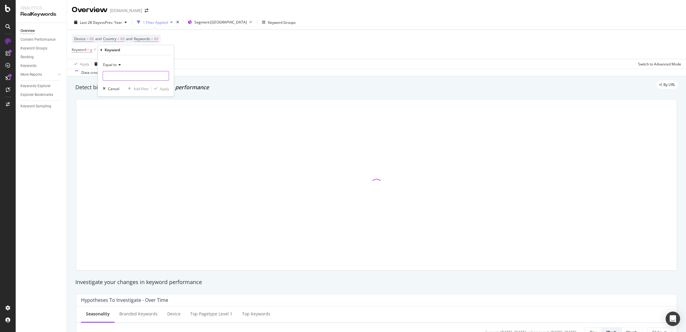
click at [116, 72] on input "text" at bounding box center [136, 76] width 66 height 10
paste input "www.g"
type input "www.g"
click at [118, 69] on div "Equal to" at bounding box center [136, 65] width 66 height 10
click at [119, 82] on div "Not equal to" at bounding box center [136, 85] width 64 height 8
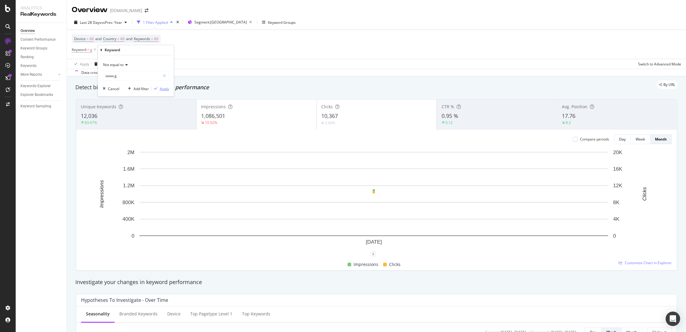
click at [158, 88] on div "button" at bounding box center [156, 89] width 8 height 4
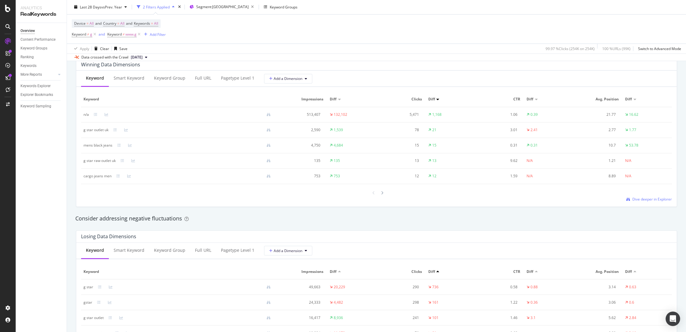
scroll to position [636, 0]
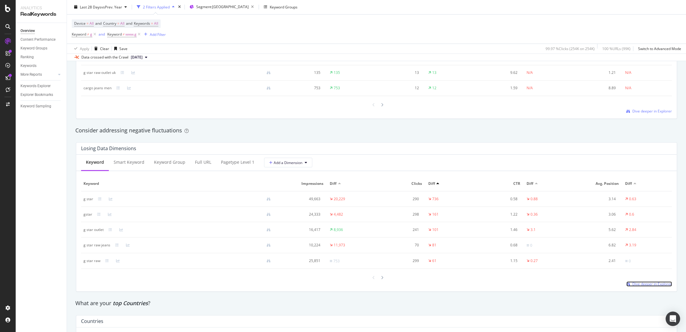
click at [639, 285] on span "Dive deeper in Explorer" at bounding box center [651, 283] width 39 height 5
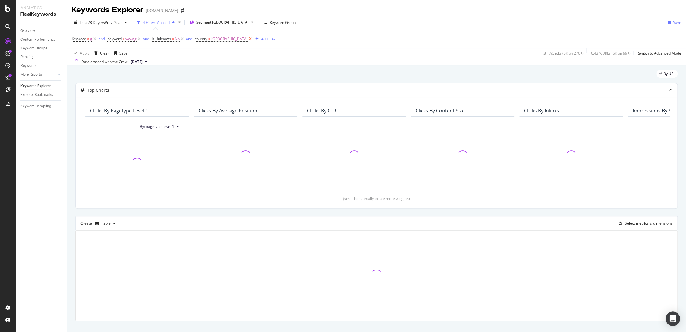
click at [248, 38] on icon at bounding box center [250, 39] width 5 height 6
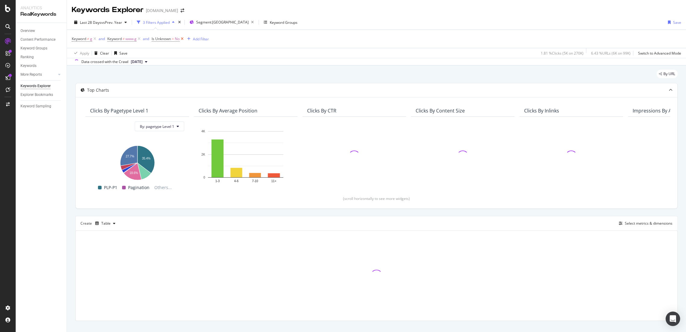
click at [183, 38] on icon at bounding box center [182, 39] width 5 height 6
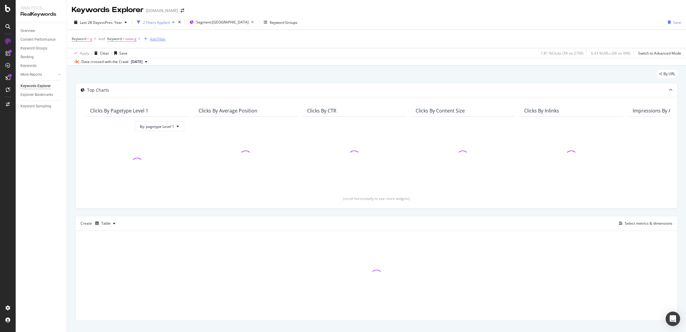
click at [157, 40] on div "Add Filter" at bounding box center [158, 38] width 16 height 5
click at [311, 39] on div "Keyword ≠ g and Keyword ≠ www.g Add Filter" at bounding box center [376, 39] width 609 height 18
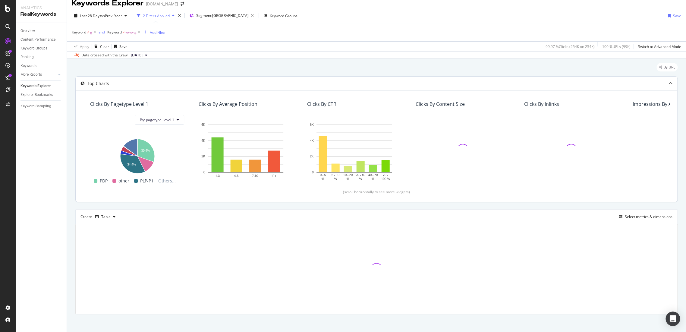
scroll to position [10, 0]
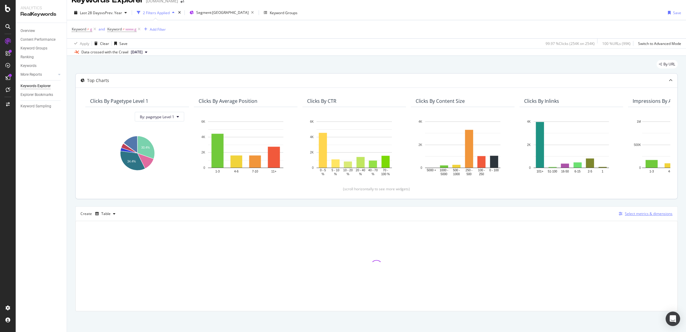
click at [639, 215] on div "Select metrics & dimensions" at bounding box center [648, 213] width 48 height 5
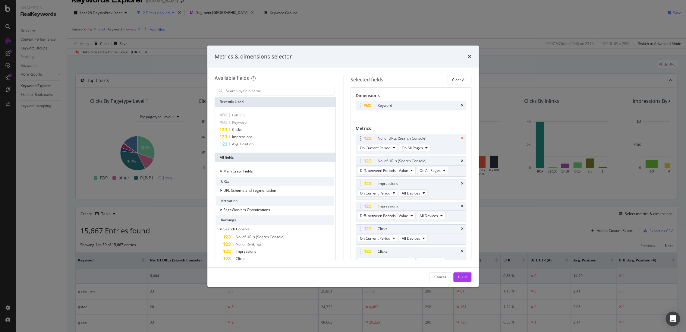
click at [461, 138] on icon "times" at bounding box center [462, 138] width 3 height 4
click at [461, 159] on icon "times" at bounding box center [462, 161] width 3 height 4
click at [249, 115] on div "Full URL" at bounding box center [275, 114] width 118 height 7
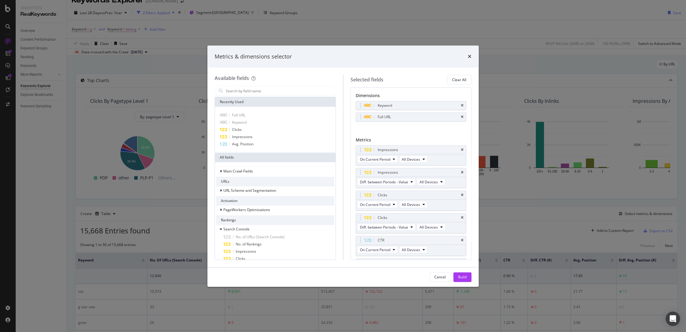
click at [457, 281] on div "Cancel Build" at bounding box center [342, 276] width 271 height 19
click at [459, 279] on div "Build" at bounding box center [462, 276] width 8 height 9
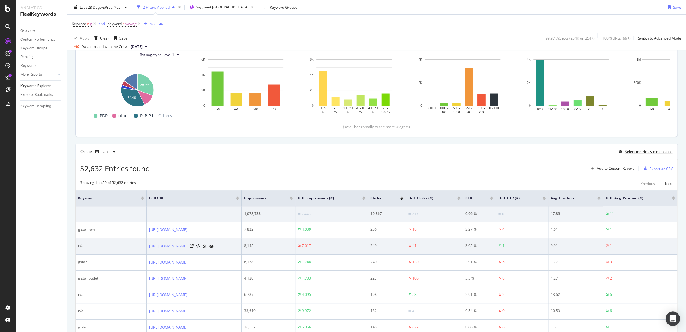
scroll to position [100, 0]
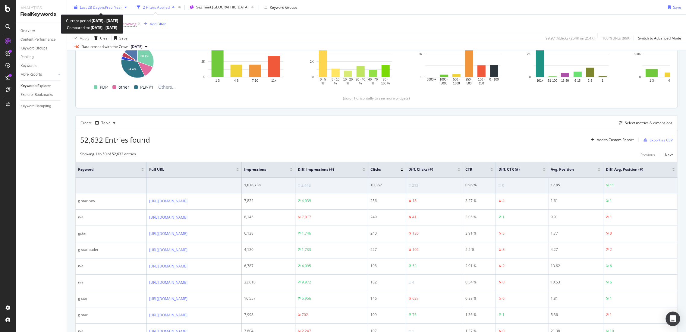
click at [105, 6] on span "vs Prev. Year" at bounding box center [111, 7] width 21 height 5
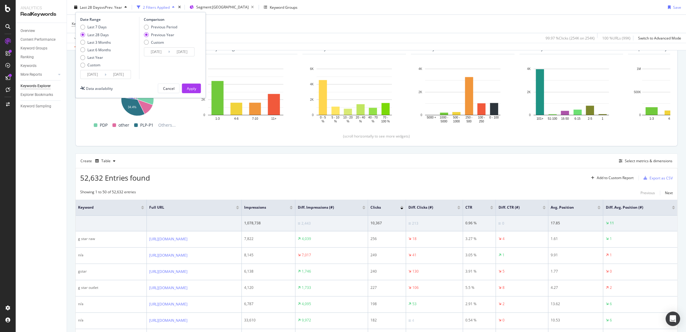
scroll to position [33, 0]
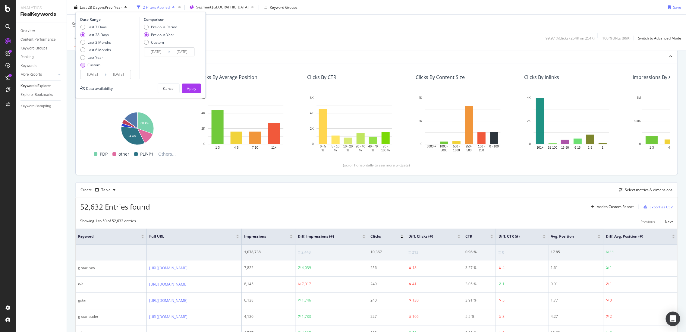
click at [86, 66] on div "Custom" at bounding box center [95, 64] width 31 height 5
click at [89, 74] on input "[DATE]" at bounding box center [92, 74] width 24 height 8
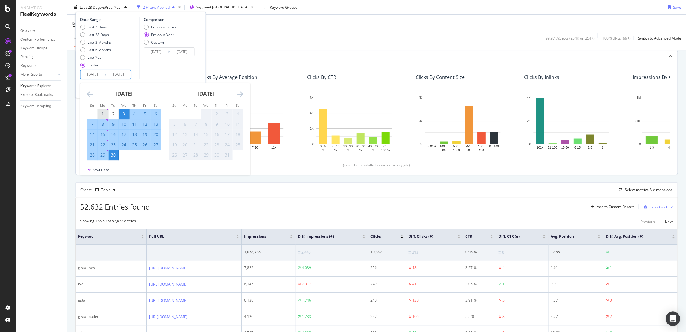
click at [98, 114] on div "1" at bounding box center [103, 114] width 10 height 6
type input "[DATE]"
type input "2024/09/02"
click at [123, 145] on div "24" at bounding box center [124, 145] width 10 height 6
type input "[DATE]"
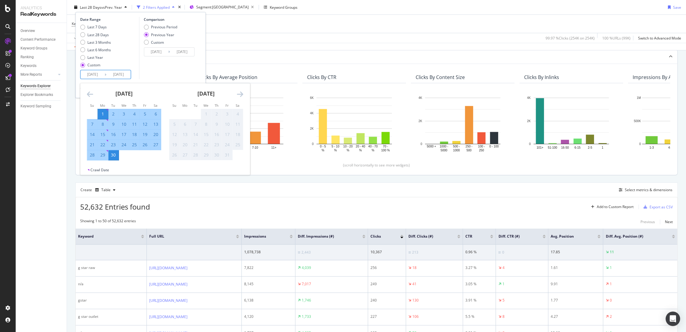
type input "2024/09/25"
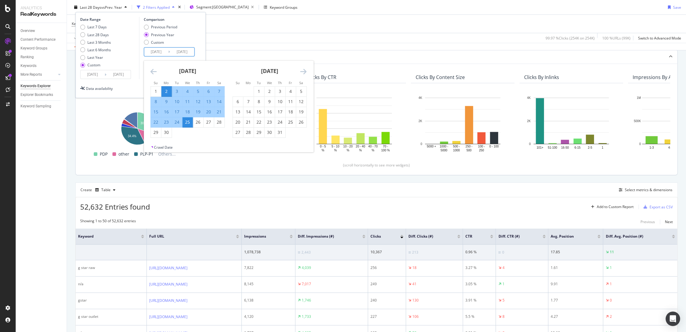
click at [159, 55] on input "2024/09/02" at bounding box center [156, 52] width 24 height 8
click at [152, 92] on div "1" at bounding box center [156, 91] width 10 height 6
type input "[DATE]"
click at [178, 124] on div "24" at bounding box center [177, 122] width 10 height 6
type input "[DATE]"
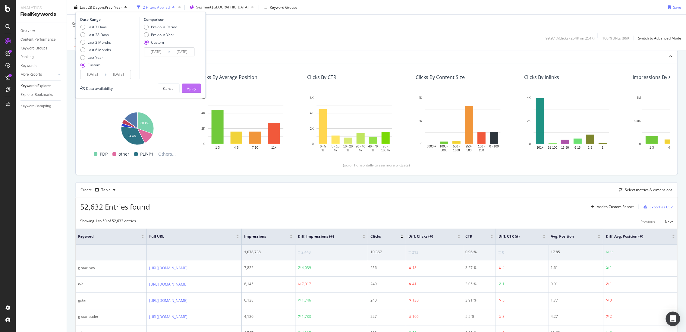
click at [190, 88] on div "Apply" at bounding box center [190, 88] width 9 height 5
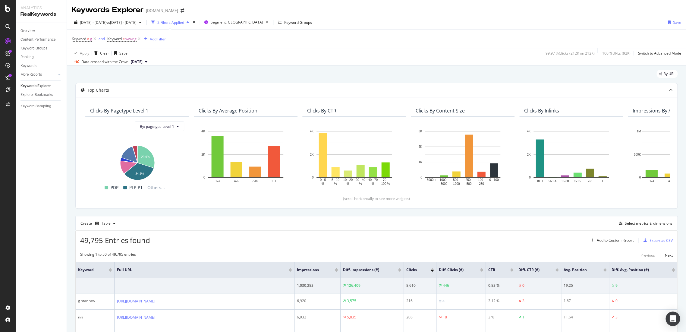
click at [392, 76] on div "By URL" at bounding box center [376, 76] width 602 height 13
click at [652, 242] on div "Export as CSV" at bounding box center [660, 240] width 23 height 5
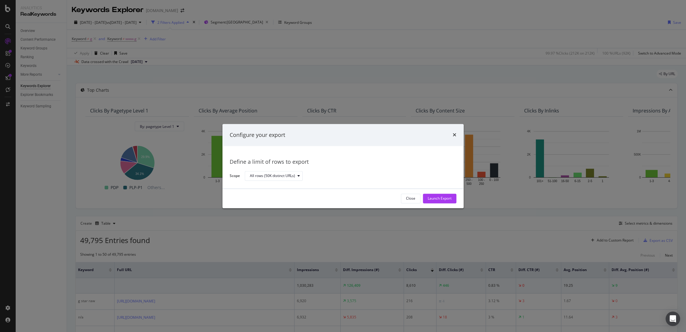
click at [443, 203] on div "Close Launch Export" at bounding box center [342, 198] width 241 height 19
click at [445, 199] on div "Launch Export" at bounding box center [439, 198] width 24 height 5
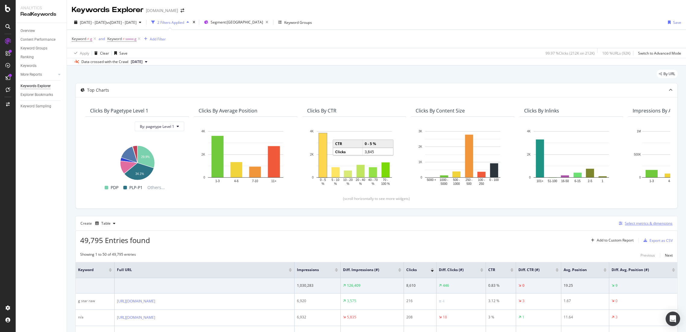
click at [633, 225] on div "Select metrics & dimensions" at bounding box center [644, 223] width 56 height 7
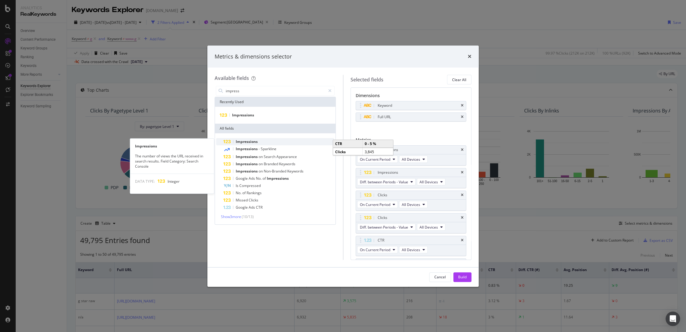
type input "impress"
click at [266, 142] on div "Impressions" at bounding box center [278, 141] width 111 height 7
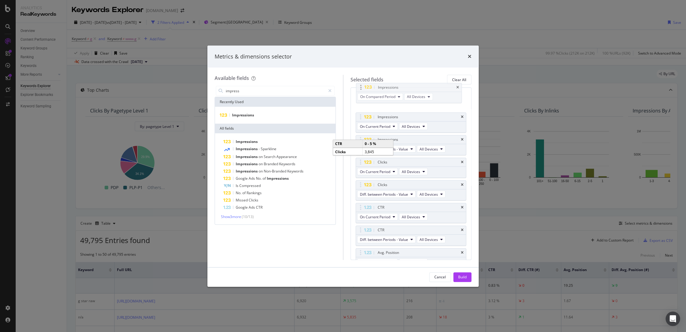
scroll to position [53, 0]
drag, startPoint x: 395, startPoint y: 242, endPoint x: 393, endPoint y: 123, distance: 119.3
click at [393, 123] on body "Analytics RealKeywords Overview Content Performance Keyword Groups Ranking Keyw…" at bounding box center [343, 166] width 686 height 332
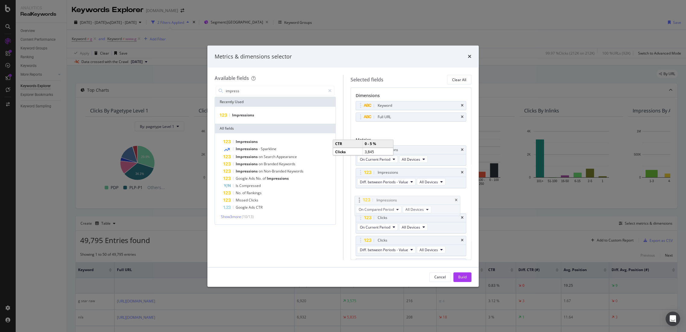
drag, startPoint x: 407, startPoint y: 174, endPoint x: 406, endPoint y: 202, distance: 27.7
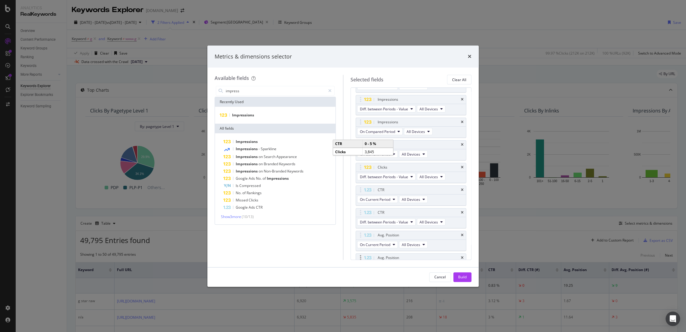
scroll to position [6, 0]
click at [434, 128] on div "Keyword Full URL You can use this field as a dimension" at bounding box center [410, 111] width 111 height 33
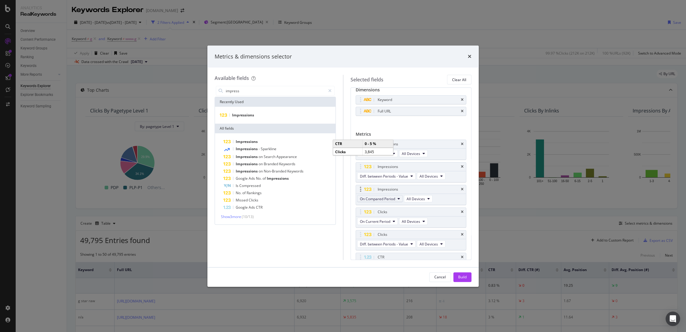
click at [386, 198] on span "On Compared Period" at bounding box center [377, 198] width 35 height 5
click at [393, 233] on span "Diff. between Periods - Percentage" at bounding box center [391, 230] width 58 height 5
click at [465, 278] on div "Build" at bounding box center [462, 276] width 8 height 5
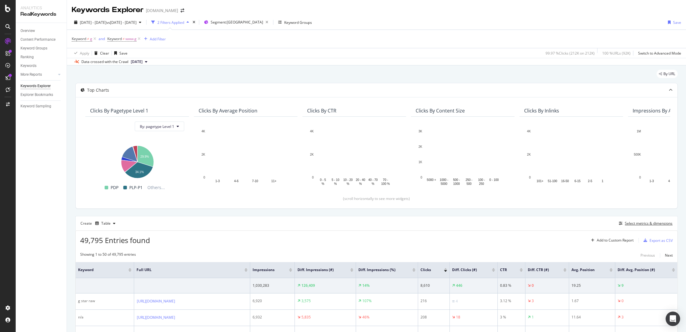
scroll to position [134, 0]
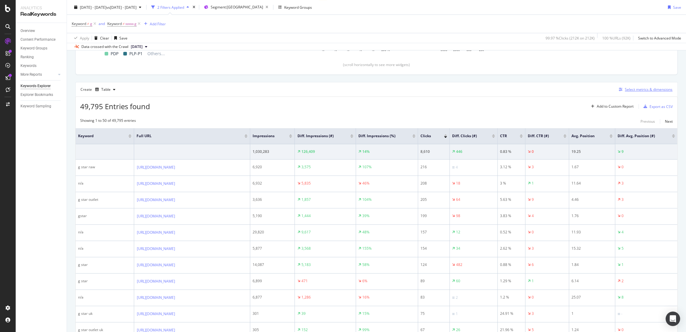
click at [642, 90] on div "Select metrics & dimensions" at bounding box center [648, 89] width 48 height 5
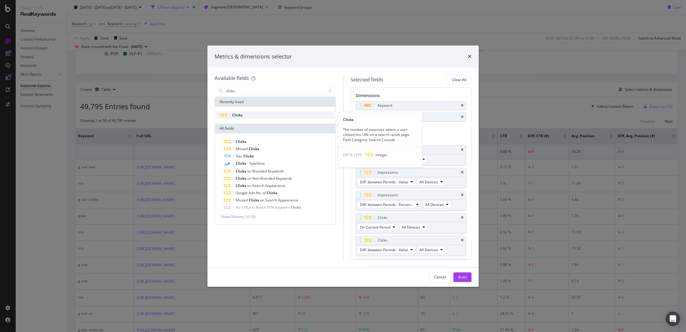
type input "clicks"
click at [254, 115] on div "Clicks" at bounding box center [275, 114] width 118 height 7
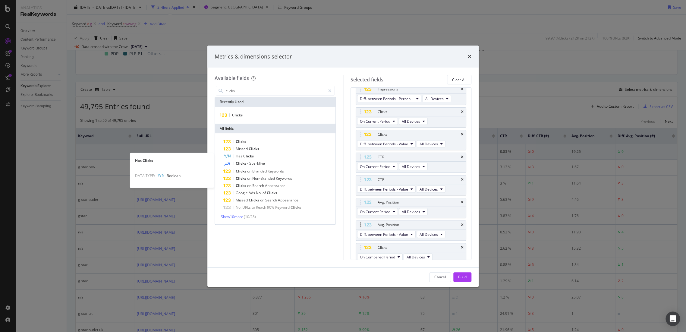
scroll to position [108, 0]
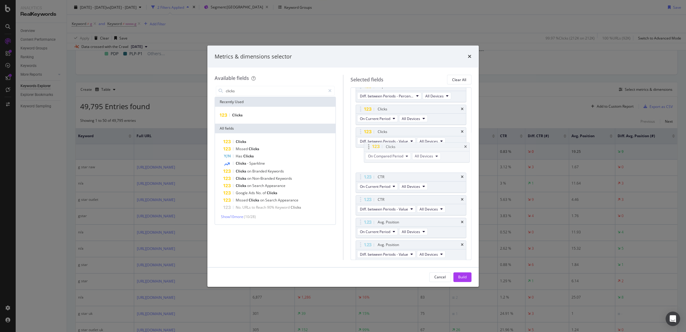
drag, startPoint x: 388, startPoint y: 245, endPoint x: 396, endPoint y: 148, distance: 97.4
click at [396, 148] on body "Analytics RealKeywords Overview Content Performance Keyword Groups Ranking Keyw…" at bounding box center [343, 166] width 686 height 332
click at [461, 131] on icon "times" at bounding box center [462, 132] width 3 height 4
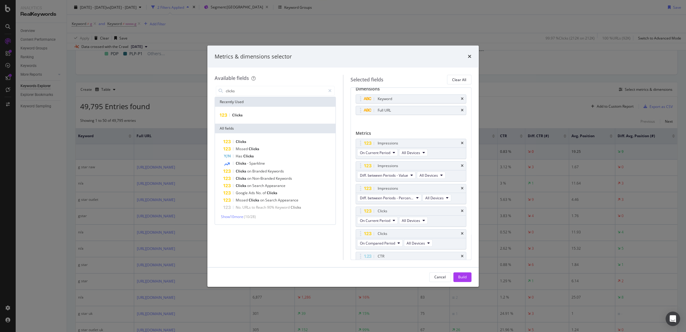
scroll to position [0, 0]
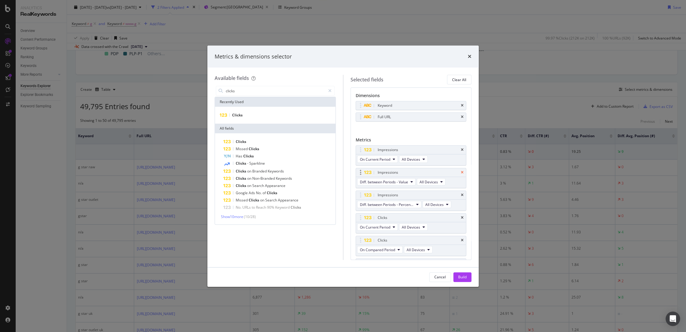
click at [461, 171] on icon "times" at bounding box center [462, 173] width 3 height 4
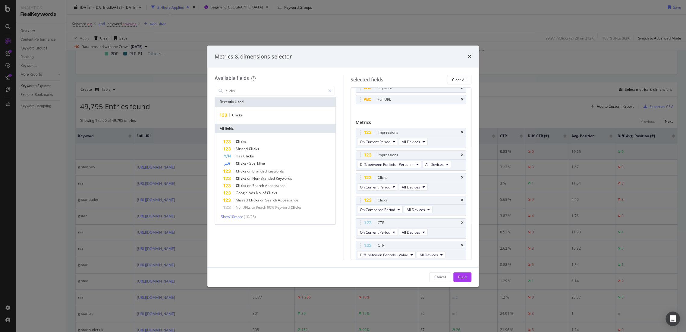
scroll to position [33, 0]
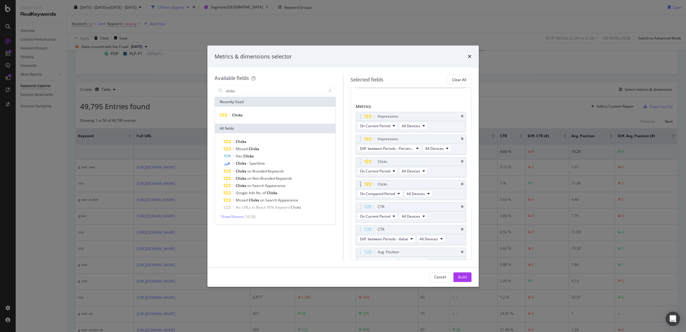
click at [385, 197] on div "On Compared Period All Devices" at bounding box center [395, 194] width 79 height 11
click at [387, 192] on span "On Compared Period" at bounding box center [377, 193] width 35 height 5
click at [388, 230] on div "Diff. between Periods - Percentage" at bounding box center [391, 225] width 68 height 9
click at [403, 236] on span "Diff. between Periods - Value" at bounding box center [384, 238] width 48 height 5
click at [400, 269] on span "Diff. between Periods - Percentage" at bounding box center [391, 270] width 58 height 5
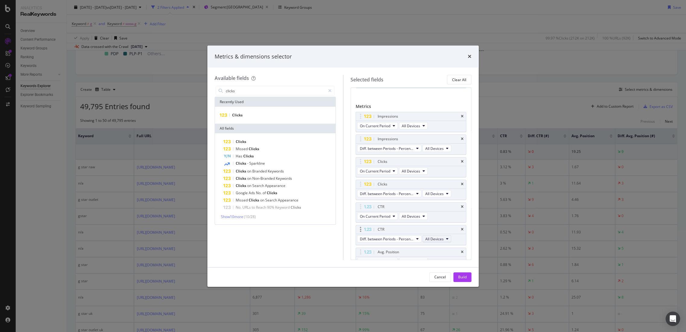
scroll to position [84, 0]
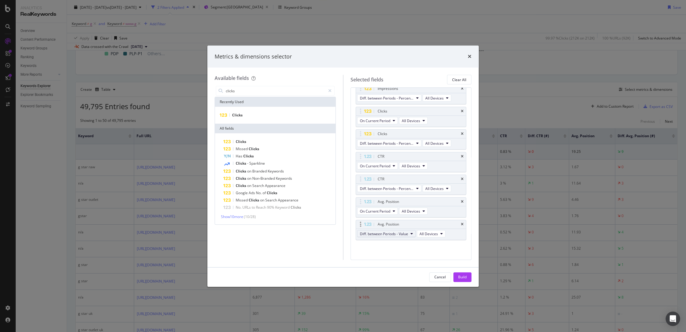
click at [396, 234] on span "Diff. between Periods - Value" at bounding box center [384, 233] width 48 height 5
click at [406, 266] on span "Diff. between Periods - Percentage" at bounding box center [391, 265] width 58 height 5
click at [465, 278] on div "Build" at bounding box center [462, 276] width 8 height 5
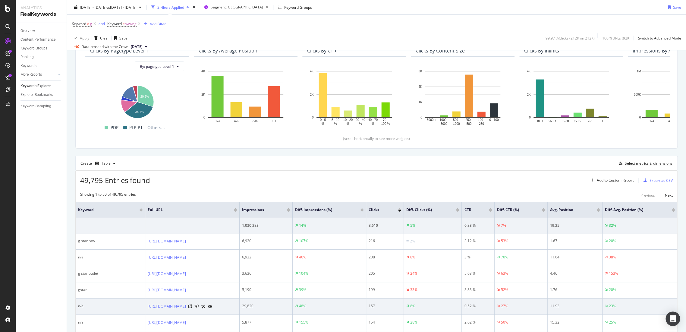
scroll to position [110, 0]
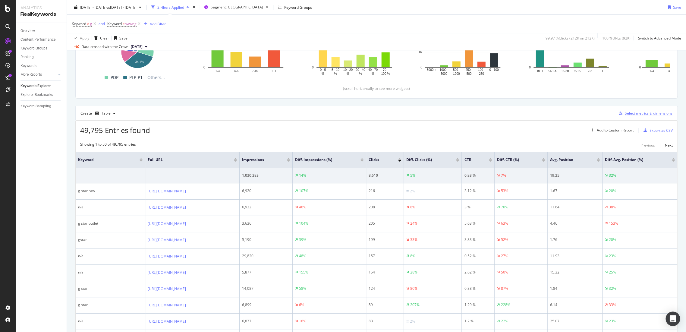
click at [630, 112] on div "Select metrics & dimensions" at bounding box center [648, 113] width 48 height 5
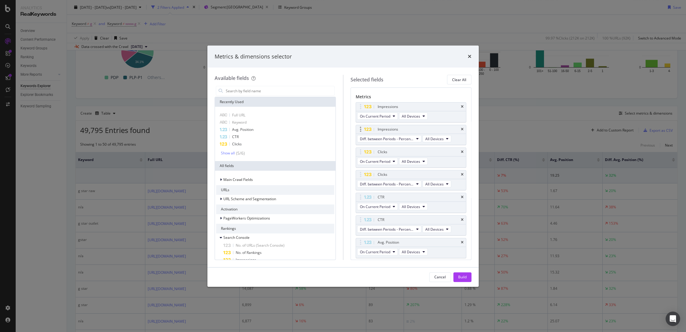
scroll to position [84, 0]
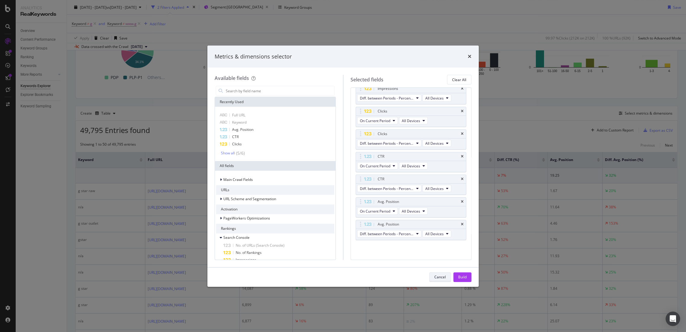
click at [440, 277] on div "Cancel" at bounding box center [439, 276] width 11 height 5
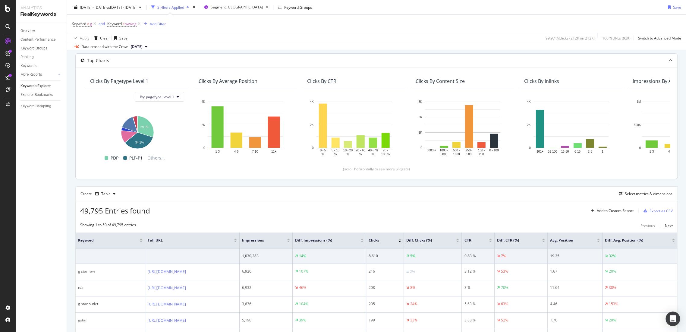
scroll to position [0, 0]
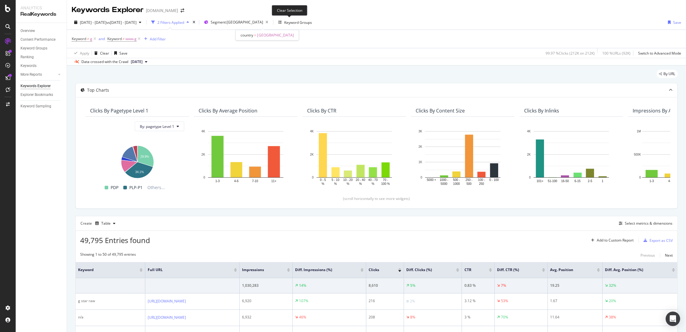
drag, startPoint x: 287, startPoint y: 23, endPoint x: 293, endPoint y: 28, distance: 7.5
click at [271, 23] on icon "button" at bounding box center [267, 22] width 8 height 8
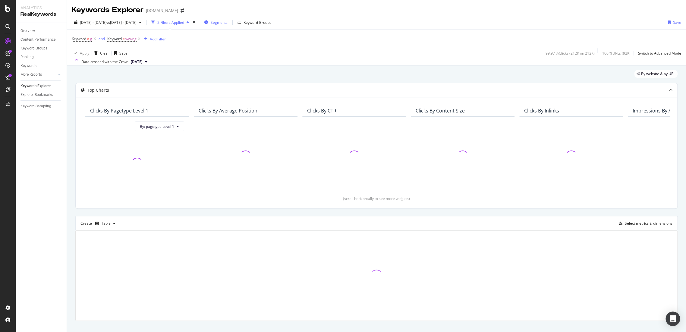
click at [227, 24] on span "Segments" at bounding box center [219, 22] width 17 height 5
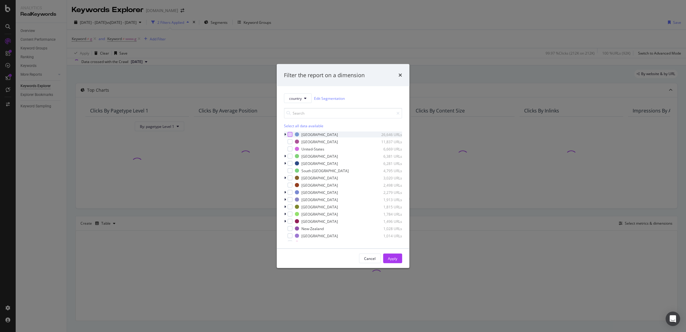
click at [291, 132] on div "modal" at bounding box center [289, 134] width 5 height 5
click at [388, 255] on div "Apply" at bounding box center [392, 257] width 9 height 5
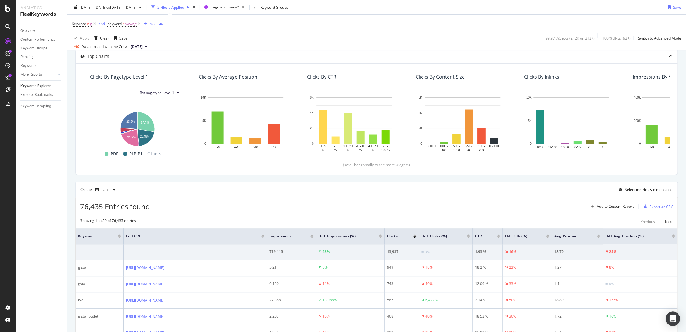
scroll to position [33, 0]
